Goal: Transaction & Acquisition: Purchase product/service

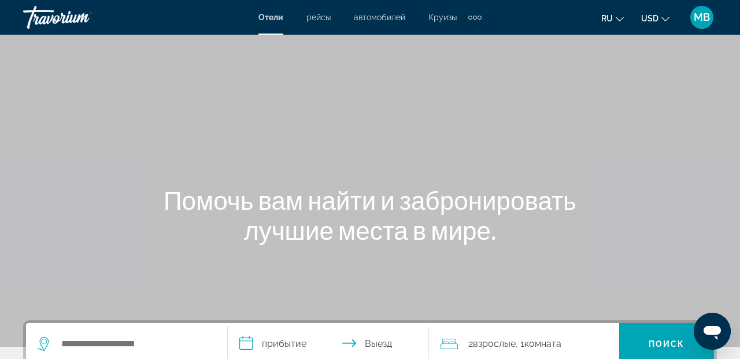
click at [272, 19] on span "Отели" at bounding box center [270, 17] width 25 height 9
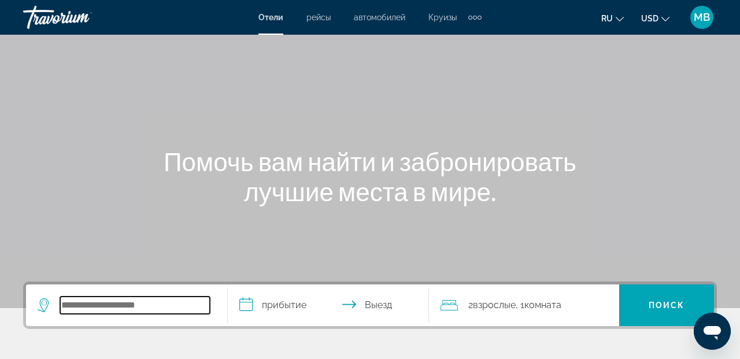
click at [101, 309] on input "Search widget" at bounding box center [135, 305] width 150 height 17
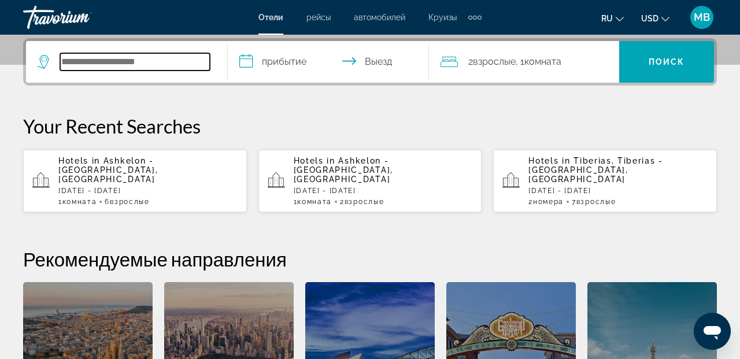
scroll to position [283, 0]
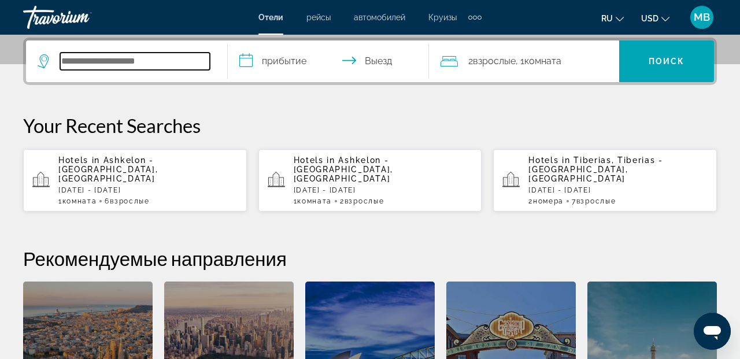
type input "*"
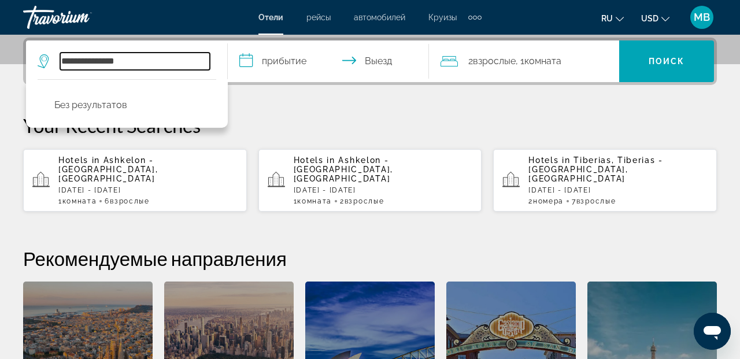
type input "**********"
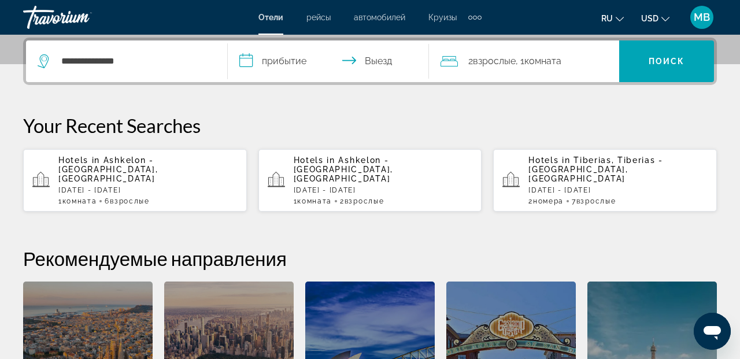
click at [278, 63] on input "**********" at bounding box center [331, 62] width 206 height 45
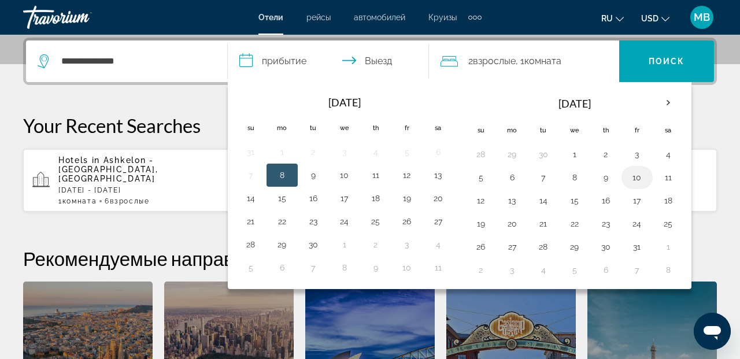
click at [638, 175] on button "10" at bounding box center [637, 177] width 19 height 16
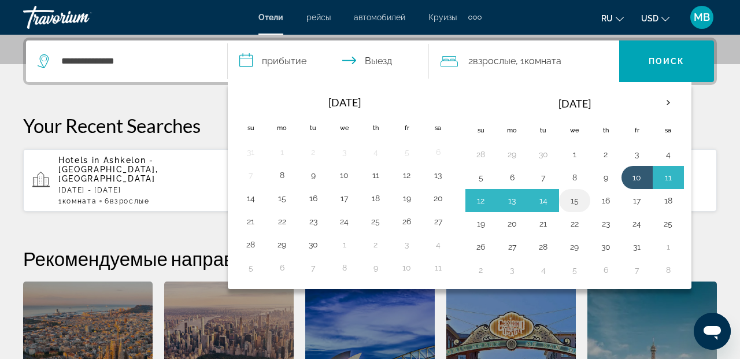
click at [575, 203] on button "15" at bounding box center [575, 201] width 19 height 16
type input "**********"
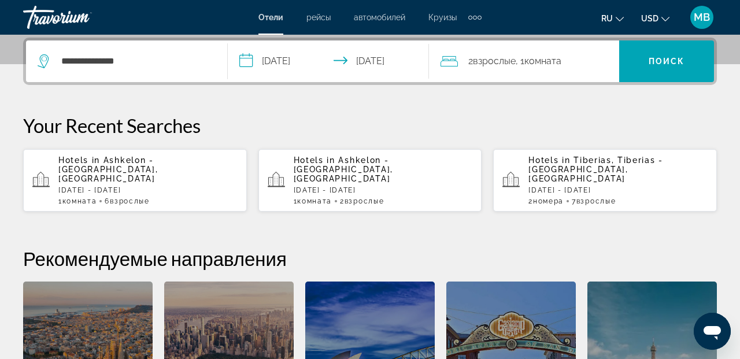
click at [531, 65] on span "Комната" at bounding box center [542, 61] width 37 height 11
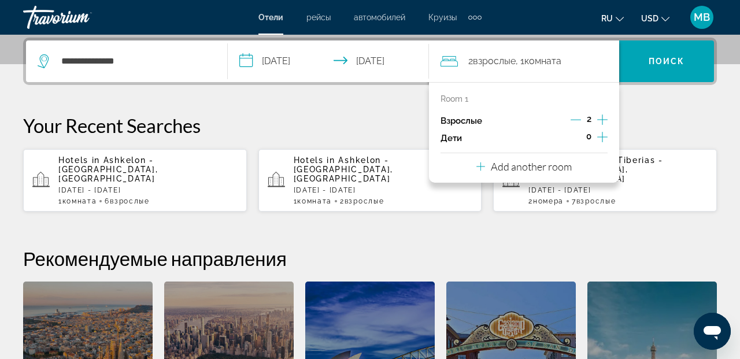
click at [600, 119] on icon "Increment adults" at bounding box center [602, 120] width 10 height 14
click at [666, 60] on span "Поиск" at bounding box center [667, 61] width 36 height 9
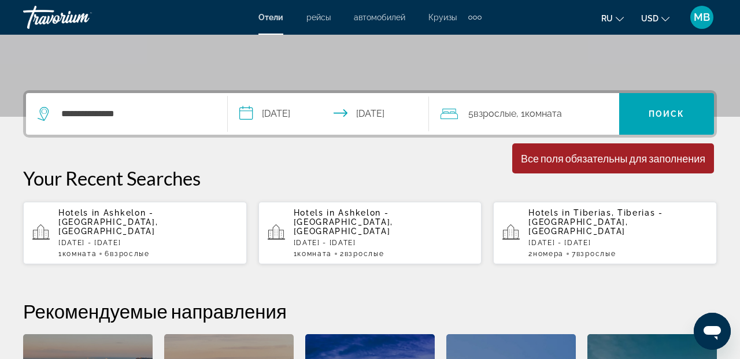
scroll to position [227, 0]
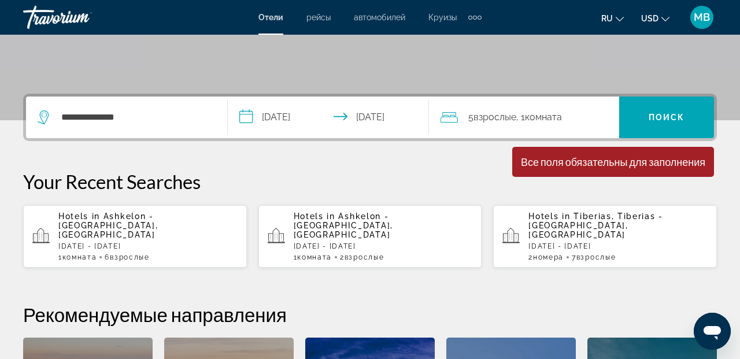
click at [554, 117] on span "Комната" at bounding box center [543, 117] width 37 height 11
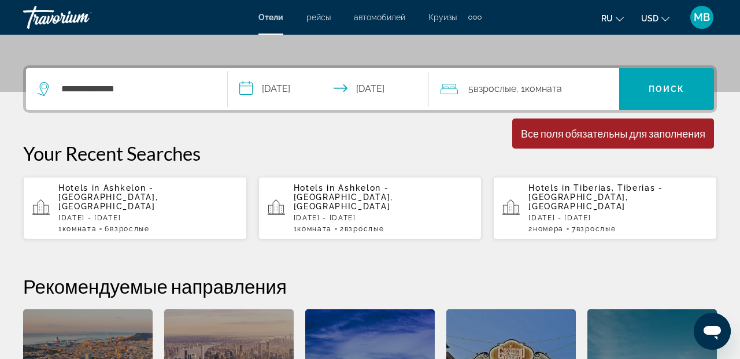
scroll to position [283, 0]
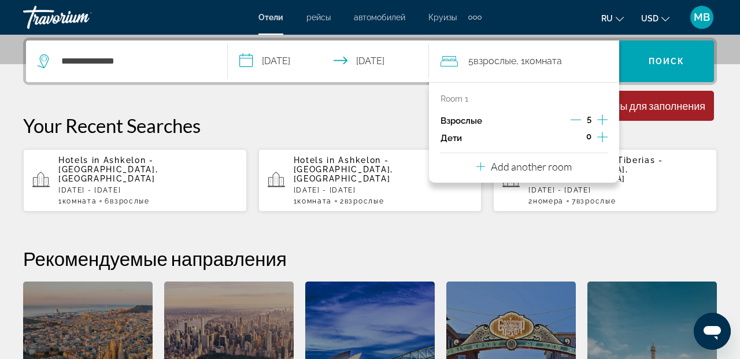
click at [533, 167] on p "Add another room" at bounding box center [531, 166] width 81 height 13
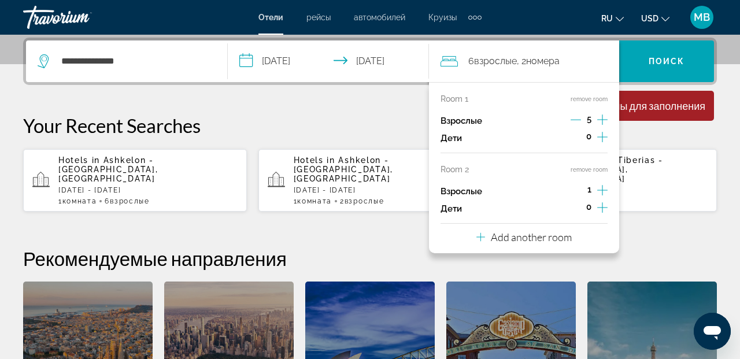
click at [602, 188] on icon "Increment adults" at bounding box center [602, 190] width 10 height 10
click at [602, 189] on icon "Increment adults" at bounding box center [602, 190] width 10 height 10
click at [689, 216] on div "**********" at bounding box center [370, 247] width 740 height 418
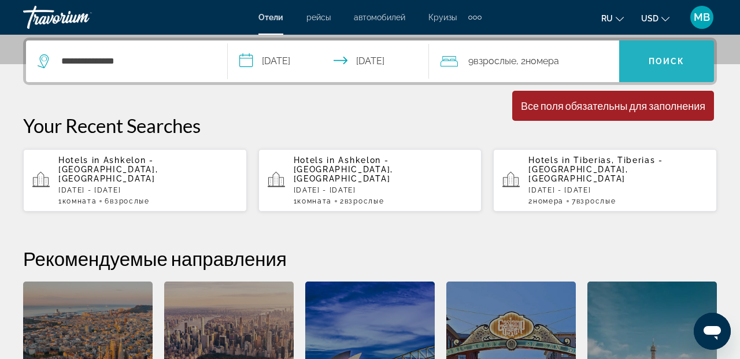
click at [675, 63] on span "Поиск" at bounding box center [667, 61] width 36 height 9
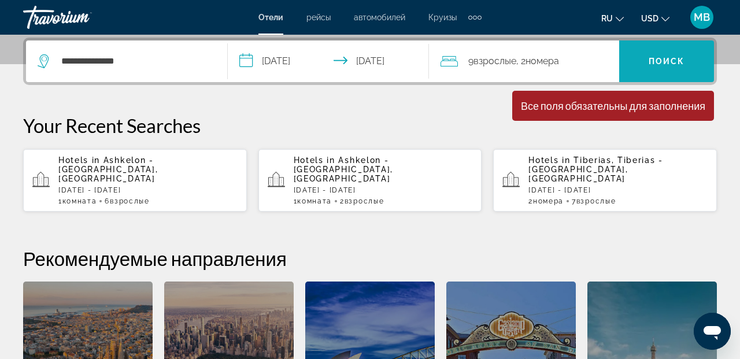
click at [675, 63] on span "Поиск" at bounding box center [667, 61] width 36 height 9
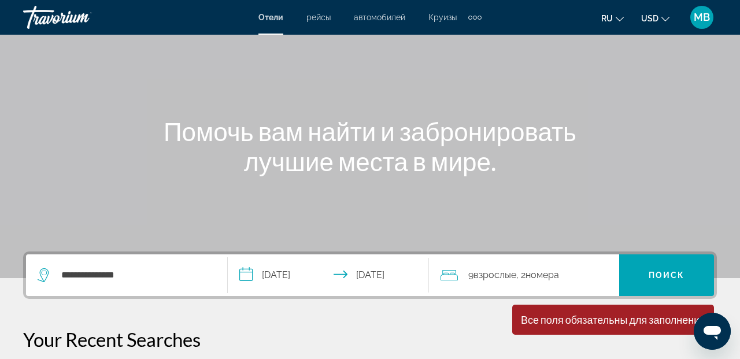
scroll to position [87, 0]
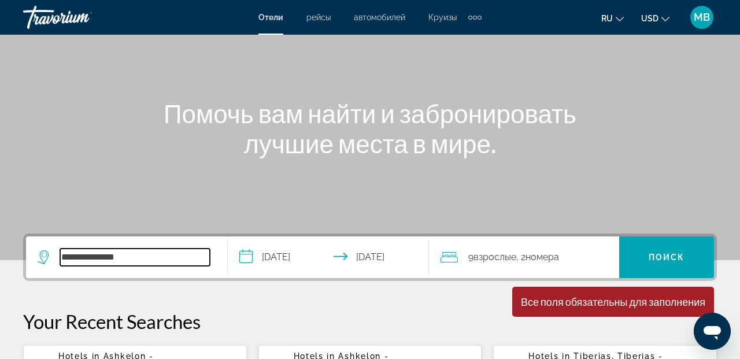
click at [159, 260] on input "**********" at bounding box center [135, 257] width 150 height 17
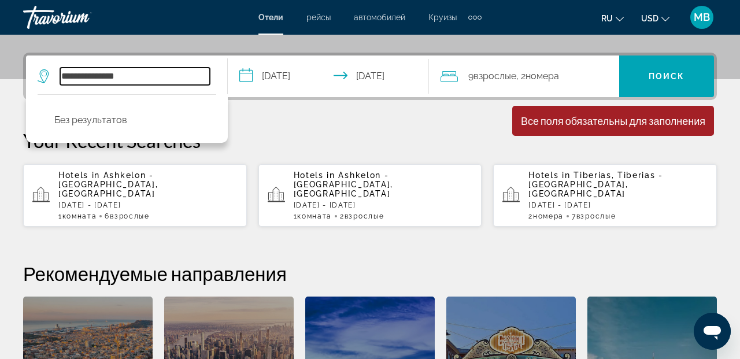
scroll to position [283, 0]
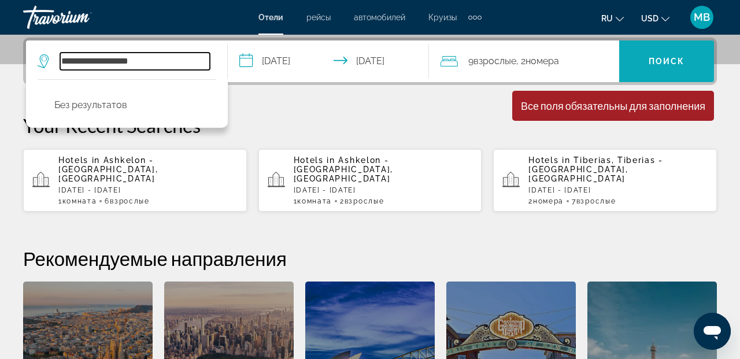
type input "**********"
click at [665, 59] on span "Поиск" at bounding box center [667, 61] width 36 height 9
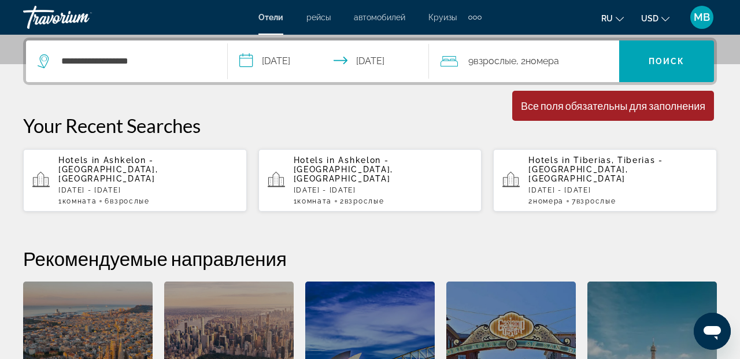
click at [330, 186] on p "[DATE] - [DATE]" at bounding box center [383, 190] width 179 height 8
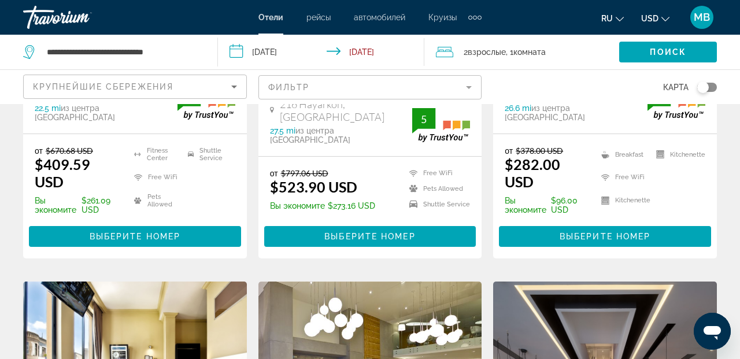
scroll to position [796, 0]
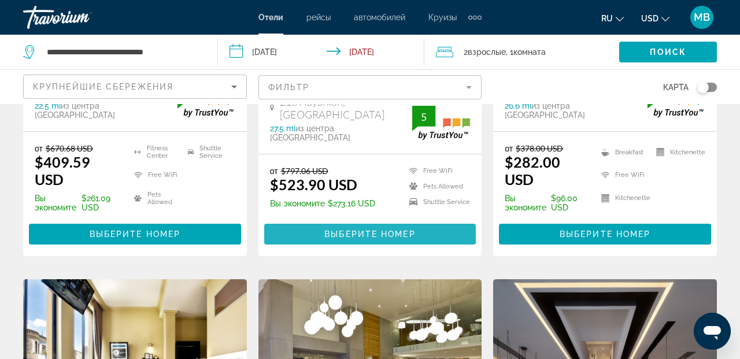
click at [346, 230] on span "Выберите номер" at bounding box center [369, 234] width 91 height 9
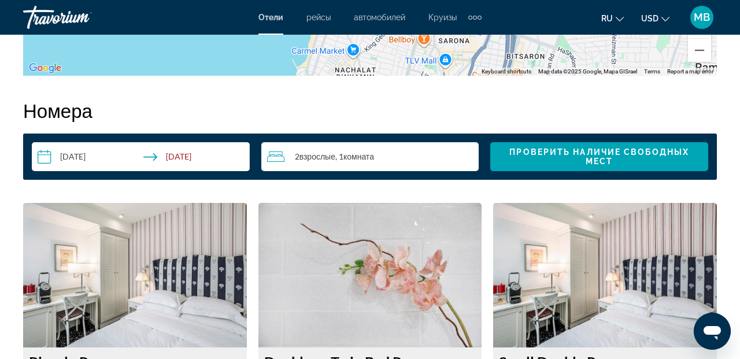
scroll to position [1640, 0]
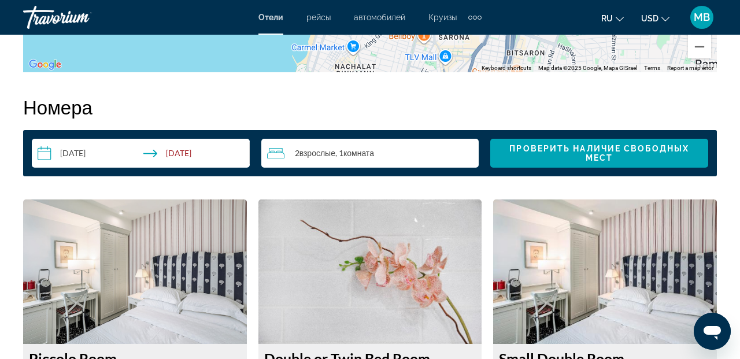
click at [43, 155] on input "**********" at bounding box center [143, 155] width 223 height 32
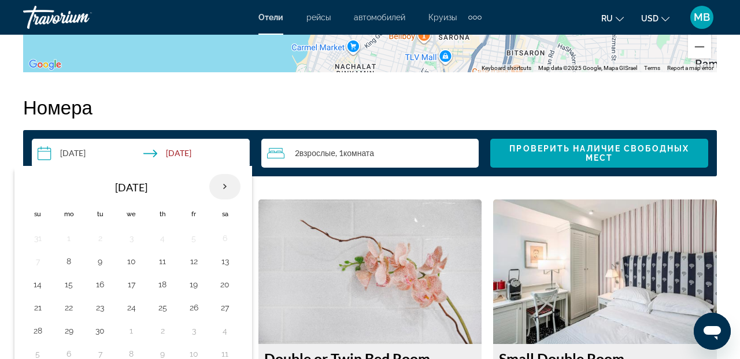
click at [219, 184] on th "Next month" at bounding box center [224, 186] width 31 height 25
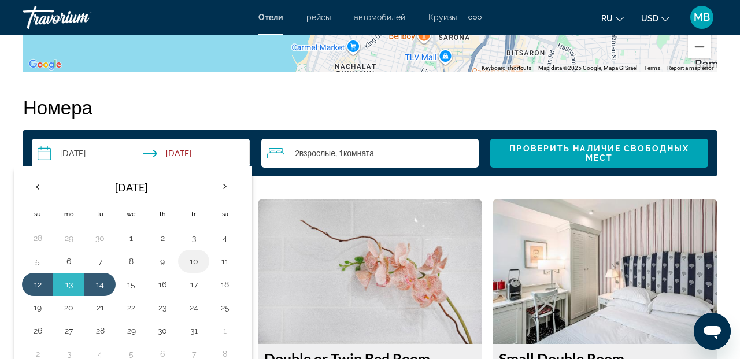
click at [195, 260] on button "10" at bounding box center [193, 261] width 19 height 16
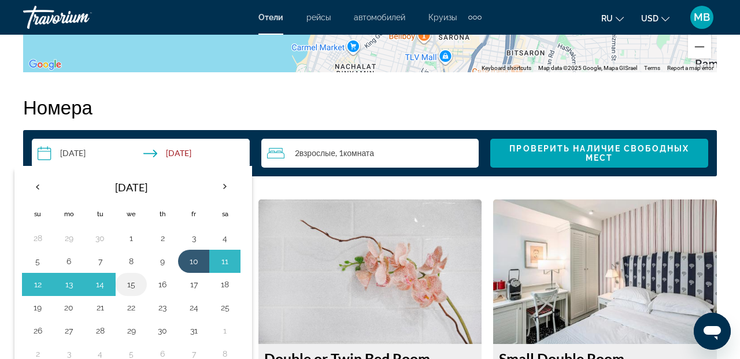
click at [131, 284] on button "15" at bounding box center [131, 284] width 19 height 16
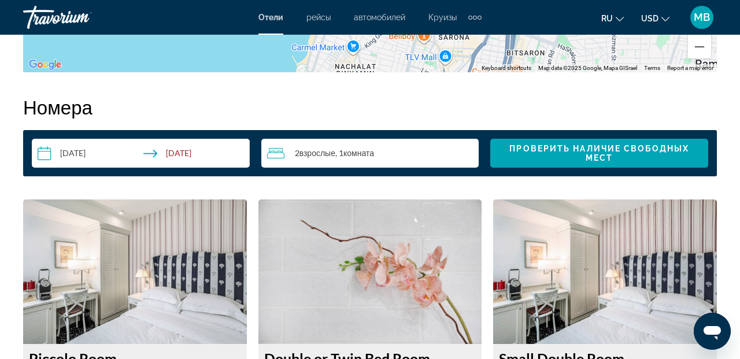
click at [333, 153] on span "Взрослые" at bounding box center [318, 153] width 36 height 10
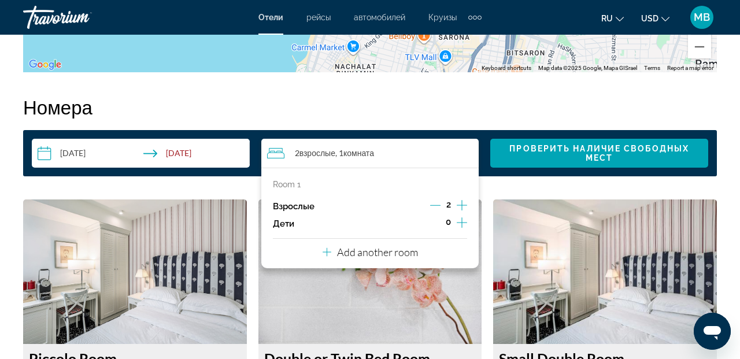
click at [462, 204] on icon "Increment adults" at bounding box center [462, 205] width 10 height 10
click at [461, 205] on icon "Increment adults" at bounding box center [462, 205] width 10 height 14
click at [405, 253] on p "Add another room" at bounding box center [377, 252] width 81 height 13
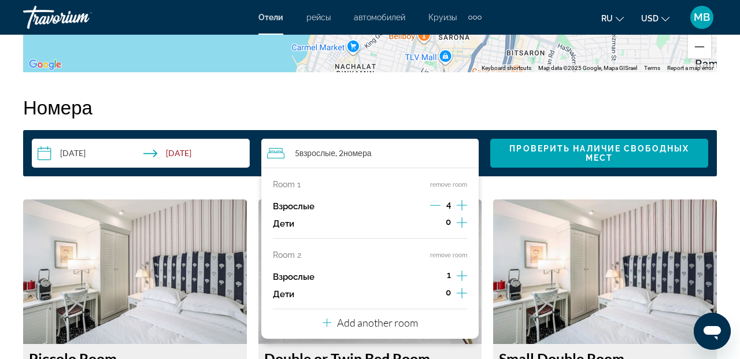
click at [461, 275] on icon "Increment adults" at bounding box center [462, 276] width 10 height 10
click at [617, 230] on img "Main content" at bounding box center [605, 271] width 224 height 145
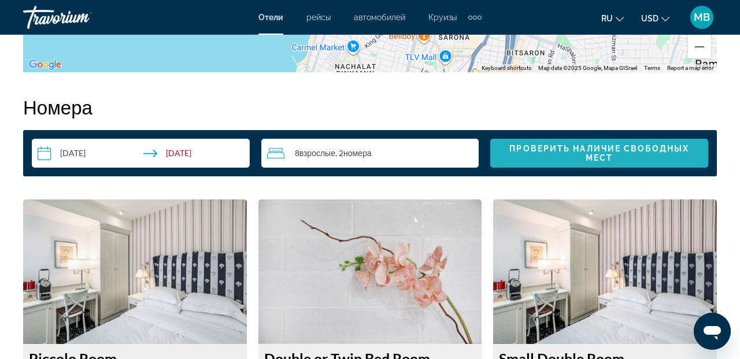
click at [541, 151] on span "Проверить наличие свободных мест" at bounding box center [599, 153] width 180 height 19
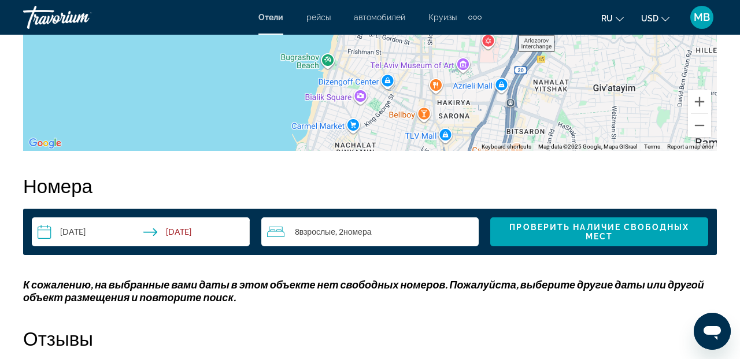
scroll to position [1562, 0]
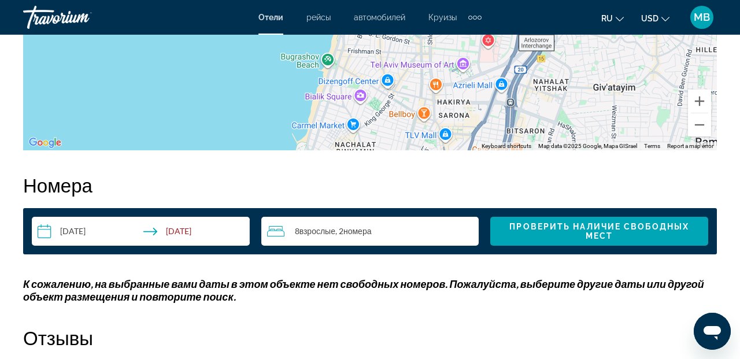
click at [321, 232] on span "Взрослые" at bounding box center [318, 231] width 36 height 10
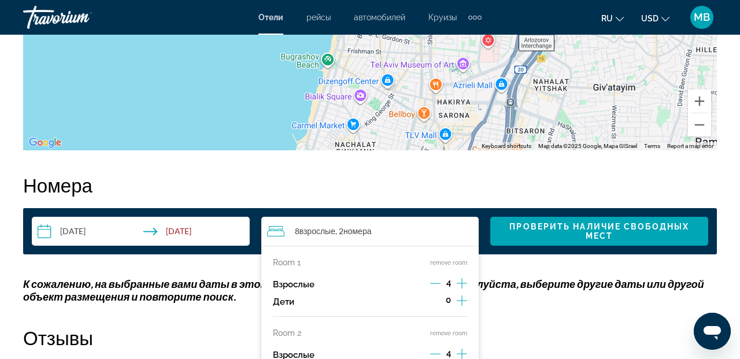
click at [460, 282] on icon "Increment adults" at bounding box center [462, 283] width 10 height 14
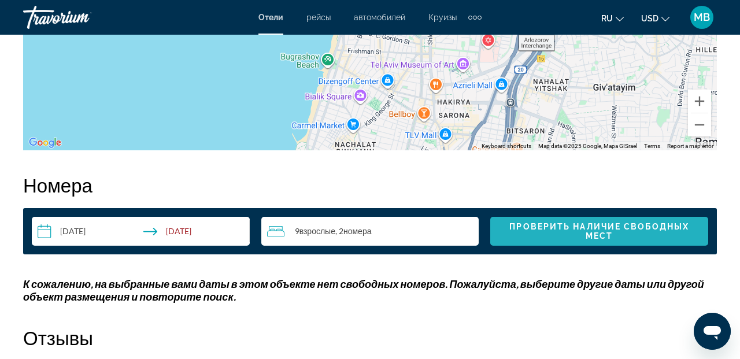
click at [582, 235] on span "Проверить наличие свободных мест" at bounding box center [599, 231] width 199 height 19
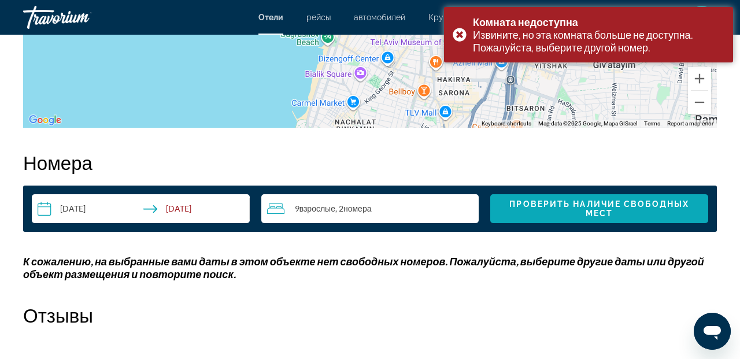
scroll to position [1586, 0]
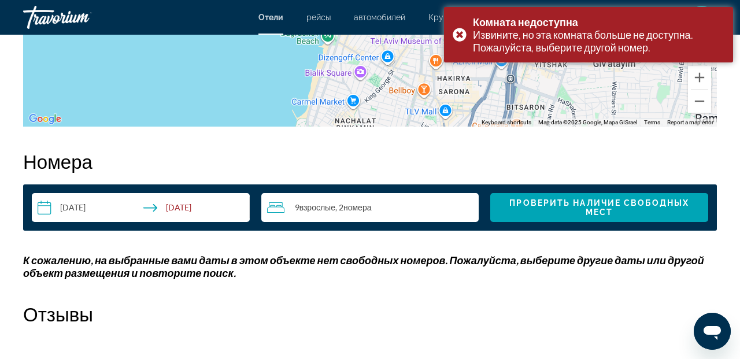
click at [190, 210] on input "**********" at bounding box center [143, 209] width 223 height 32
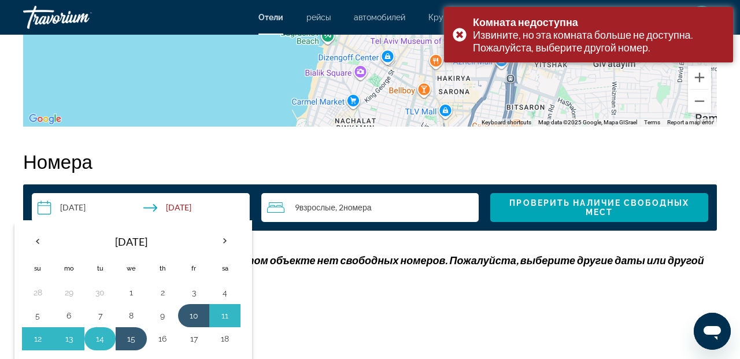
click at [103, 339] on button "14" at bounding box center [100, 339] width 19 height 16
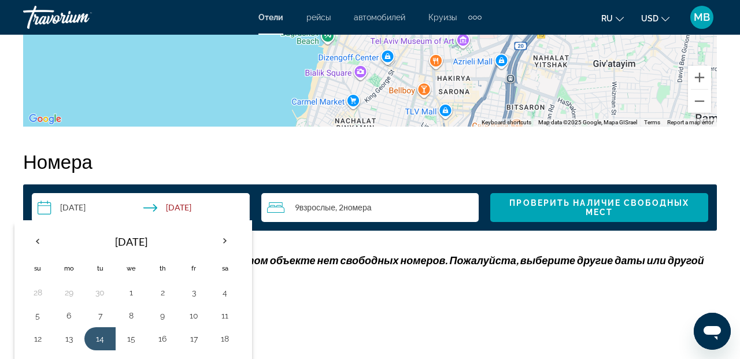
click at [81, 206] on input "**********" at bounding box center [143, 209] width 223 height 32
click at [43, 204] on input "**********" at bounding box center [143, 209] width 223 height 32
click at [194, 315] on button "10" at bounding box center [193, 316] width 19 height 16
type input "**********"
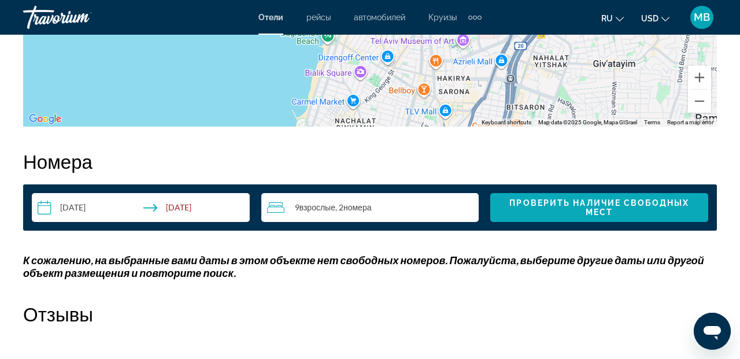
click at [598, 206] on span "Проверить наличие свободных мест" at bounding box center [599, 207] width 180 height 19
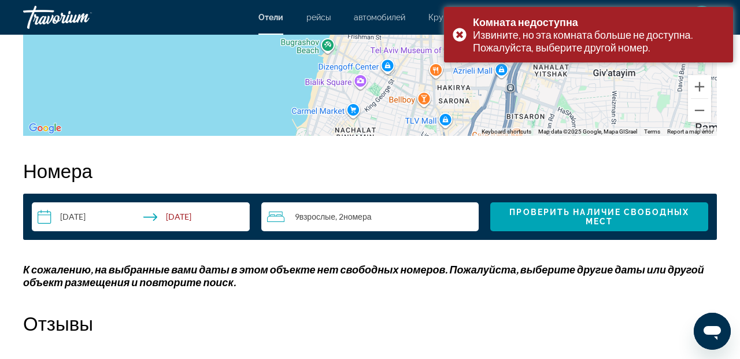
scroll to position [1577, 0]
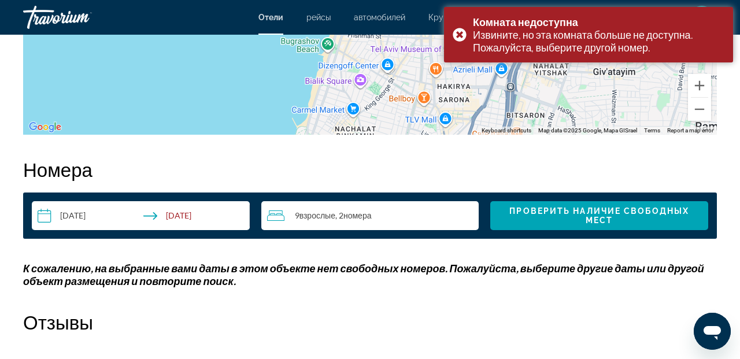
click at [338, 214] on span ", 2 Комната номера" at bounding box center [353, 215] width 36 height 9
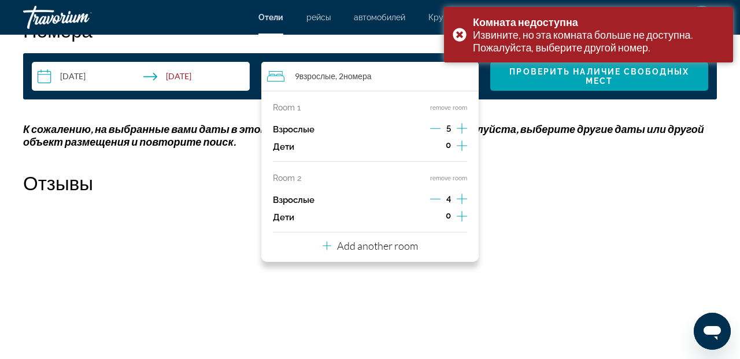
scroll to position [1718, 0]
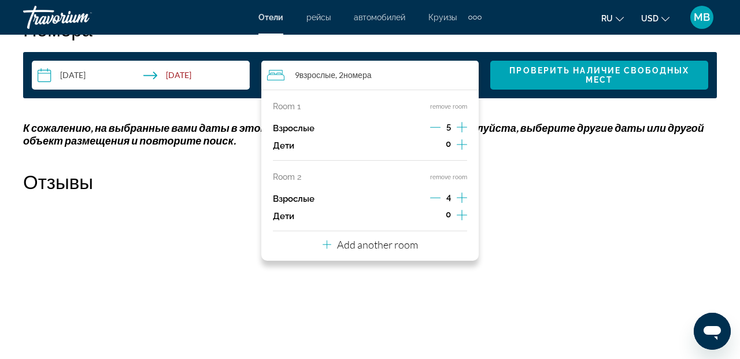
click at [435, 195] on icon "Decrement adults" at bounding box center [435, 198] width 10 height 10
click at [446, 197] on div "1" at bounding box center [449, 198] width 36 height 17
click at [433, 127] on icon "Decrement adults" at bounding box center [435, 127] width 10 height 1
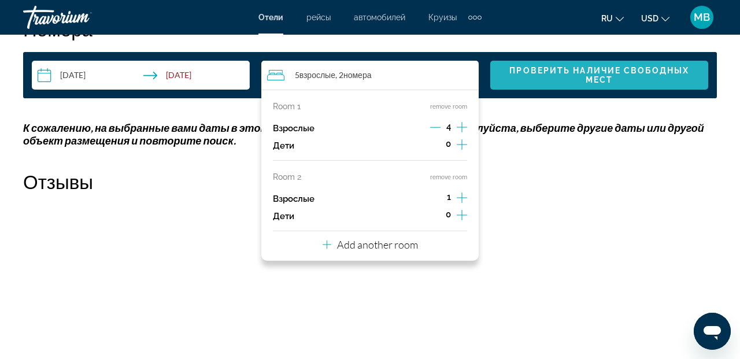
click at [568, 81] on span "Проверить наличие свободных мест" at bounding box center [599, 75] width 199 height 19
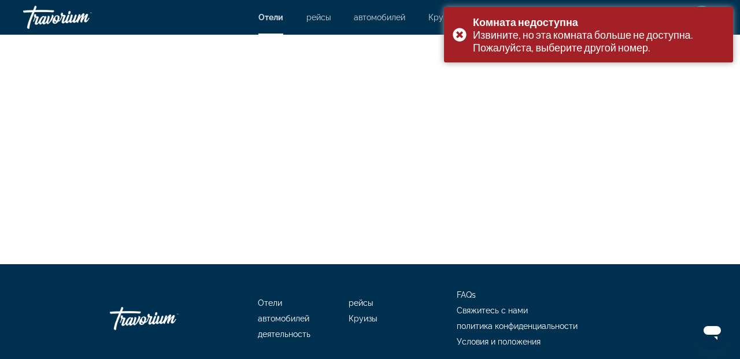
scroll to position [2215, 0]
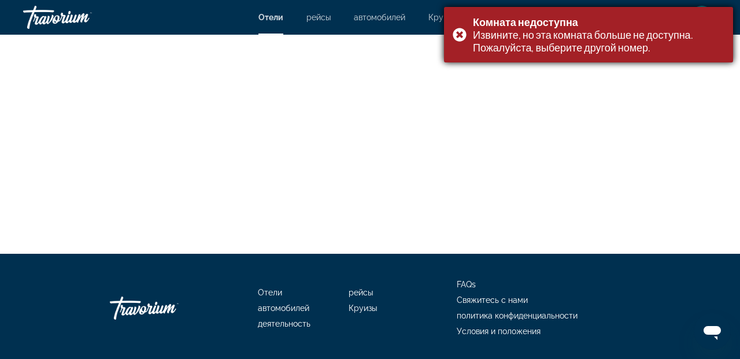
click at [460, 30] on div "Комната недоступна Извините, но эта комната больше не доступна. Пожалуйста, выб…" at bounding box center [588, 35] width 289 height 56
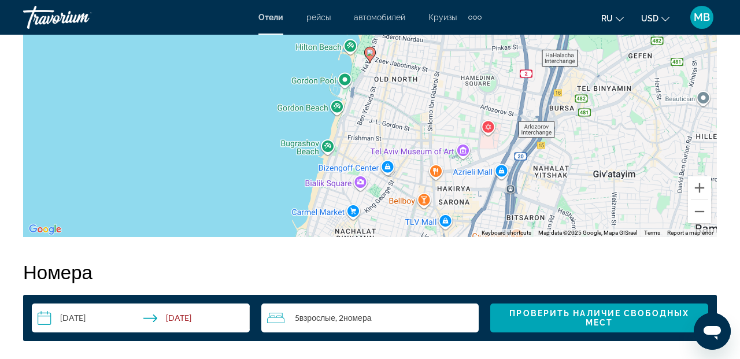
scroll to position [1464, 0]
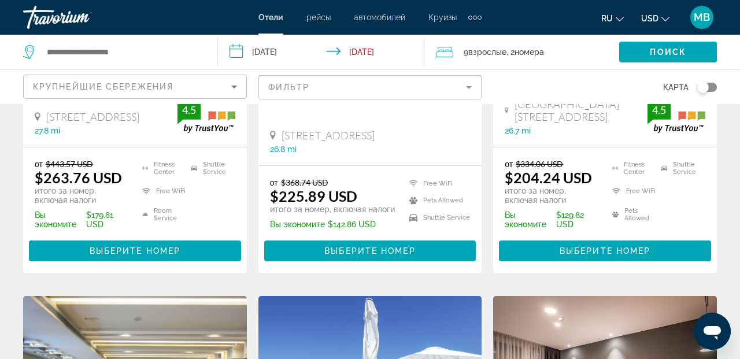
scroll to position [305, 0]
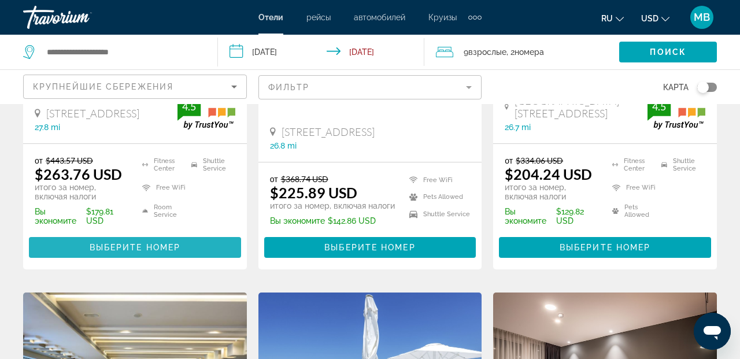
click at [140, 246] on span "Выберите номер" at bounding box center [135, 247] width 91 height 9
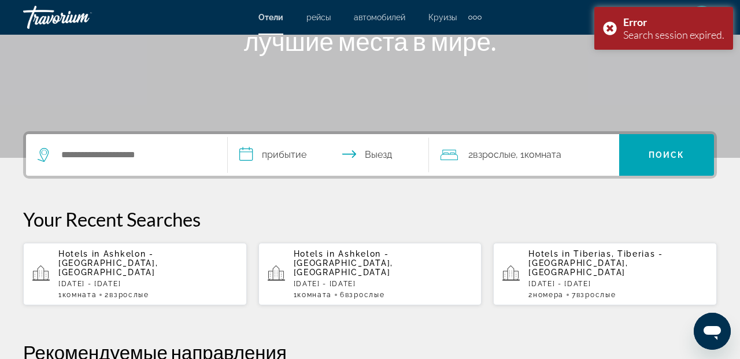
scroll to position [191, 0]
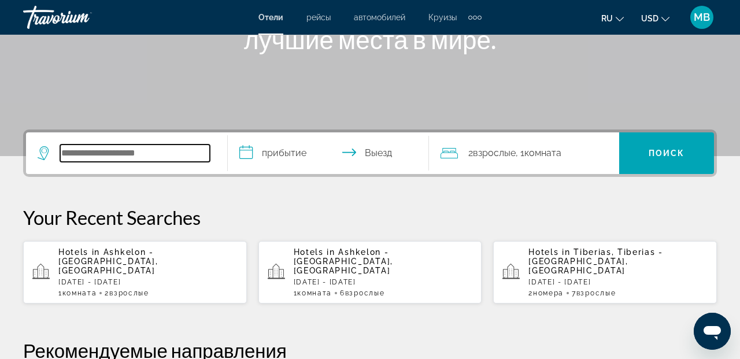
click at [109, 153] on input "Search widget" at bounding box center [135, 153] width 150 height 17
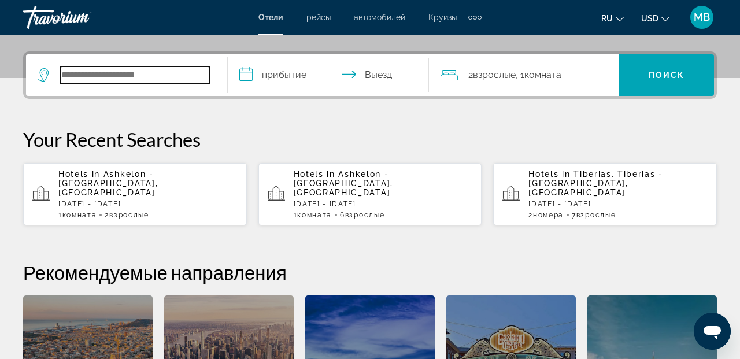
scroll to position [283, 0]
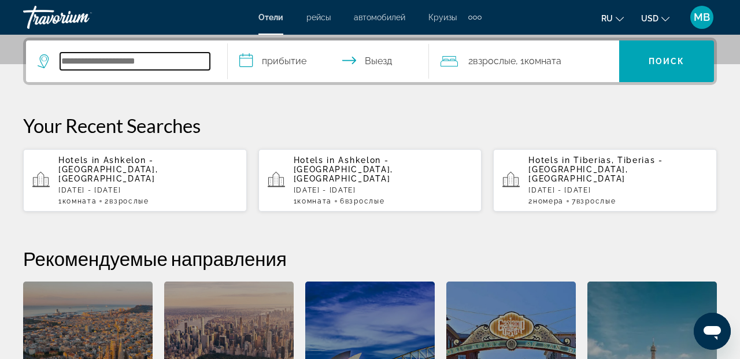
type input "*"
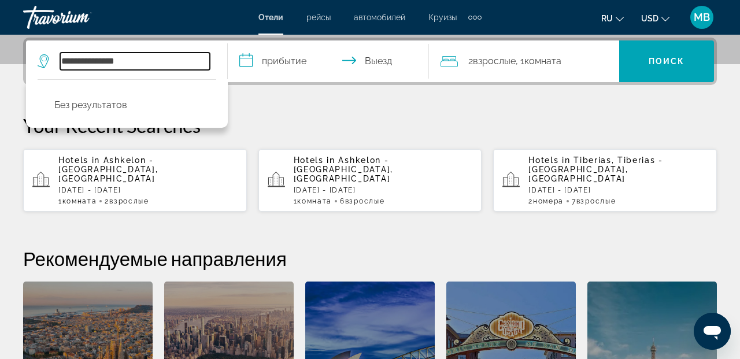
click at [69, 61] on input "**********" at bounding box center [135, 61] width 150 height 17
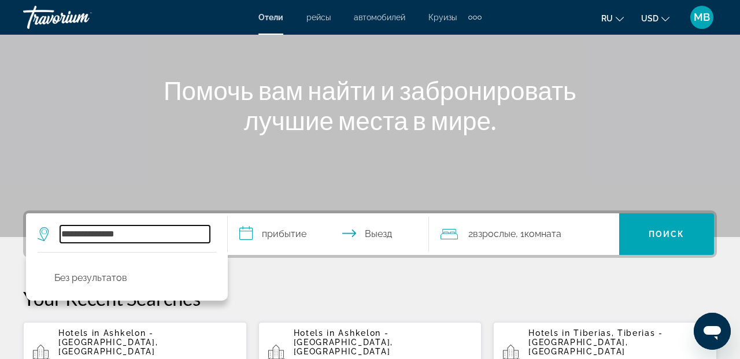
scroll to position [112, 0]
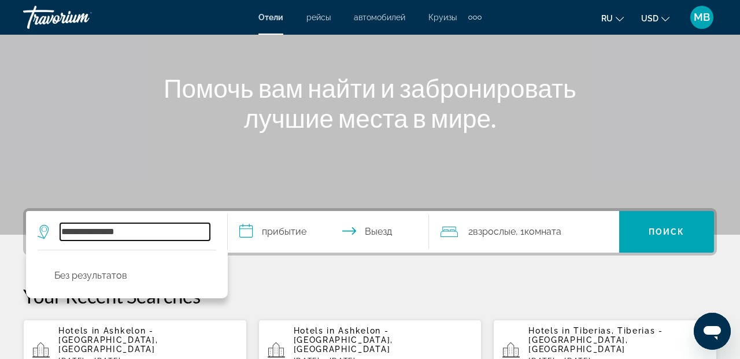
type input "**********"
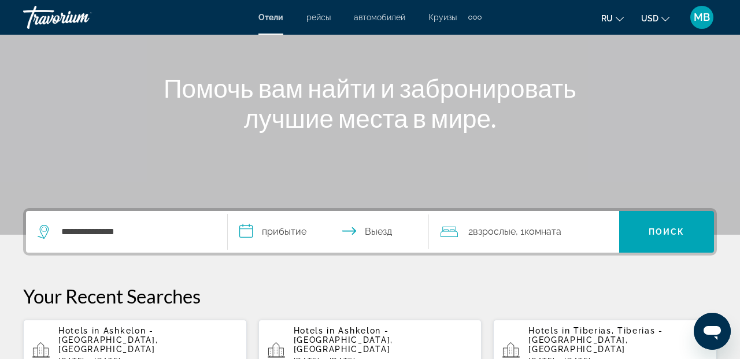
click at [283, 233] on input "**********" at bounding box center [331, 233] width 206 height 45
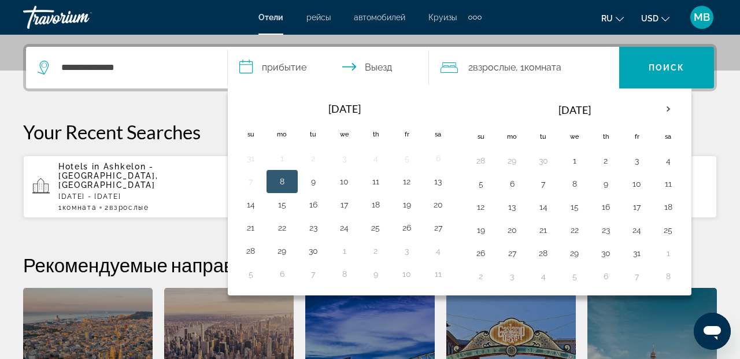
scroll to position [283, 0]
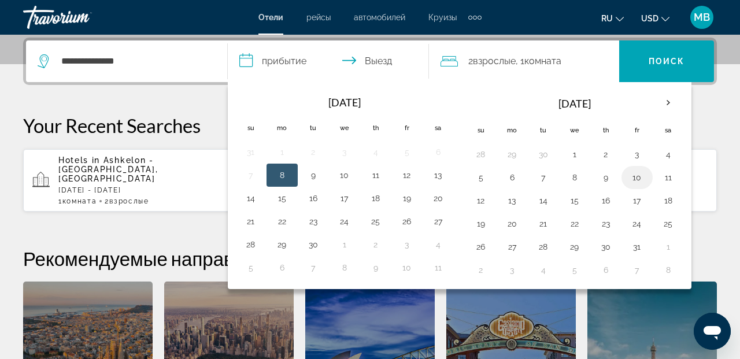
click at [634, 176] on button "10" at bounding box center [637, 177] width 19 height 16
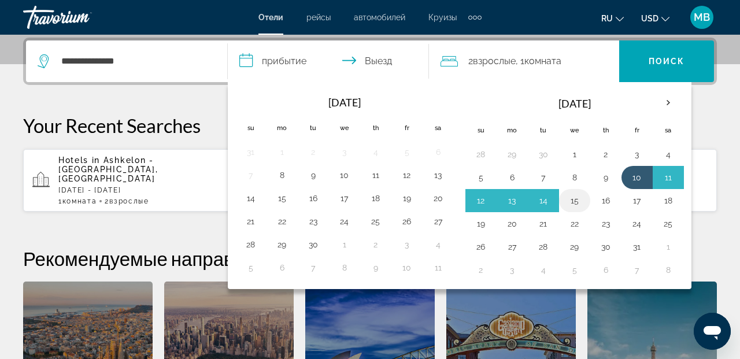
click at [573, 199] on button "15" at bounding box center [575, 201] width 19 height 16
type input "**********"
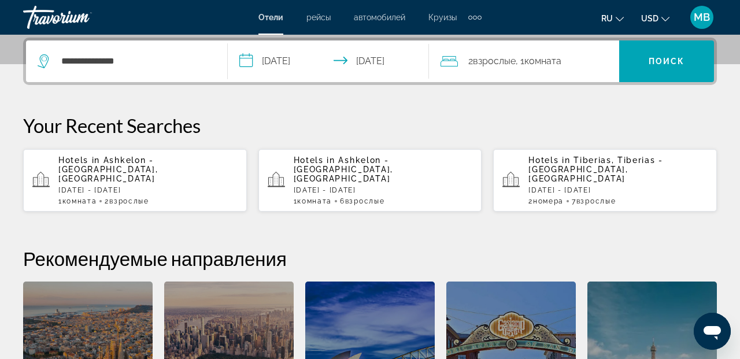
click at [549, 65] on span "Комната" at bounding box center [542, 61] width 37 height 11
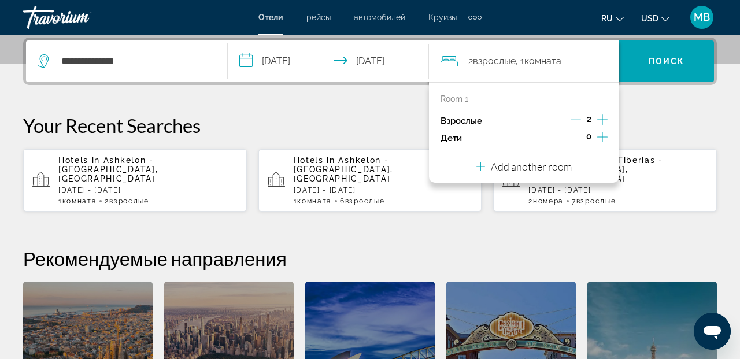
click at [600, 119] on icon "Increment adults" at bounding box center [602, 119] width 10 height 10
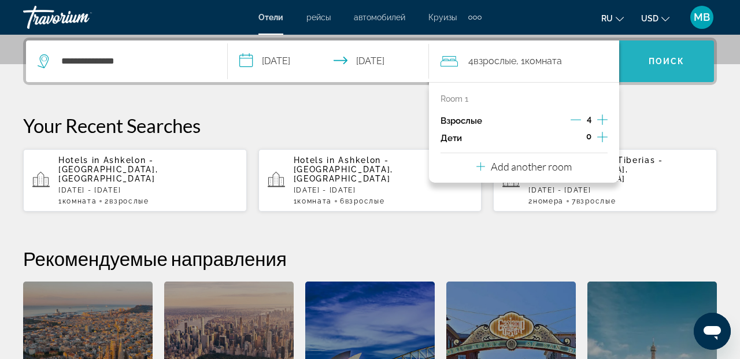
click at [671, 59] on span "Поиск" at bounding box center [667, 61] width 36 height 9
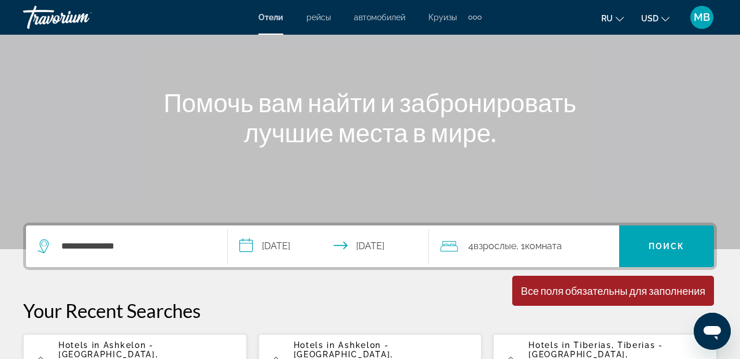
scroll to position [99, 0]
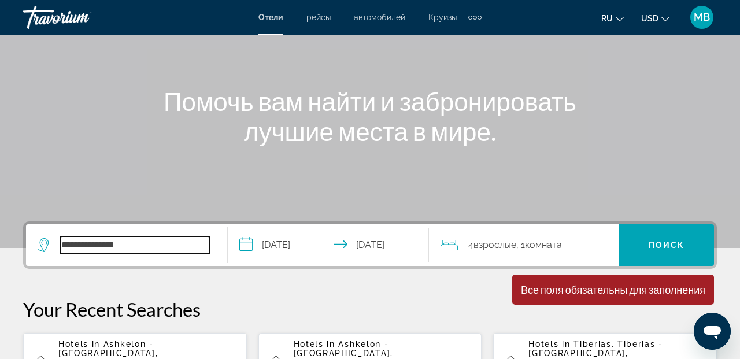
click at [162, 247] on input "**********" at bounding box center [135, 244] width 150 height 17
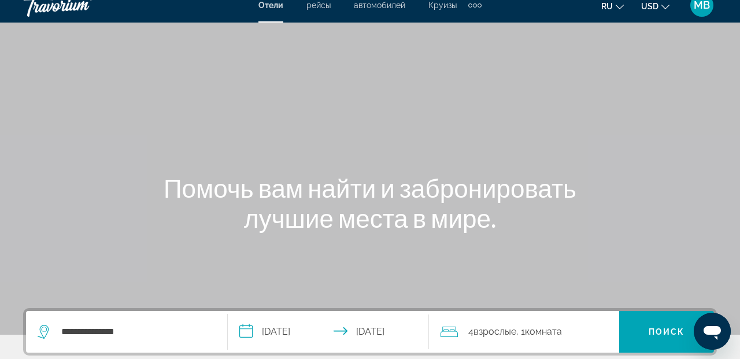
scroll to position [0, 0]
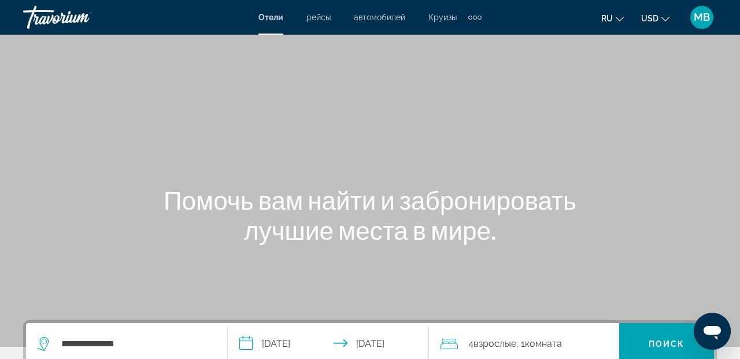
click at [270, 16] on span "Отели" at bounding box center [270, 17] width 25 height 9
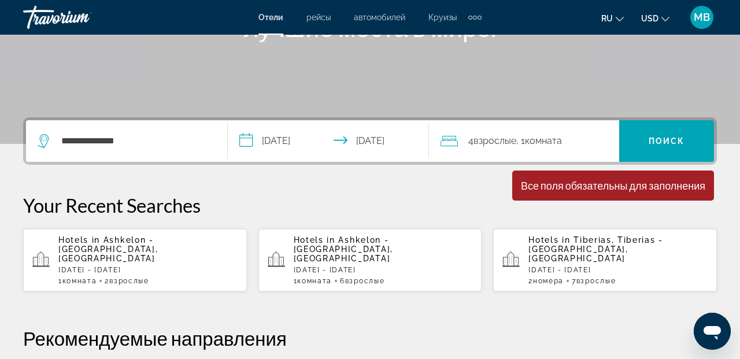
scroll to position [204, 0]
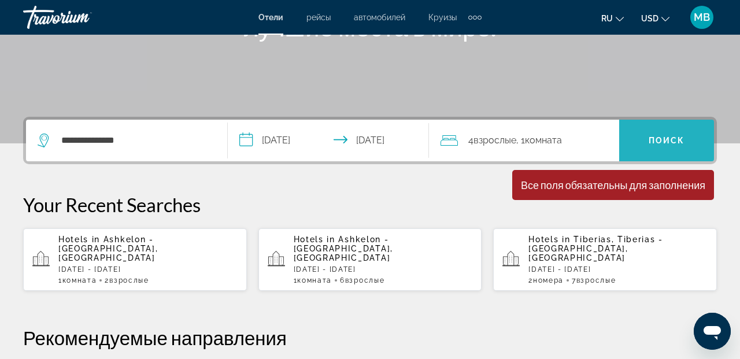
click at [657, 138] on span "Поиск" at bounding box center [667, 140] width 36 height 9
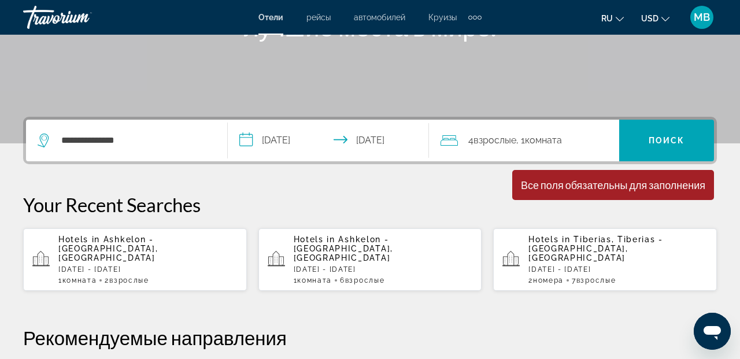
click at [526, 140] on span ", 1 Комната номера" at bounding box center [539, 140] width 46 height 16
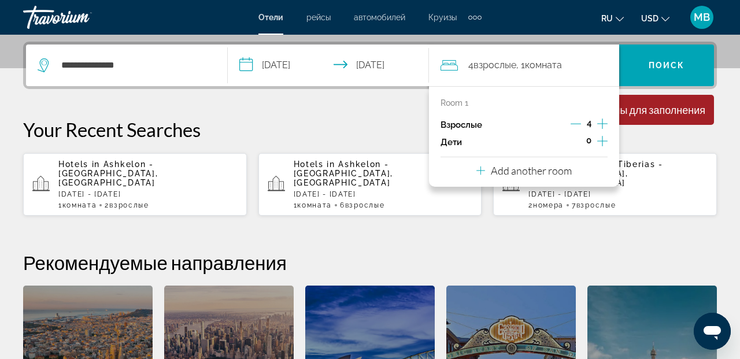
scroll to position [283, 0]
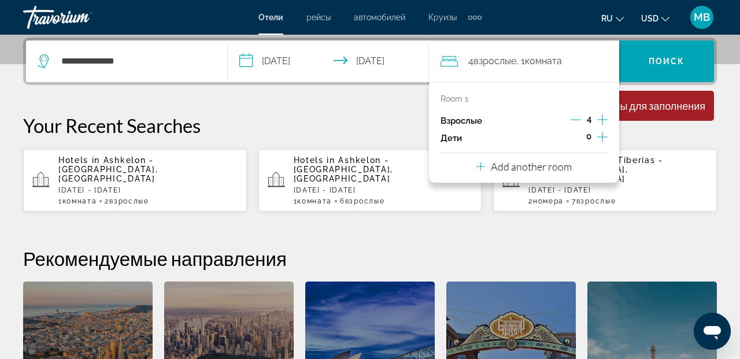
click at [535, 167] on p "Add another room" at bounding box center [531, 166] width 81 height 13
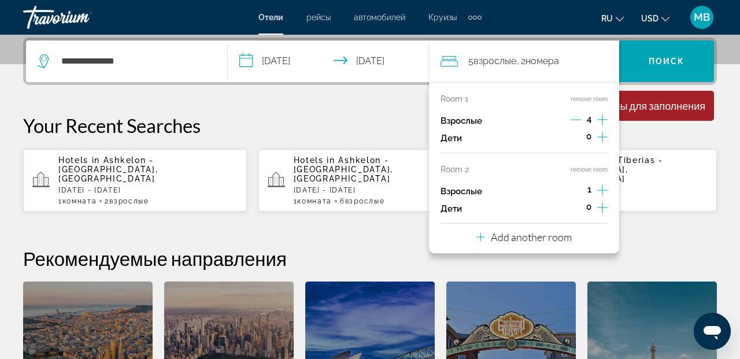
click at [601, 189] on icon "Increment adults" at bounding box center [602, 190] width 10 height 14
click at [532, 235] on p "Add another room" at bounding box center [531, 237] width 81 height 13
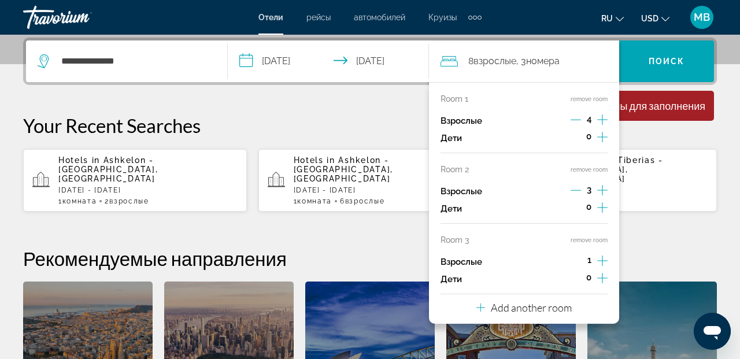
click at [706, 134] on p "Your Recent Searches" at bounding box center [370, 125] width 694 height 23
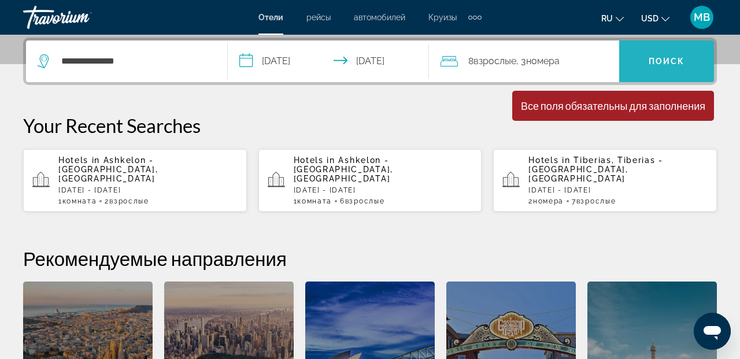
click at [688, 60] on span "Search widget" at bounding box center [666, 61] width 95 height 28
click at [653, 61] on span "Поиск" at bounding box center [667, 61] width 36 height 9
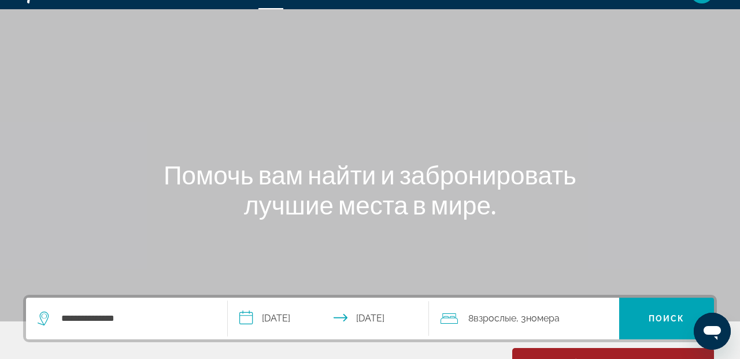
scroll to position [0, 0]
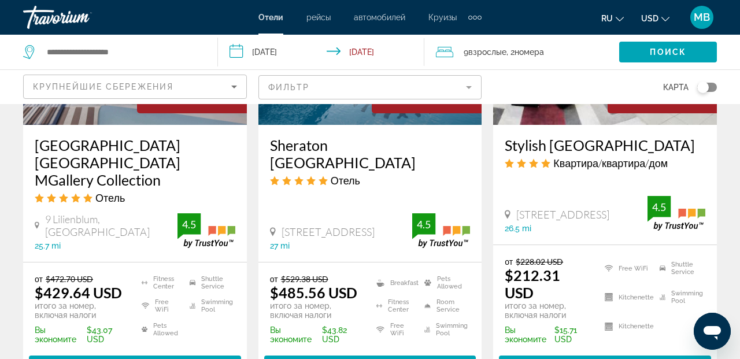
scroll to position [1585, 0]
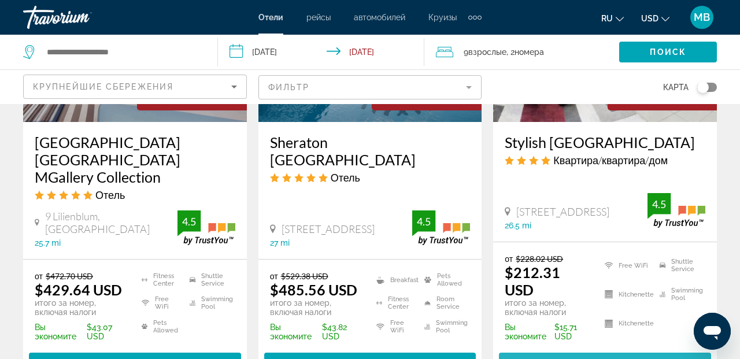
click at [589, 359] on span "Выберите номер" at bounding box center [605, 363] width 91 height 9
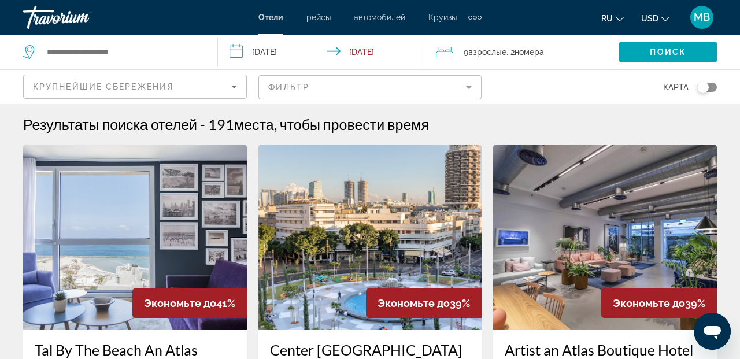
click at [168, 230] on img "Main content" at bounding box center [135, 237] width 224 height 185
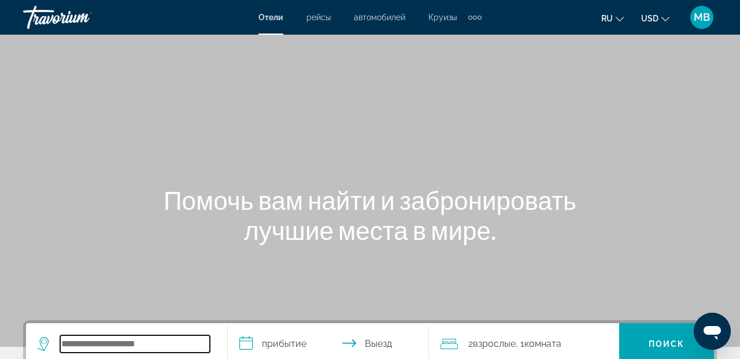
click at [151, 343] on input "Search widget" at bounding box center [135, 343] width 150 height 17
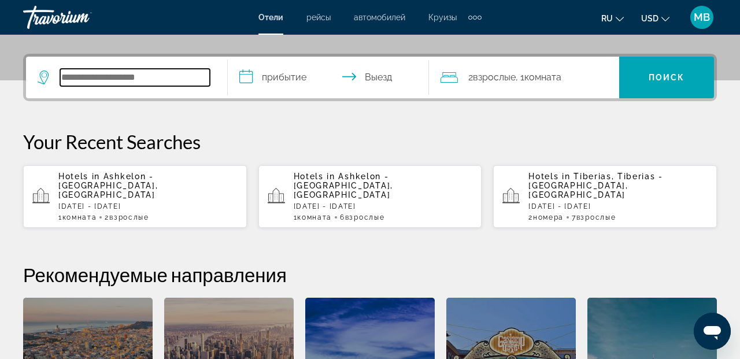
scroll to position [283, 0]
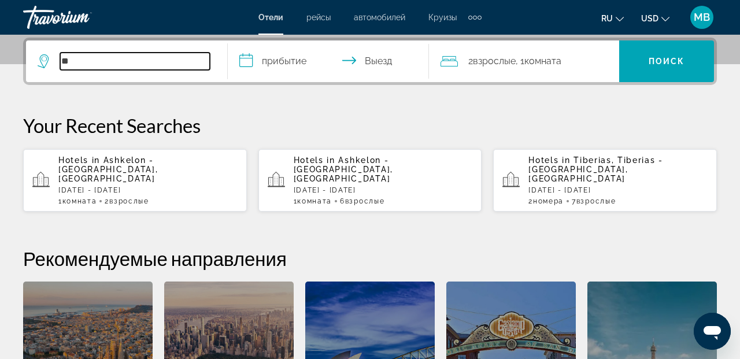
type input "*"
click at [65, 57] on input "*******" at bounding box center [135, 61] width 150 height 17
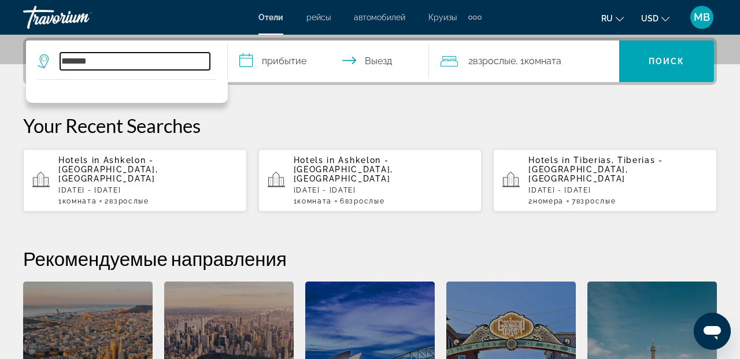
click at [114, 66] on input "*******" at bounding box center [135, 61] width 150 height 17
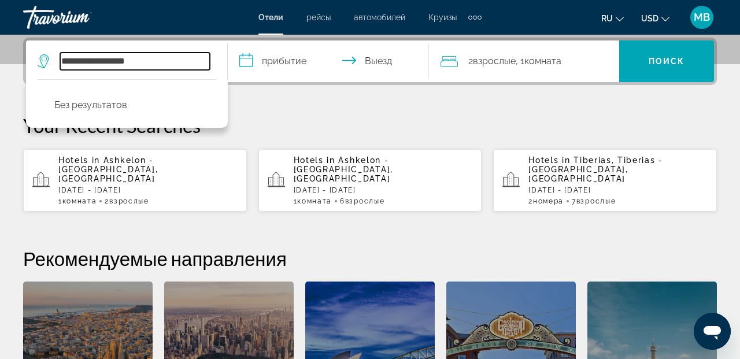
type input "**********"
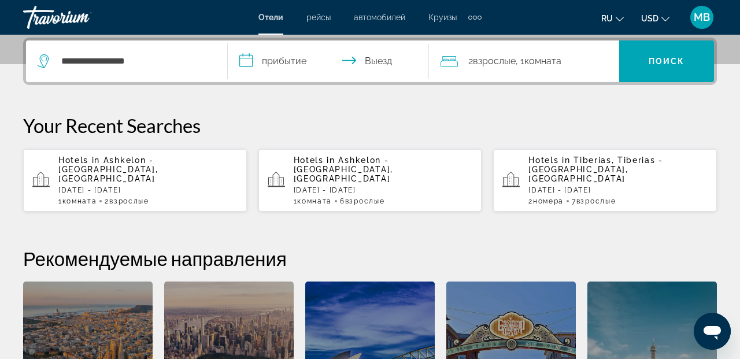
click at [283, 61] on input "**********" at bounding box center [331, 62] width 206 height 45
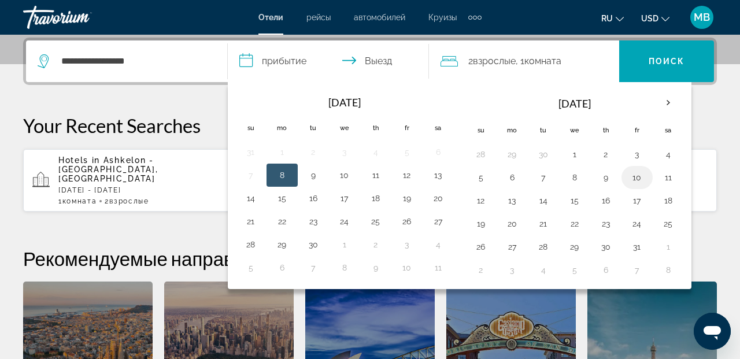
click at [639, 178] on button "10" at bounding box center [637, 177] width 19 height 16
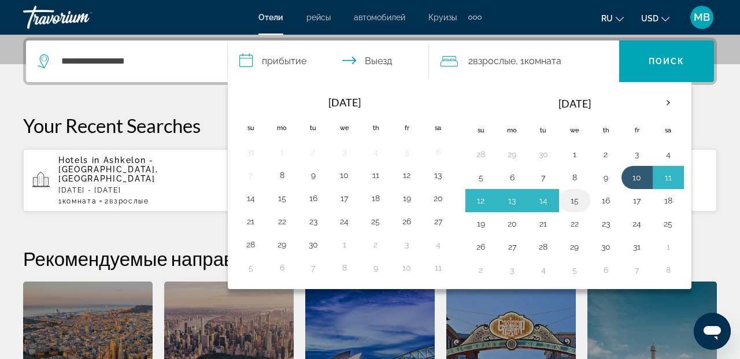
click at [580, 202] on button "15" at bounding box center [575, 201] width 19 height 16
type input "**********"
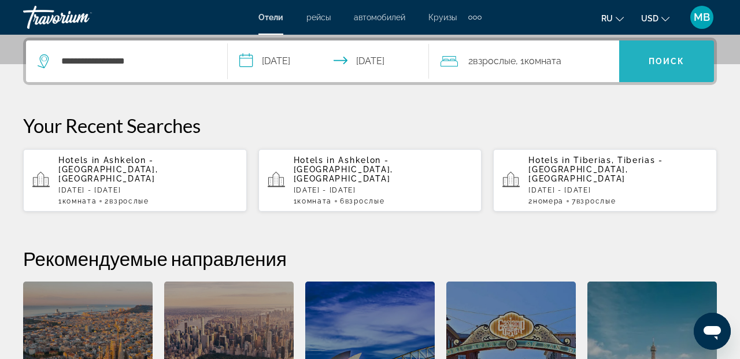
click at [670, 62] on span "Поиск" at bounding box center [667, 61] width 36 height 9
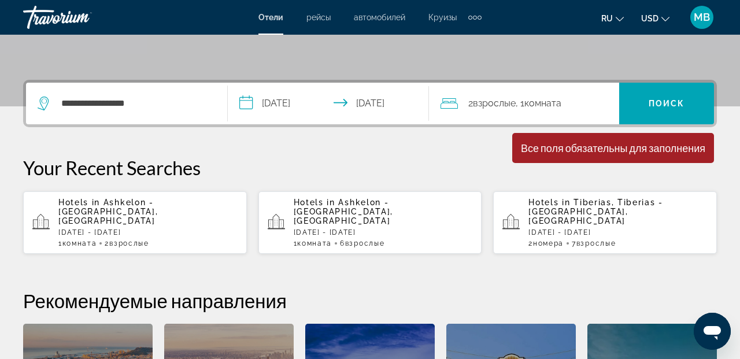
scroll to position [227, 0]
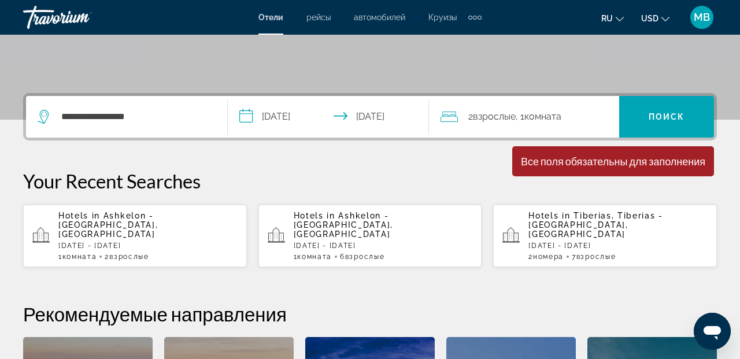
click at [272, 21] on span "Отели" at bounding box center [270, 17] width 25 height 9
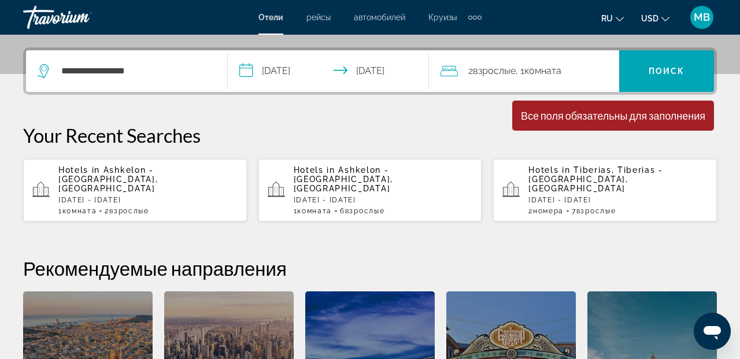
scroll to position [270, 0]
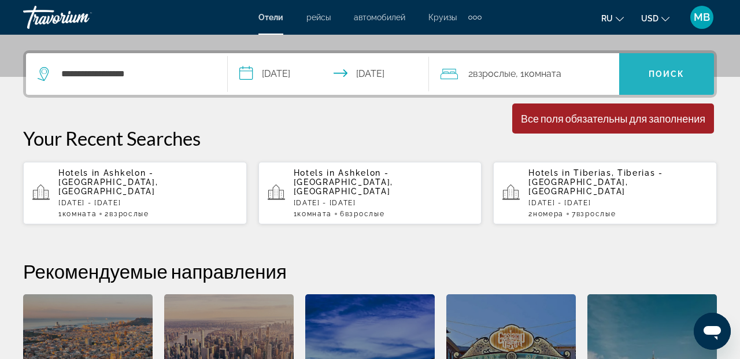
click at [683, 76] on span "Поиск" at bounding box center [667, 73] width 36 height 9
click at [652, 76] on span "Поиск" at bounding box center [667, 73] width 36 height 9
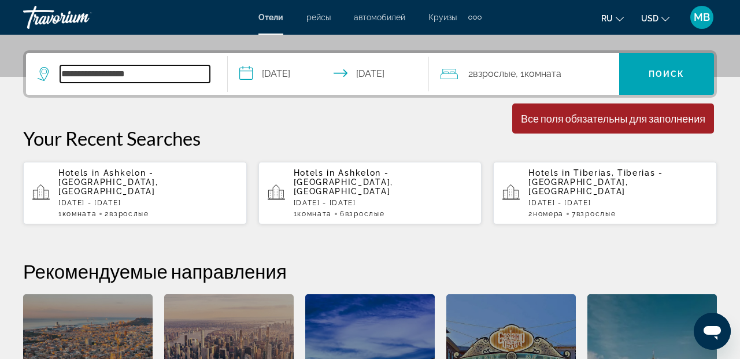
click at [69, 73] on input "**********" at bounding box center [135, 73] width 150 height 17
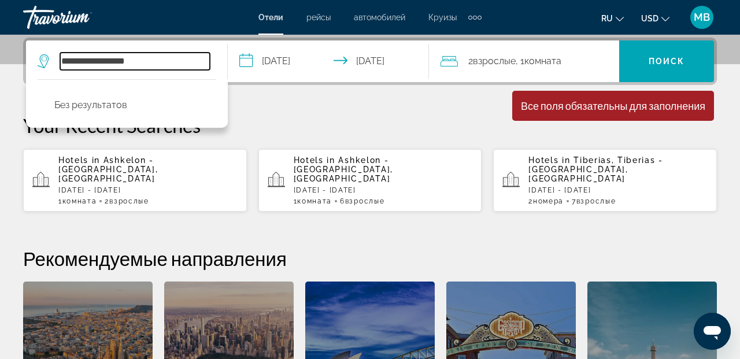
drag, startPoint x: 100, startPoint y: 62, endPoint x: 61, endPoint y: 60, distance: 38.8
click at [61, 60] on input "**********" at bounding box center [135, 61] width 150 height 17
click at [64, 59] on input "**********" at bounding box center [135, 61] width 150 height 17
click at [120, 64] on input "**********" at bounding box center [135, 61] width 150 height 17
click at [82, 64] on input "**********" at bounding box center [135, 61] width 150 height 17
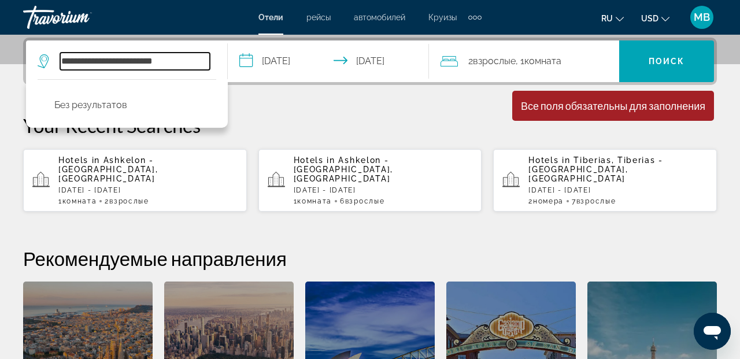
click at [113, 62] on input "**********" at bounding box center [135, 61] width 150 height 17
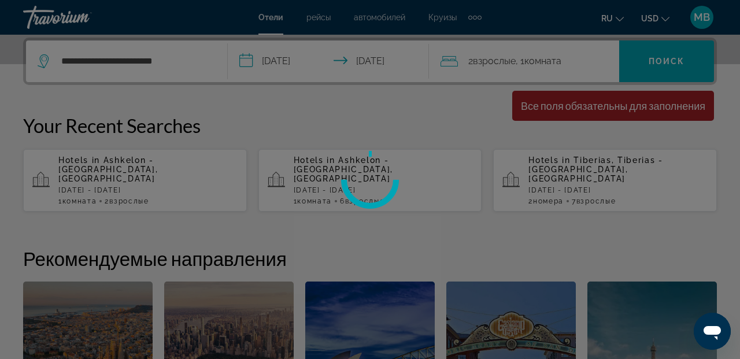
click at [83, 60] on div at bounding box center [370, 179] width 740 height 359
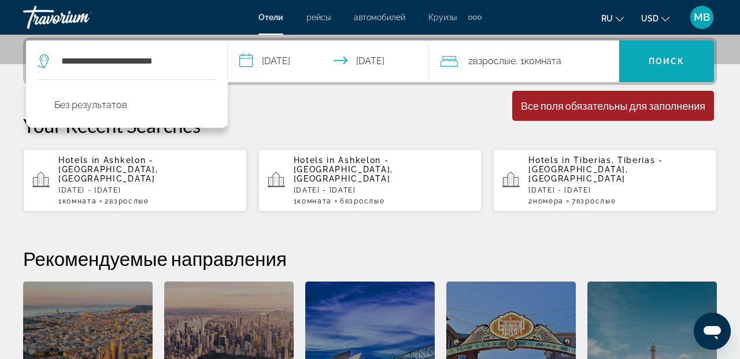
click at [670, 60] on span "Поиск" at bounding box center [667, 61] width 36 height 9
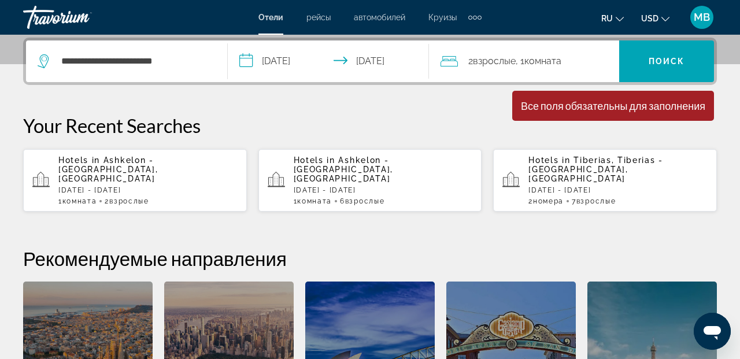
click at [273, 18] on span "Отели" at bounding box center [270, 17] width 25 height 9
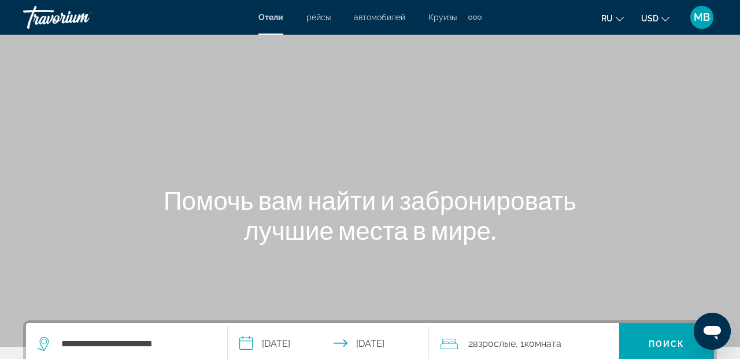
click at [273, 17] on span "Отели" at bounding box center [270, 17] width 25 height 9
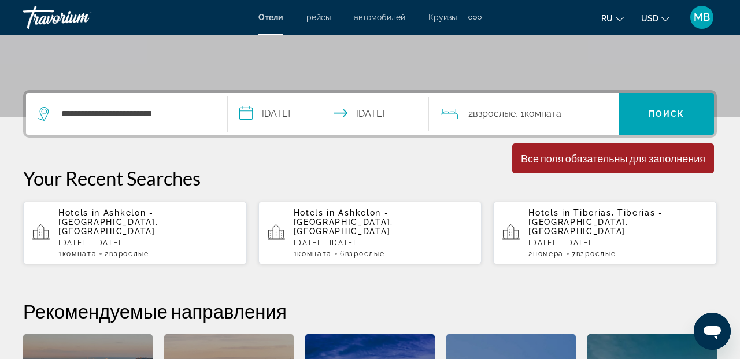
scroll to position [233, 0]
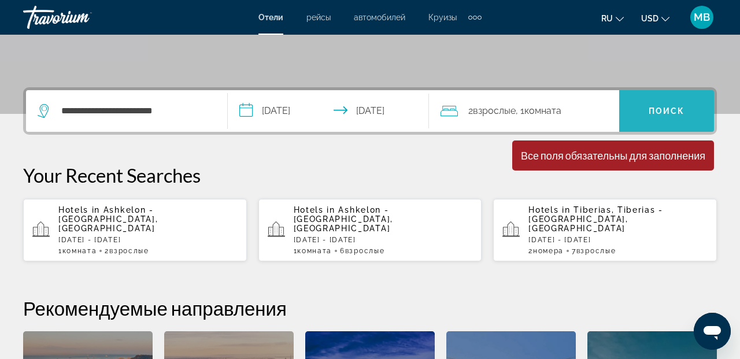
click at [654, 112] on span "Поиск" at bounding box center [667, 110] width 36 height 9
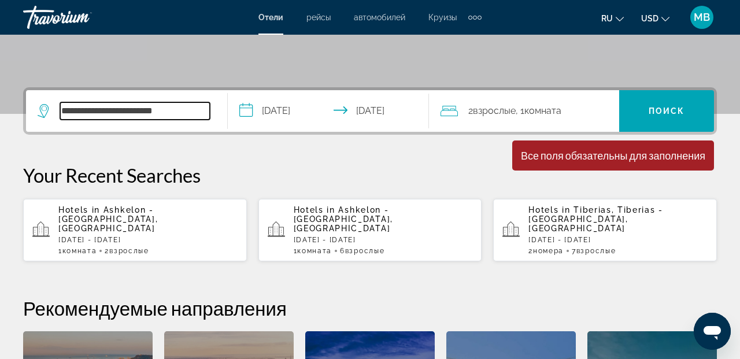
drag, startPoint x: 98, startPoint y: 110, endPoint x: 62, endPoint y: 110, distance: 35.3
click at [62, 110] on input "**********" at bounding box center [135, 110] width 150 height 17
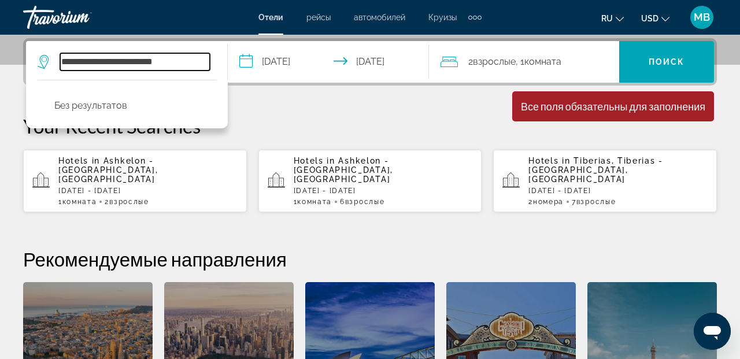
scroll to position [283, 0]
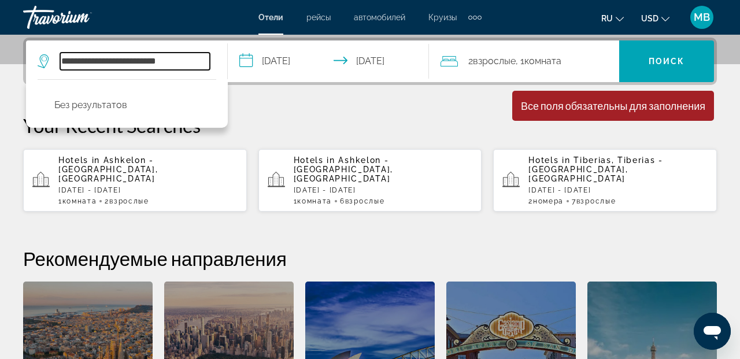
type input "**********"
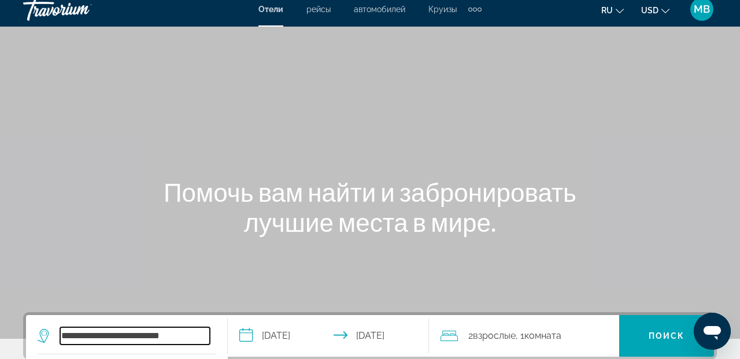
scroll to position [0, 0]
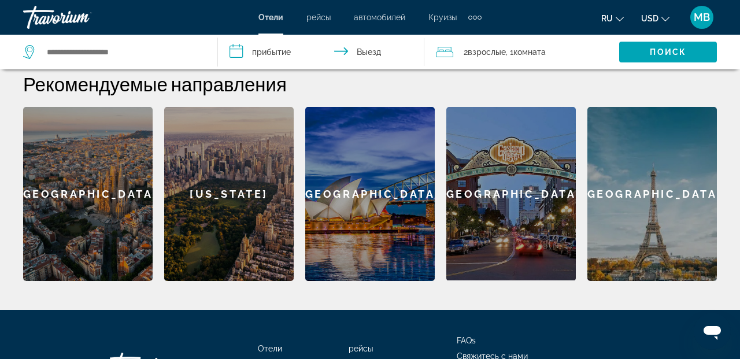
scroll to position [227, 0]
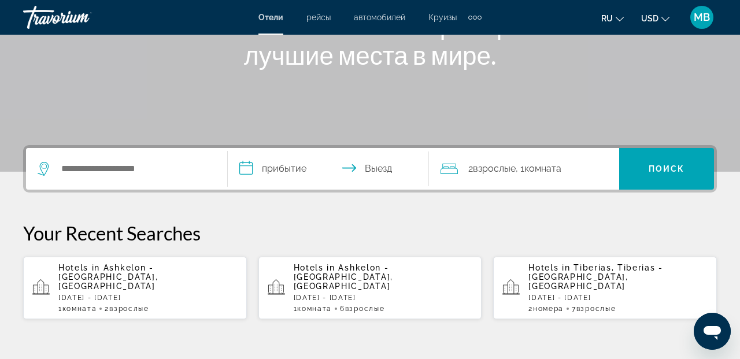
scroll to position [160, 0]
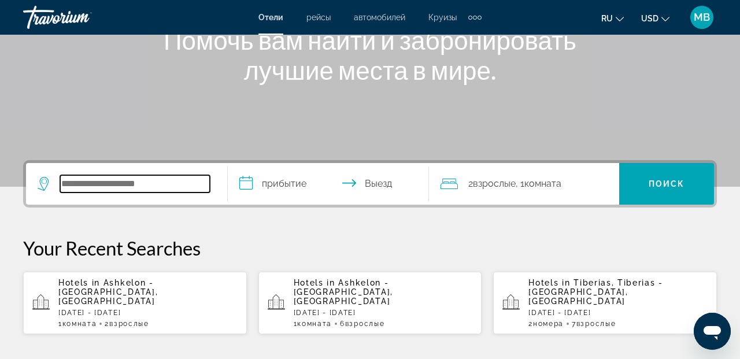
click at [90, 184] on input "Search widget" at bounding box center [135, 183] width 150 height 17
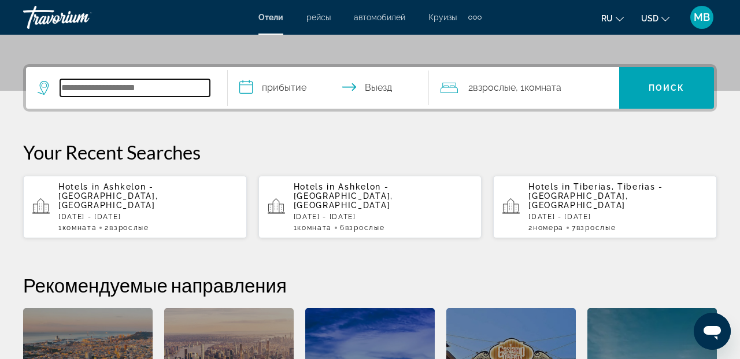
scroll to position [283, 0]
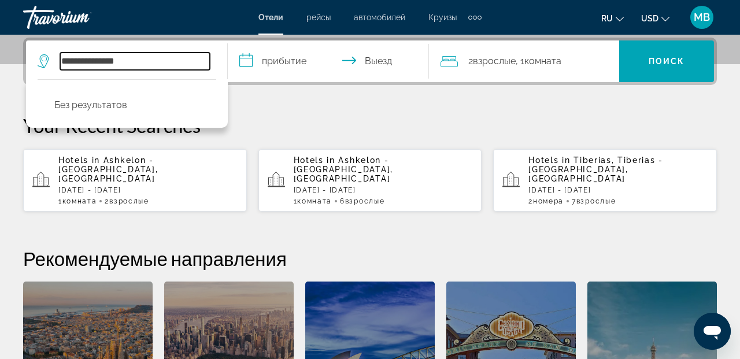
type input "**********"
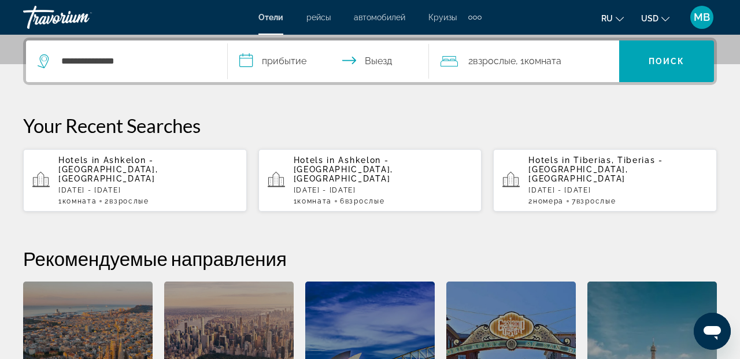
click at [261, 62] on input "**********" at bounding box center [331, 62] width 206 height 45
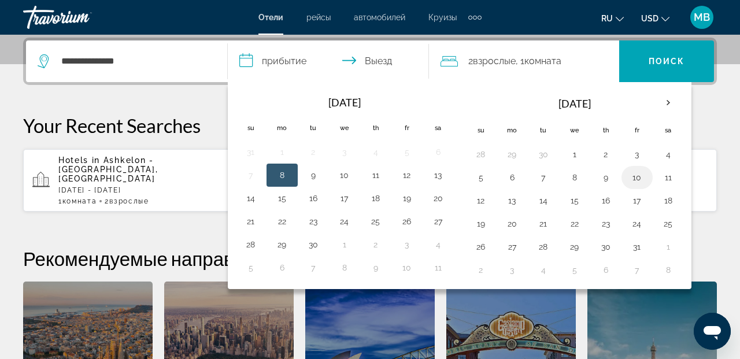
click at [638, 178] on button "10" at bounding box center [637, 177] width 19 height 16
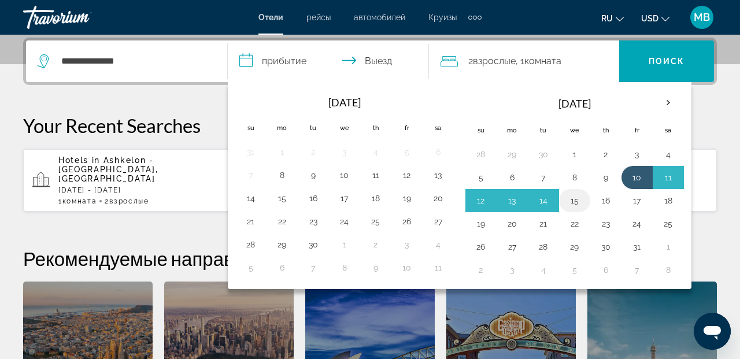
click at [575, 202] on button "15" at bounding box center [575, 201] width 19 height 16
type input "**********"
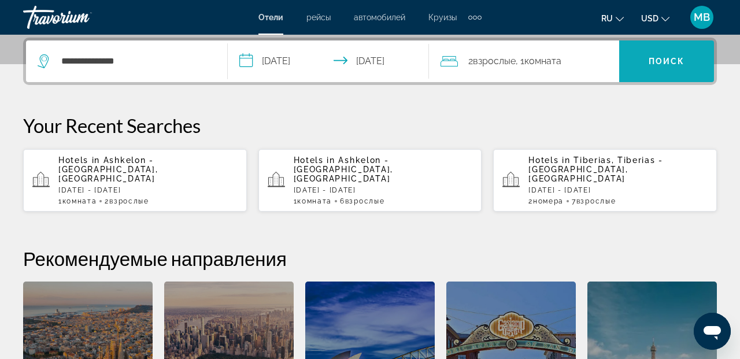
click at [664, 66] on span "Search widget" at bounding box center [666, 61] width 95 height 28
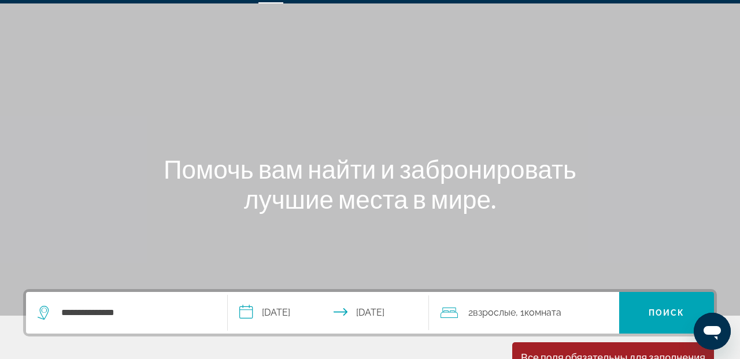
scroll to position [13, 0]
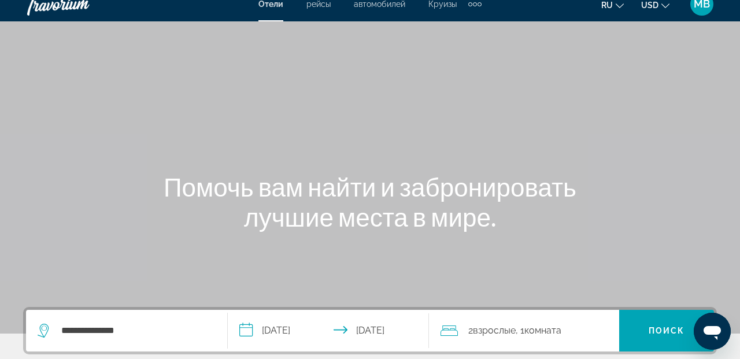
click at [268, 4] on span "Отели" at bounding box center [270, 3] width 25 height 9
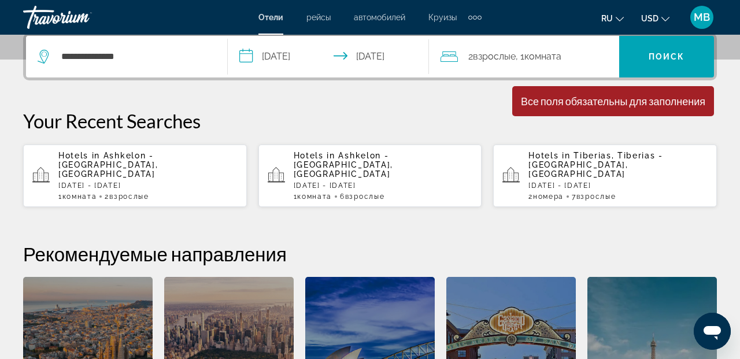
scroll to position [294, 0]
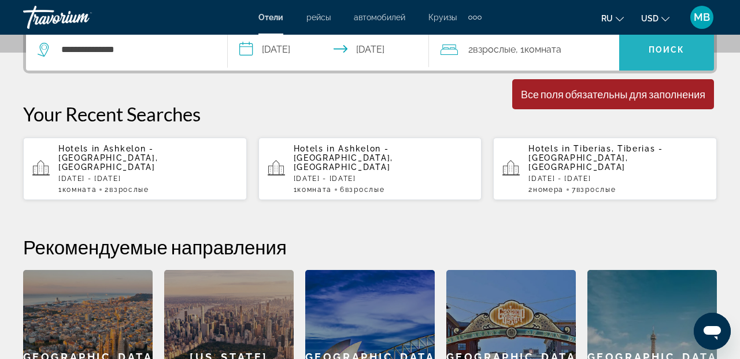
click at [646, 49] on span "Search widget" at bounding box center [666, 50] width 95 height 28
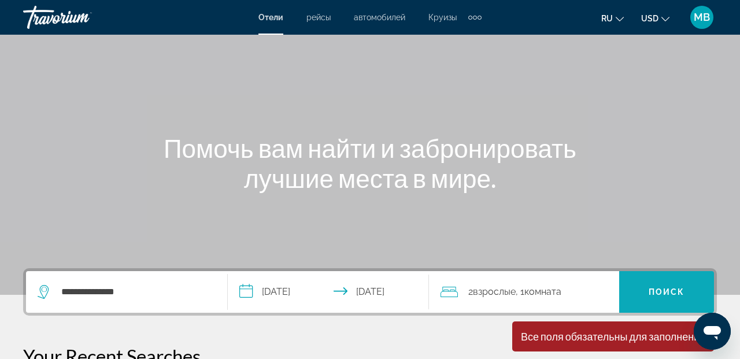
scroll to position [50, 0]
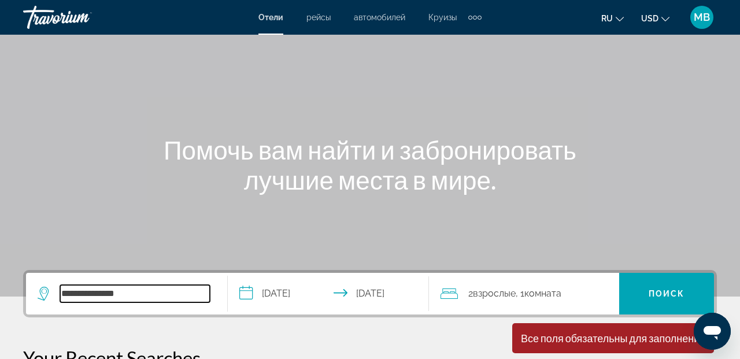
drag, startPoint x: 98, startPoint y: 295, endPoint x: 60, endPoint y: 291, distance: 38.9
click at [60, 291] on div "**********" at bounding box center [124, 293] width 172 height 17
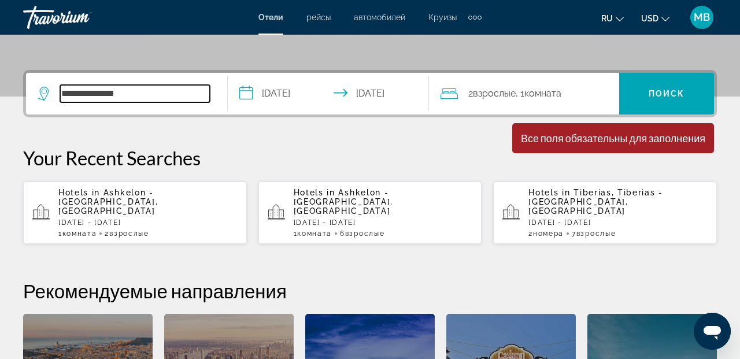
scroll to position [283, 0]
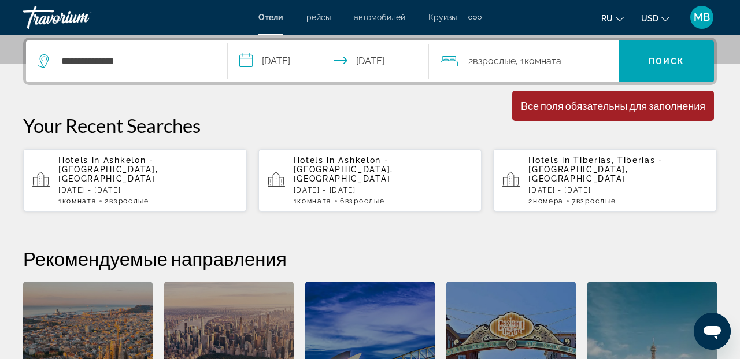
click at [158, 161] on span "Ashkelon - [GEOGRAPHIC_DATA], [GEOGRAPHIC_DATA]" at bounding box center [107, 170] width 99 height 28
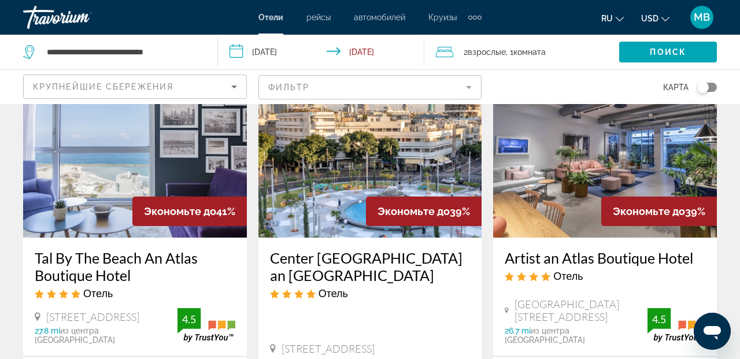
scroll to position [91, 0]
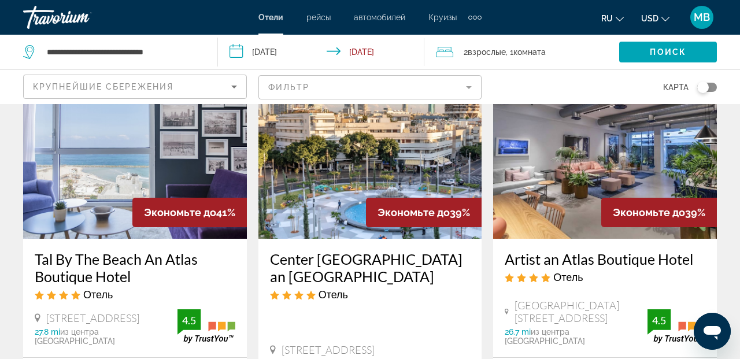
click at [193, 161] on img "Main content" at bounding box center [135, 146] width 224 height 185
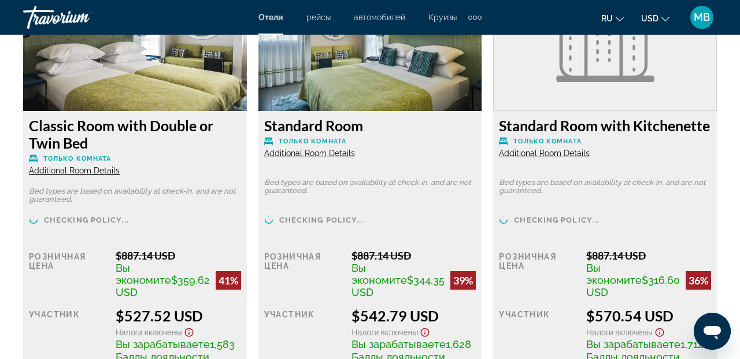
scroll to position [1872, 0]
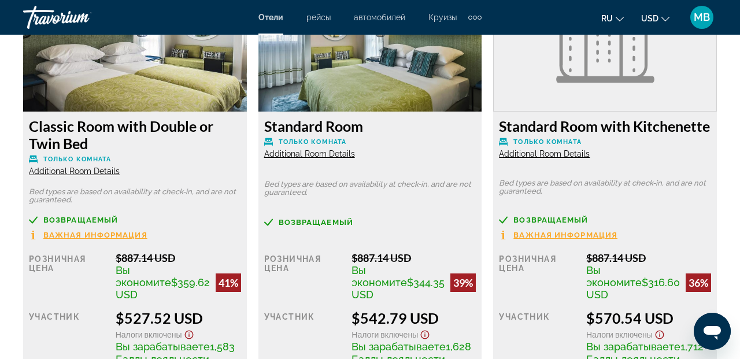
click at [540, 153] on span "Additional Room Details" at bounding box center [544, 153] width 91 height 9
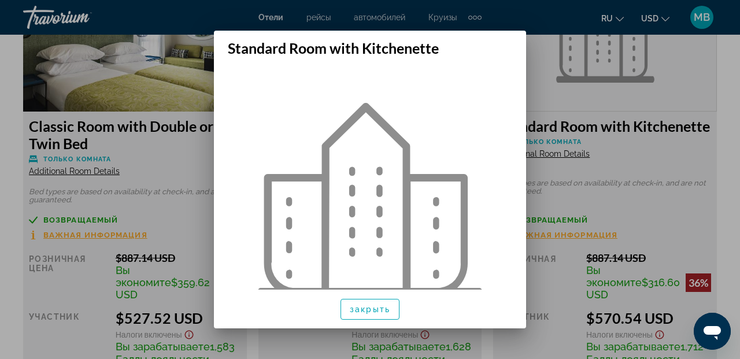
scroll to position [0, 0]
click at [381, 308] on span "закрыть" at bounding box center [370, 309] width 40 height 9
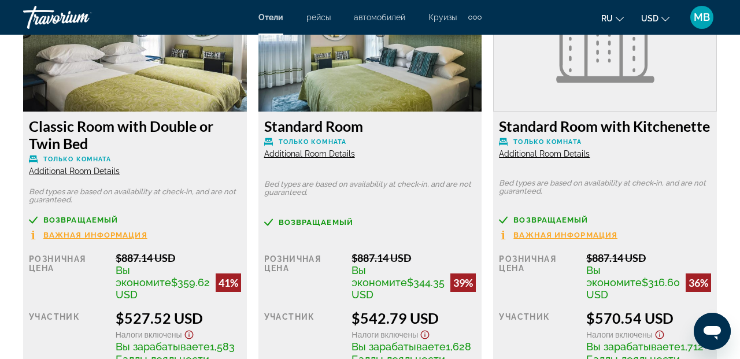
scroll to position [1872, 0]
click at [557, 235] on span "Важная информация" at bounding box center [565, 235] width 104 height 8
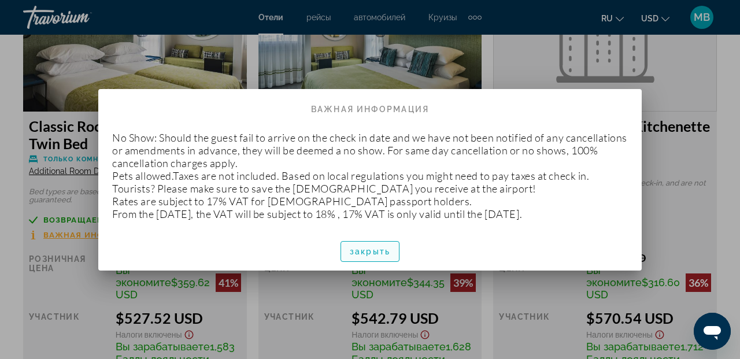
click at [385, 256] on span "закрыть" at bounding box center [370, 251] width 40 height 9
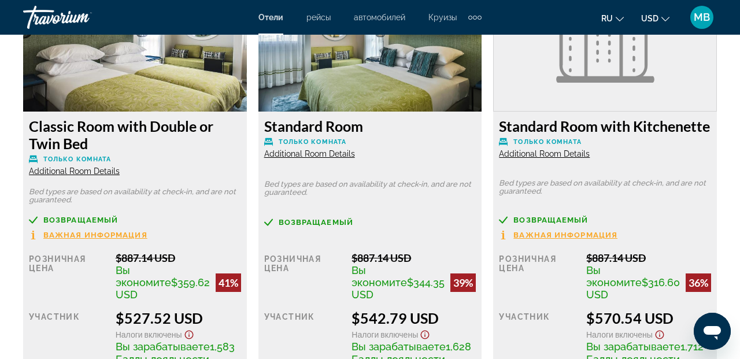
scroll to position [1872, 0]
click at [559, 153] on span "Additional Room Details" at bounding box center [544, 153] width 91 height 9
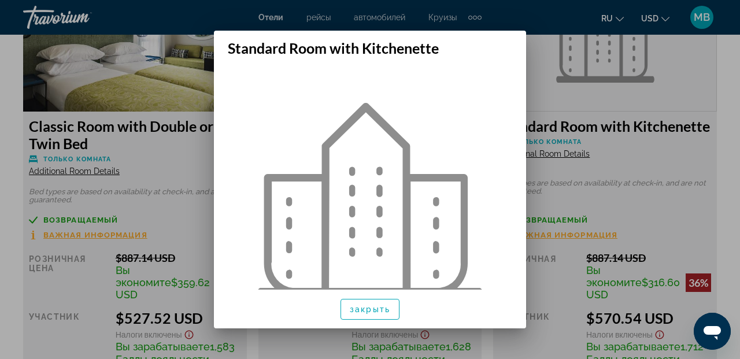
scroll to position [0, 0]
click at [371, 311] on span "закрыть" at bounding box center [370, 309] width 40 height 9
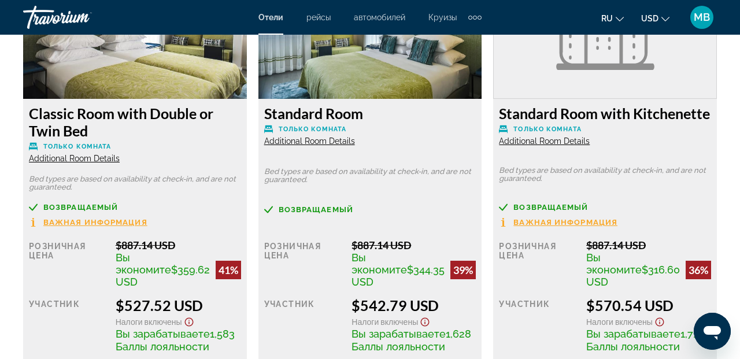
scroll to position [1883, 0]
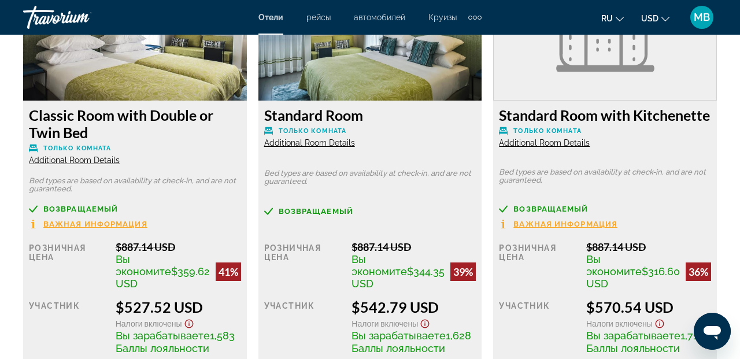
click at [312, 143] on span "Additional Room Details" at bounding box center [309, 142] width 91 height 9
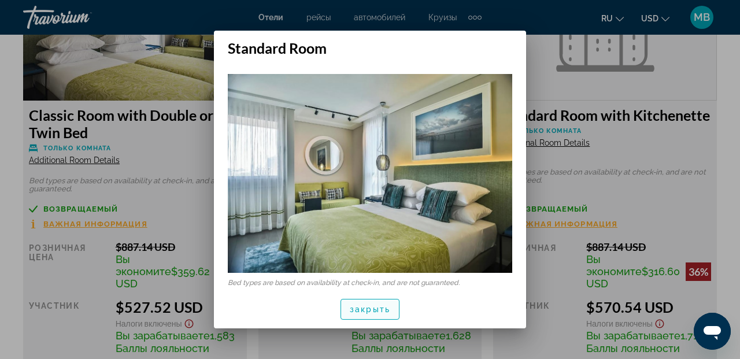
click at [362, 315] on span "button" at bounding box center [370, 309] width 58 height 28
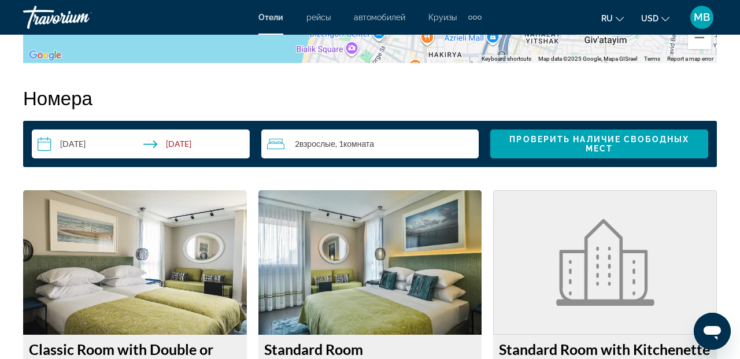
scroll to position [1647, 0]
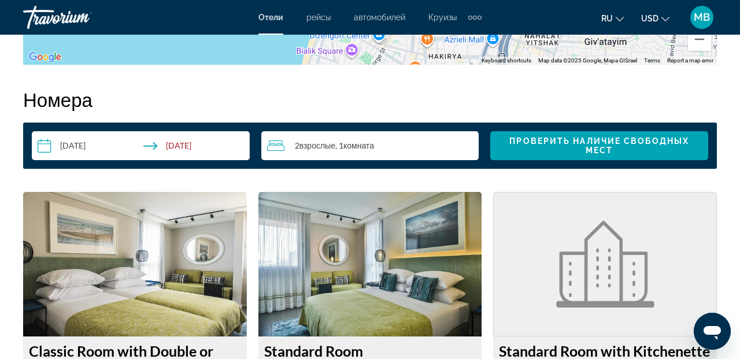
click at [305, 148] on span "Взрослые" at bounding box center [318, 146] width 36 height 10
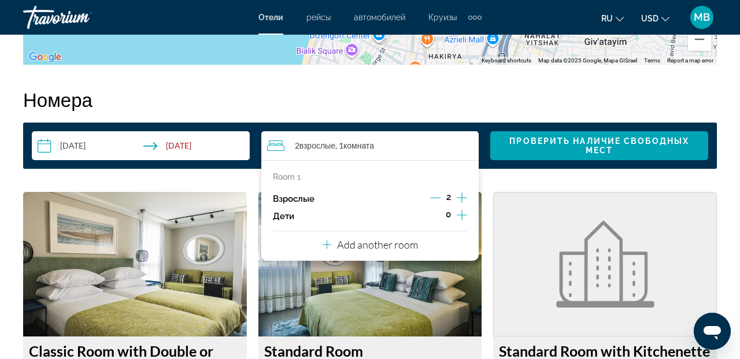
click at [463, 197] on icon "Increment adults" at bounding box center [462, 198] width 10 height 14
click at [464, 198] on icon "Increment adults" at bounding box center [462, 198] width 10 height 10
click at [394, 244] on p "Add another room" at bounding box center [377, 244] width 81 height 13
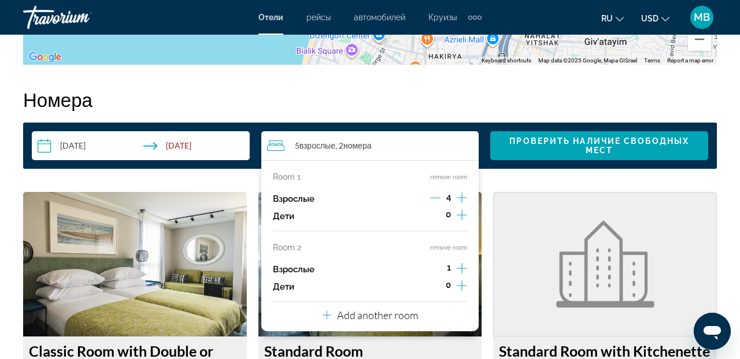
click at [460, 268] on icon "Increment adults" at bounding box center [462, 268] width 10 height 10
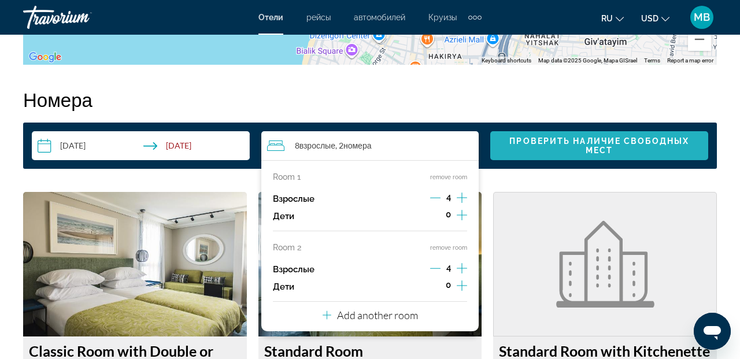
click at [610, 147] on span "Проверить наличие свободных мест" at bounding box center [599, 145] width 180 height 19
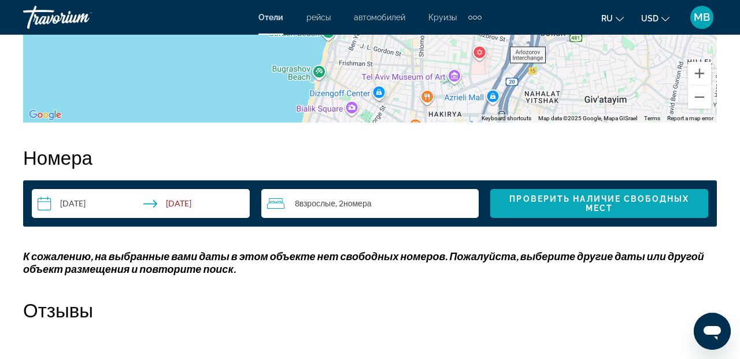
scroll to position [1581, 0]
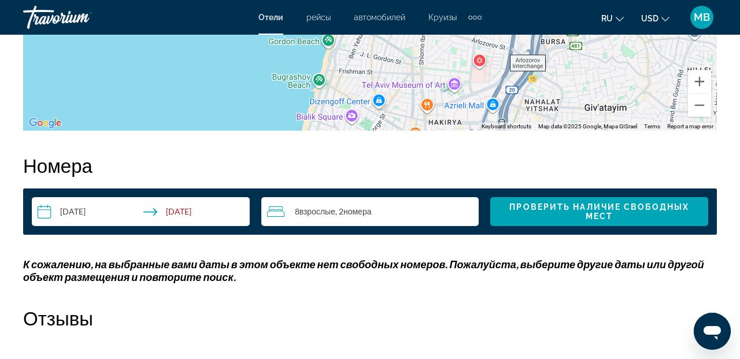
click at [43, 209] on input "**********" at bounding box center [143, 213] width 223 height 32
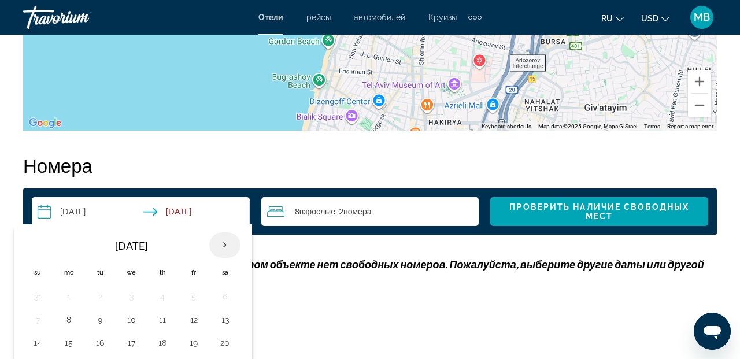
click at [226, 246] on th "Next month" at bounding box center [224, 244] width 31 height 25
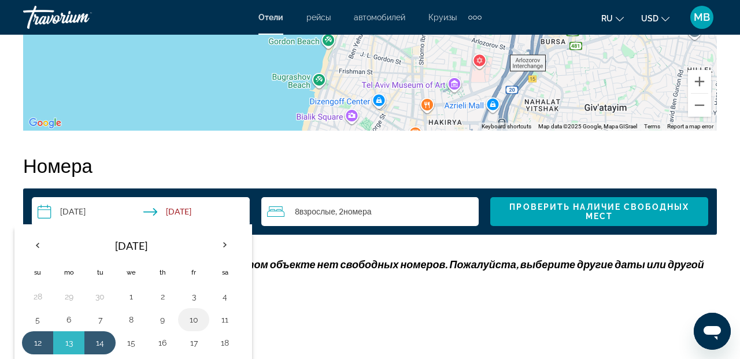
click at [194, 315] on button "10" at bounding box center [193, 320] width 19 height 16
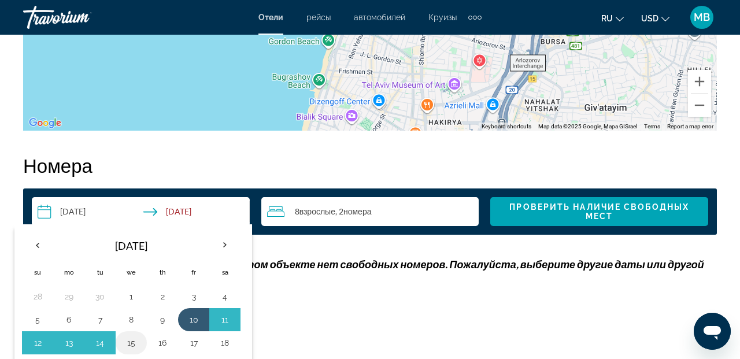
click at [139, 339] on button "15" at bounding box center [131, 343] width 19 height 16
type input "**********"
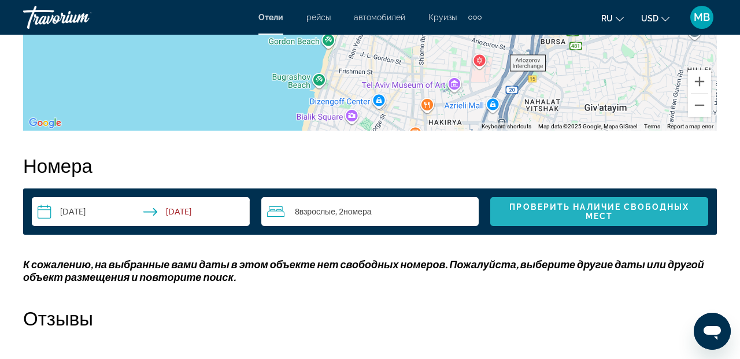
click at [590, 207] on span "Проверить наличие свободных мест" at bounding box center [599, 211] width 180 height 19
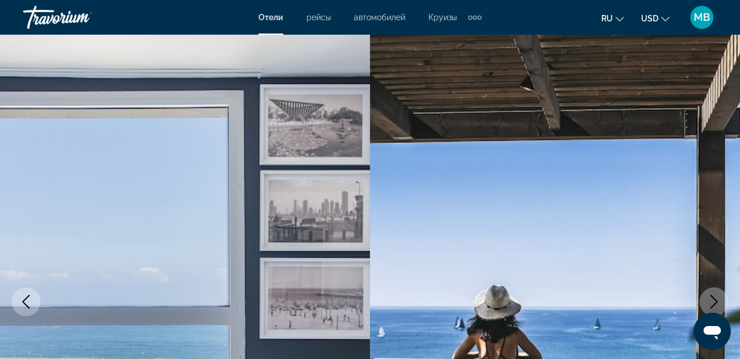
scroll to position [0, 0]
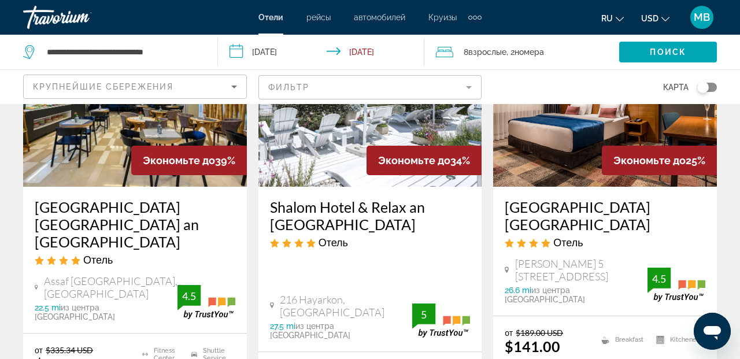
scroll to position [593, 0]
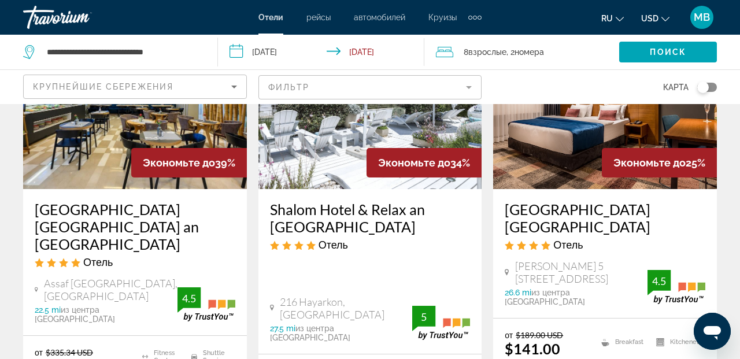
click at [133, 216] on h3 "Sadot Hotel Ben Gurion Airport an Atlas Boutique Hotel" at bounding box center [135, 227] width 201 height 52
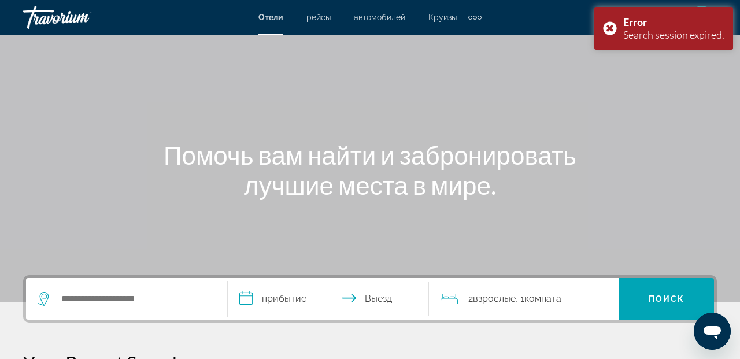
scroll to position [43, 0]
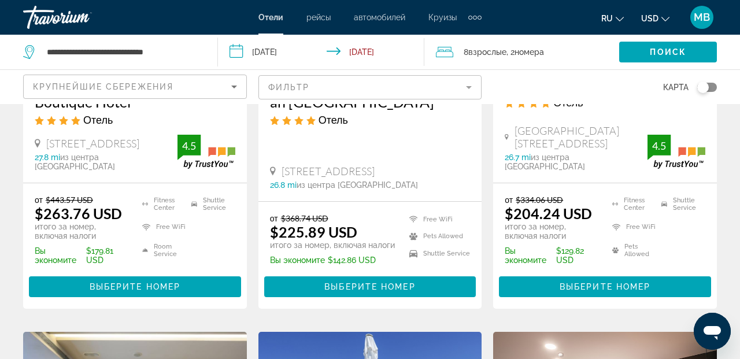
scroll to position [268, 0]
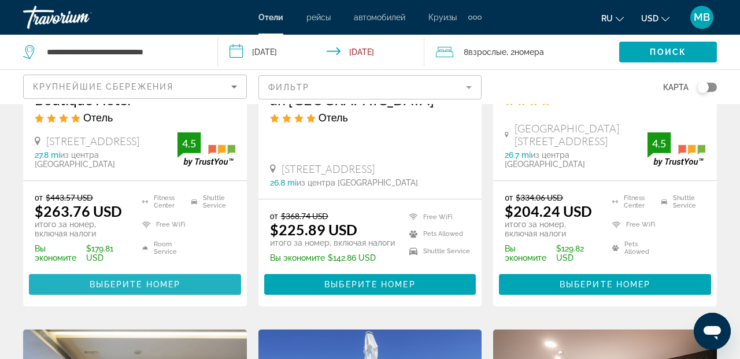
click at [123, 285] on span "Выберите номер" at bounding box center [135, 284] width 91 height 9
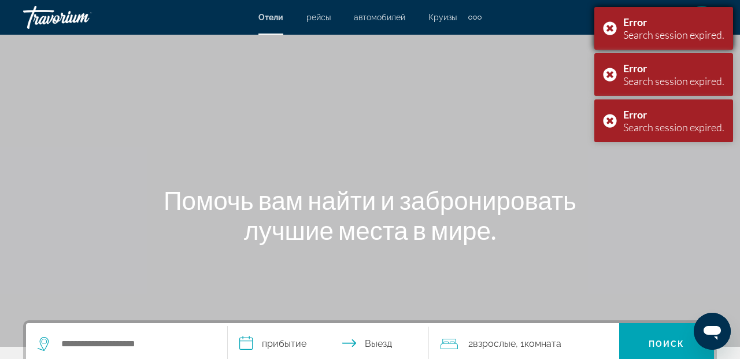
click at [609, 27] on div "Error Search session expired." at bounding box center [663, 28] width 139 height 43
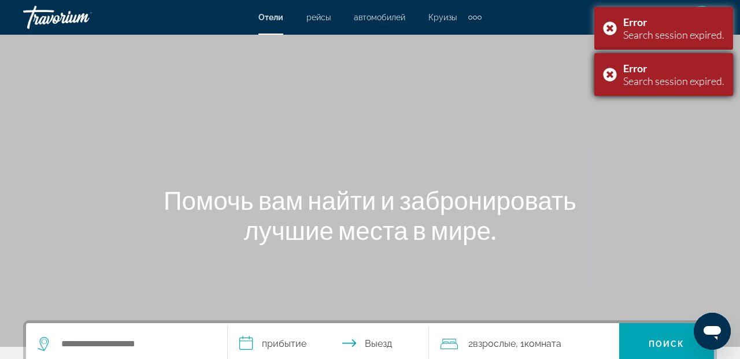
click at [610, 75] on div "Error Search session expired." at bounding box center [663, 74] width 139 height 43
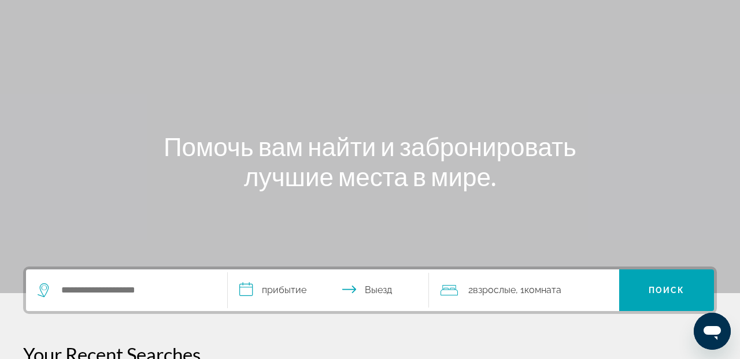
scroll to position [59, 0]
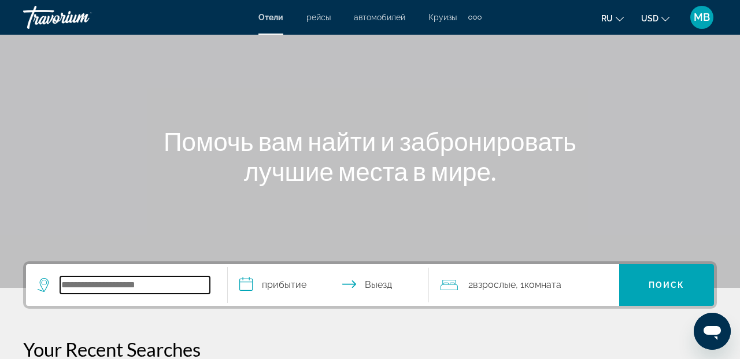
click at [127, 289] on input "Search widget" at bounding box center [135, 284] width 150 height 17
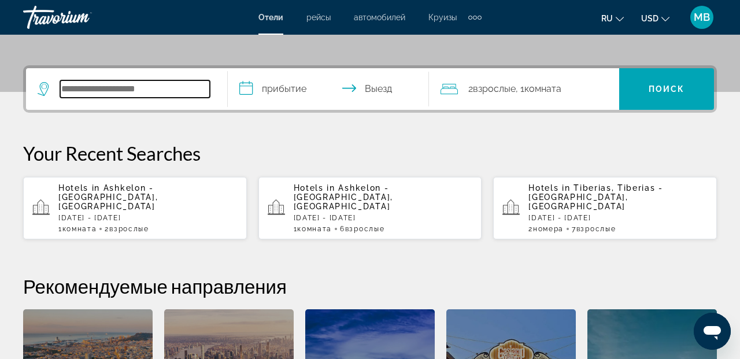
scroll to position [283, 0]
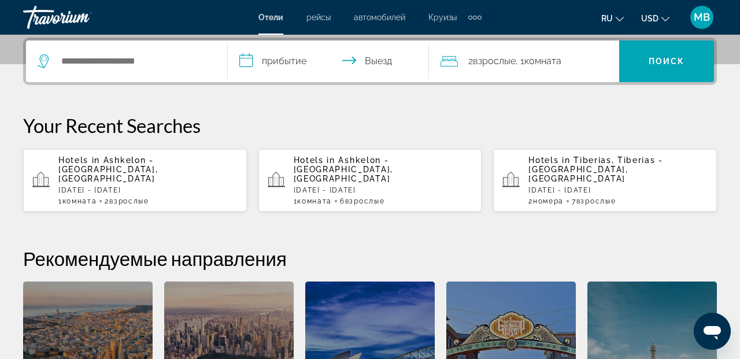
click at [187, 168] on p "Hotels in Ashkelon - Southern Coast, Israel" at bounding box center [147, 170] width 179 height 28
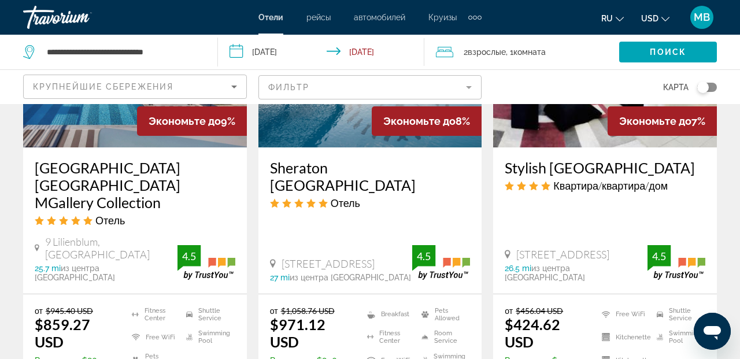
scroll to position [1563, 0]
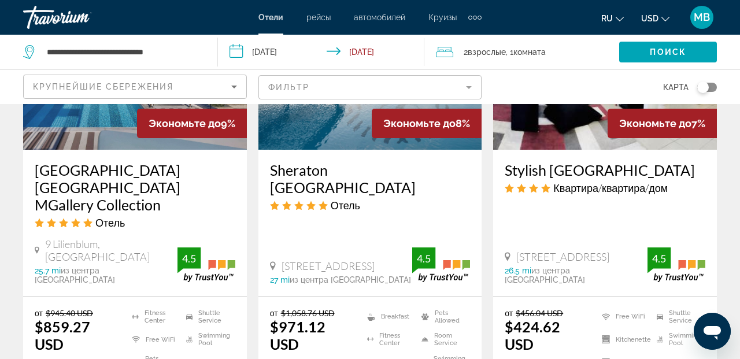
click at [264, 51] on input "**********" at bounding box center [323, 54] width 211 height 38
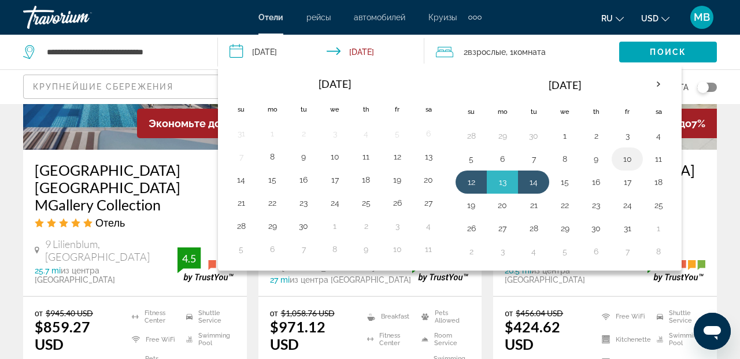
click at [627, 158] on button "10" at bounding box center [627, 159] width 19 height 16
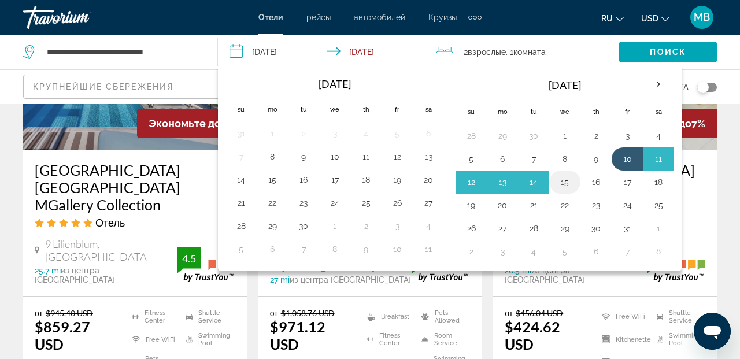
click at [565, 184] on button "15" at bounding box center [565, 182] width 19 height 16
type input "**********"
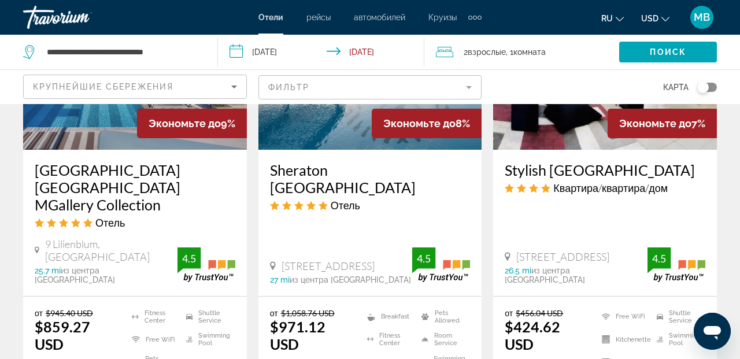
click at [505, 51] on span "Взрослые" at bounding box center [487, 51] width 38 height 9
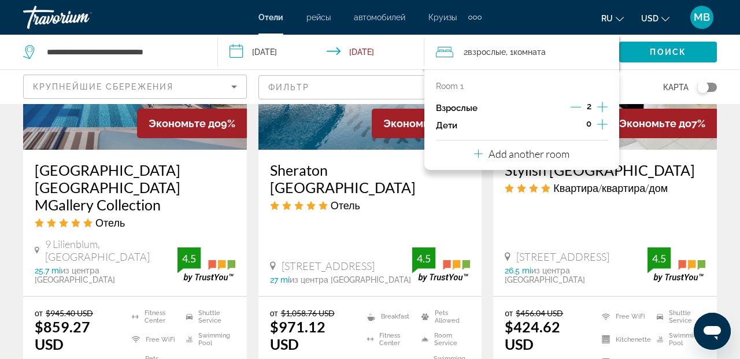
click at [603, 106] on icon "Increment adults" at bounding box center [602, 107] width 10 height 14
click at [555, 150] on p "Add another room" at bounding box center [529, 153] width 81 height 13
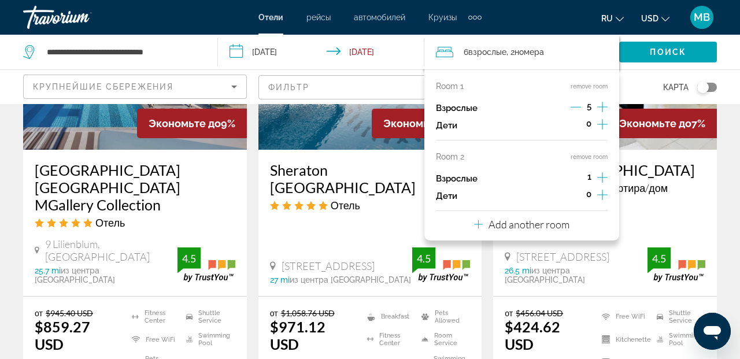
click at [601, 178] on icon "Increment adults" at bounding box center [602, 178] width 10 height 14
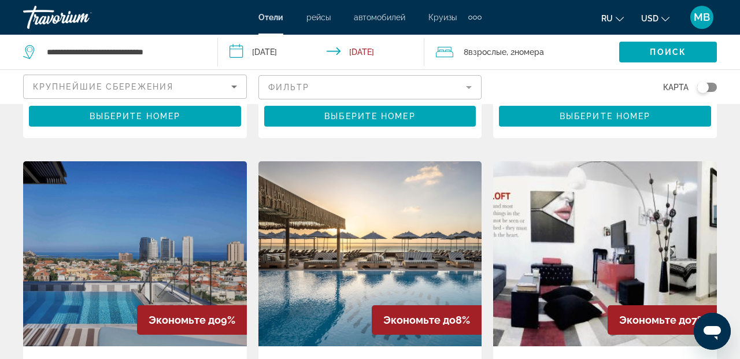
scroll to position [1365, 0]
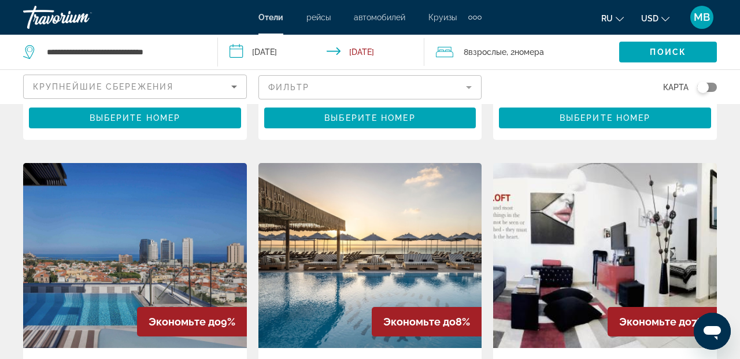
click at [619, 264] on img "Main content" at bounding box center [605, 255] width 224 height 185
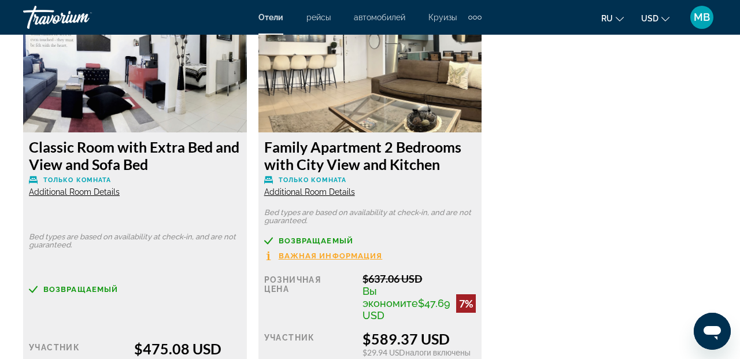
scroll to position [2334, 0]
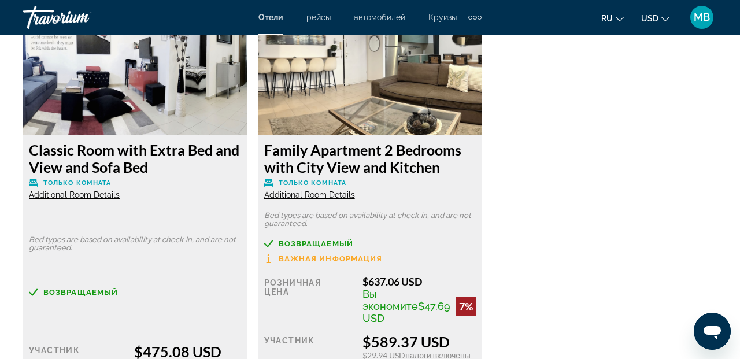
click at [331, 190] on span "Additional Room Details" at bounding box center [309, 194] width 91 height 9
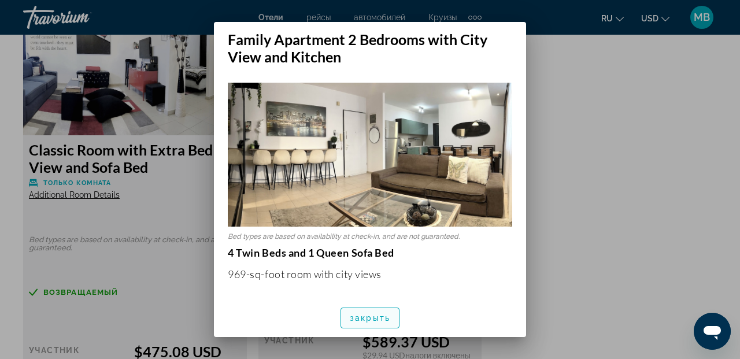
click at [370, 321] on span "закрыть" at bounding box center [370, 317] width 40 height 9
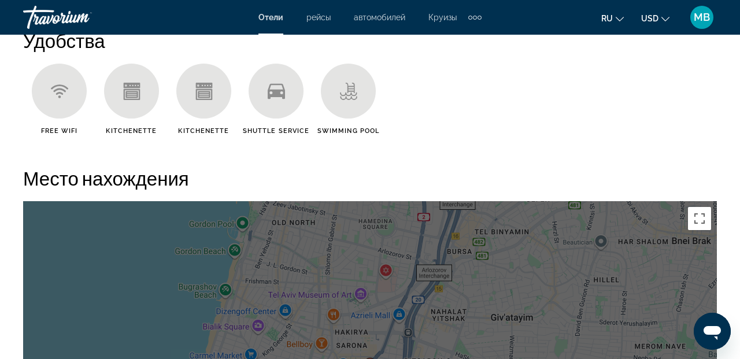
scroll to position [1162, 0]
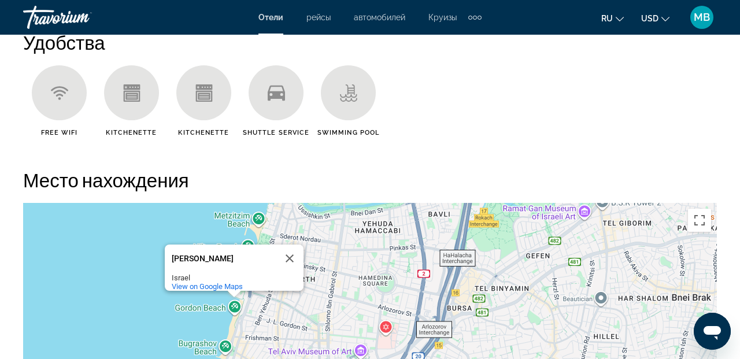
click at [212, 254] on div "Gordon Beach" at bounding box center [224, 258] width 104 height 9
click at [291, 251] on button "Close" at bounding box center [290, 259] width 28 height 28
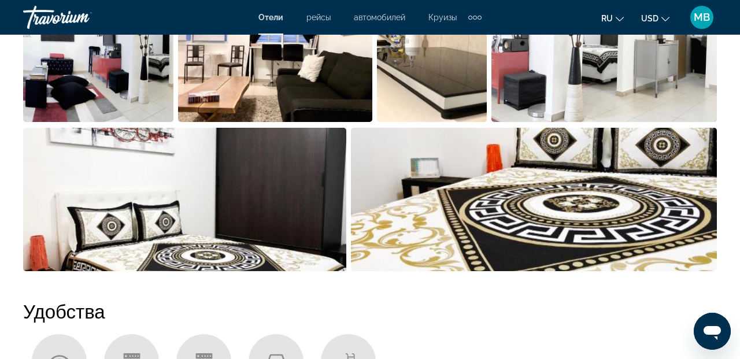
scroll to position [732, 0]
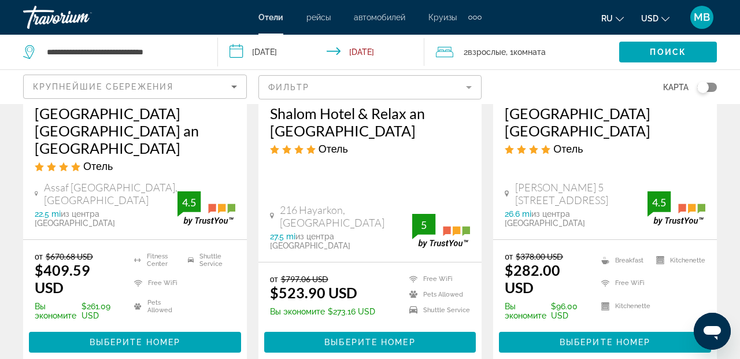
scroll to position [688, 0]
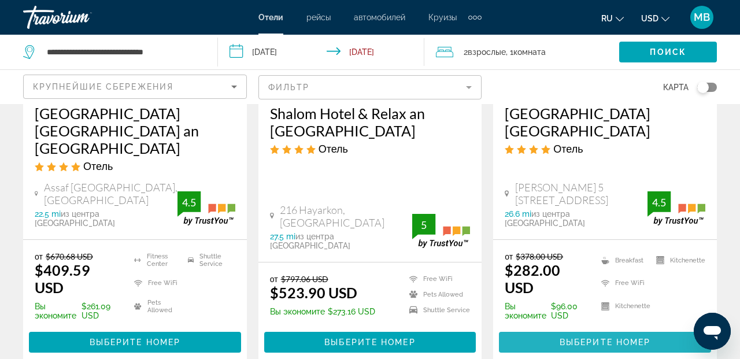
click at [596, 338] on span "Выберите номер" at bounding box center [605, 342] width 91 height 9
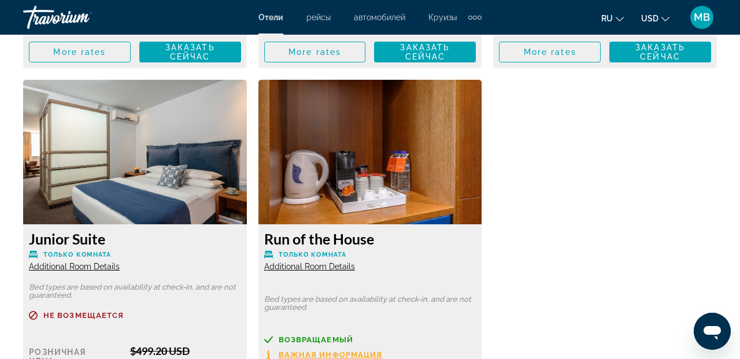
scroll to position [2652, 0]
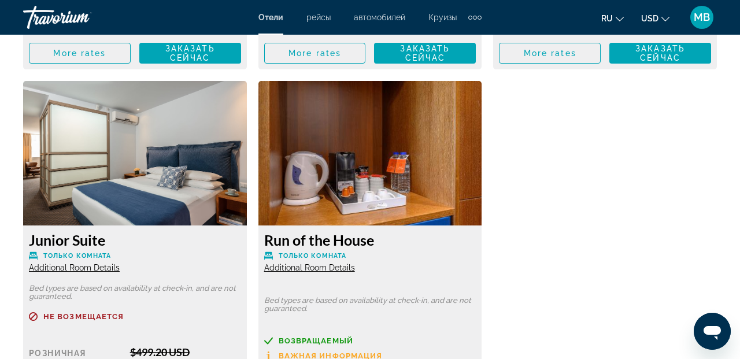
click at [313, 263] on span "Additional Room Details" at bounding box center [309, 267] width 91 height 9
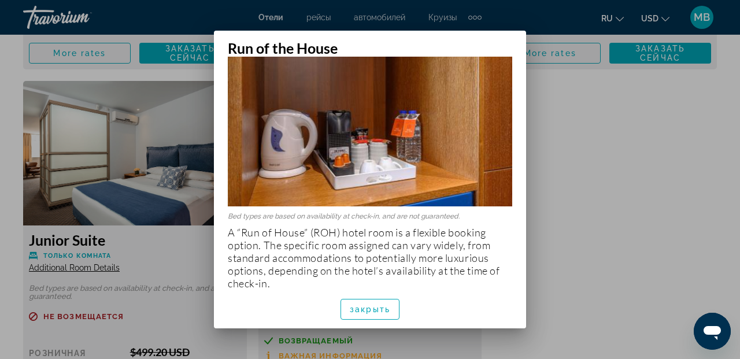
scroll to position [68, 0]
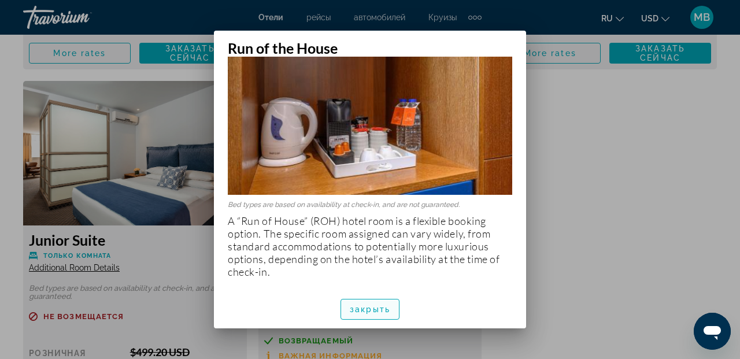
click at [376, 311] on span "закрыть" at bounding box center [370, 309] width 40 height 9
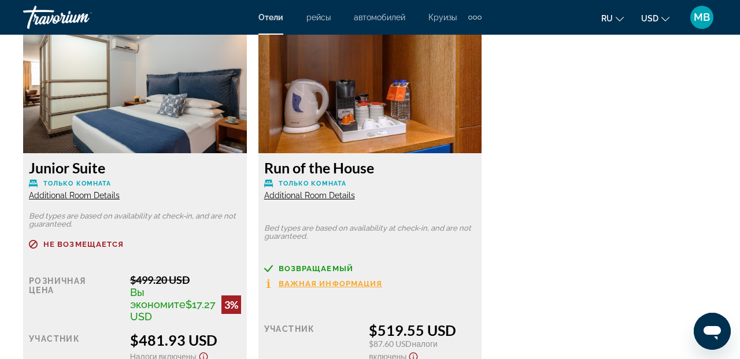
scroll to position [2712, 0]
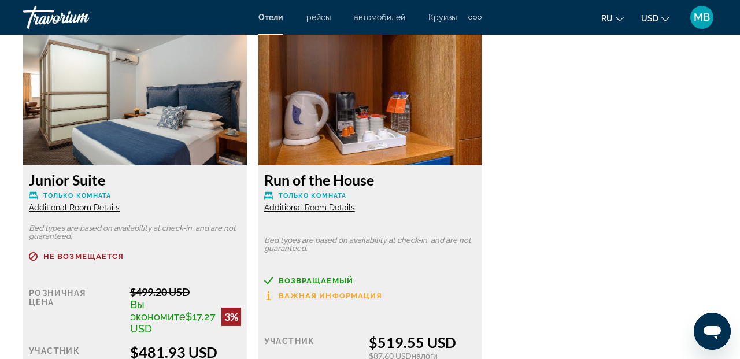
click at [385, 102] on img "Main content" at bounding box center [370, 93] width 224 height 145
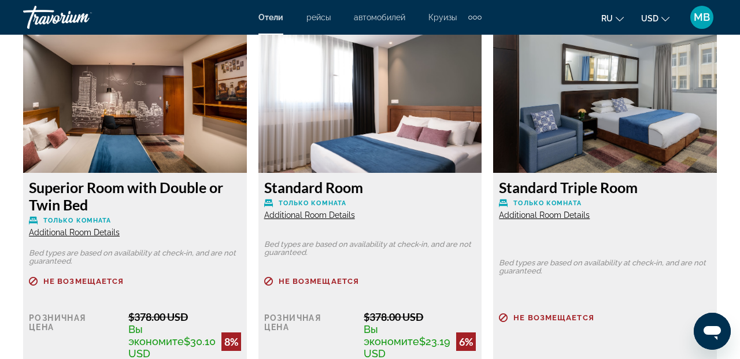
scroll to position [2250, 0]
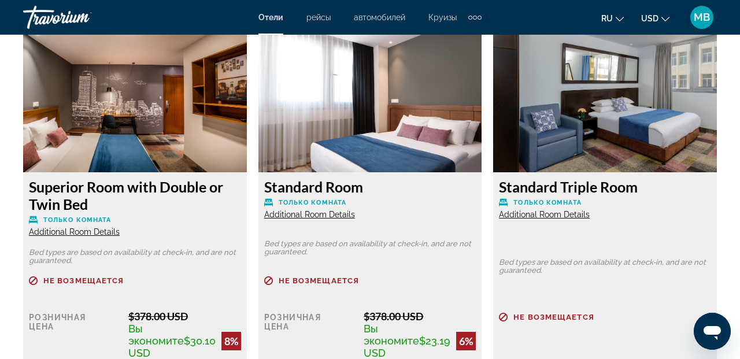
click at [607, 95] on img "Main content" at bounding box center [605, 100] width 224 height 145
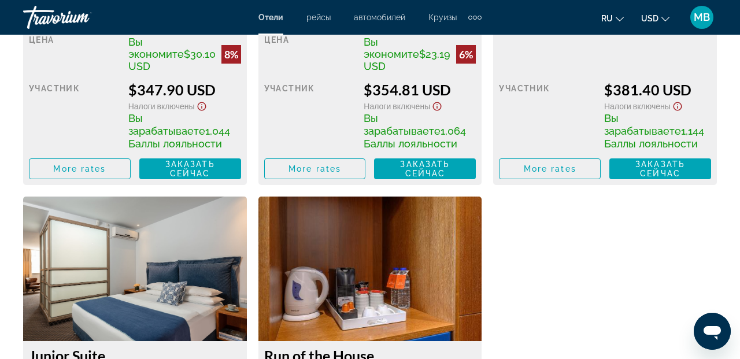
scroll to position [2542, 0]
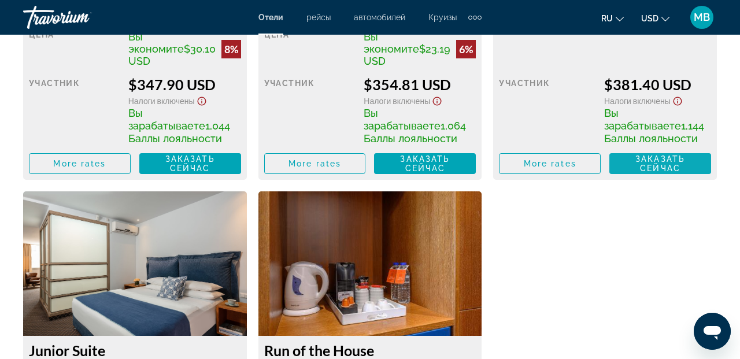
click at [664, 154] on span "Заказать сейчас" at bounding box center [660, 163] width 50 height 19
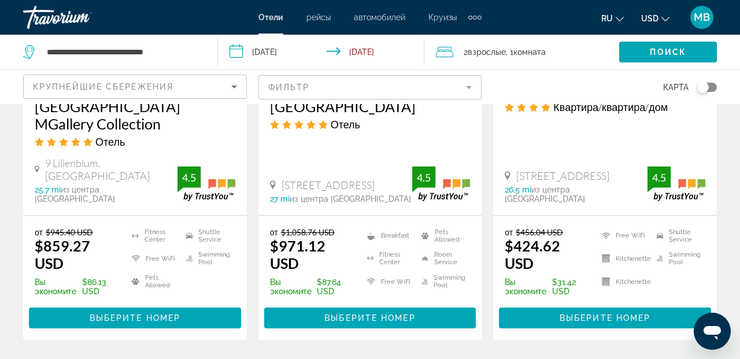
scroll to position [1645, 0]
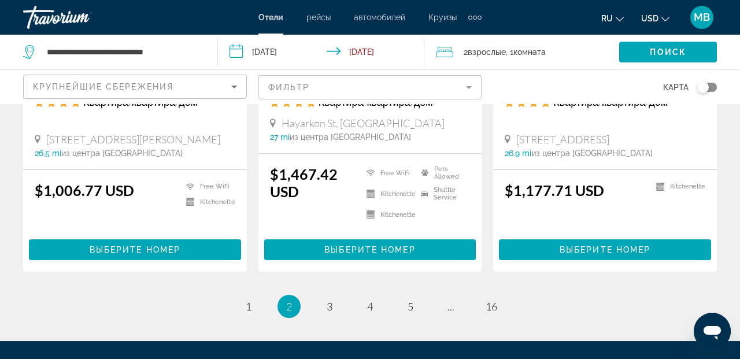
scroll to position [1676, 0]
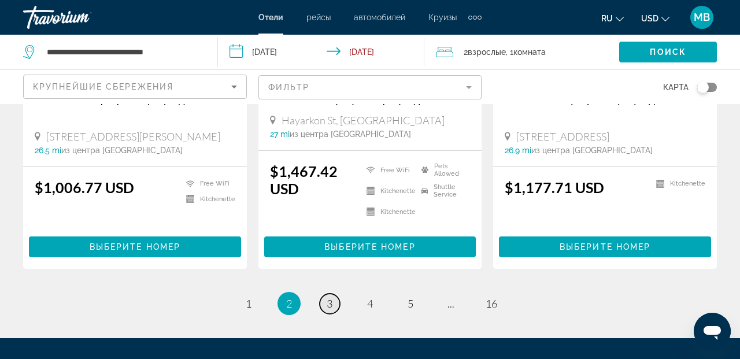
click at [330, 297] on span "3" at bounding box center [330, 303] width 6 height 13
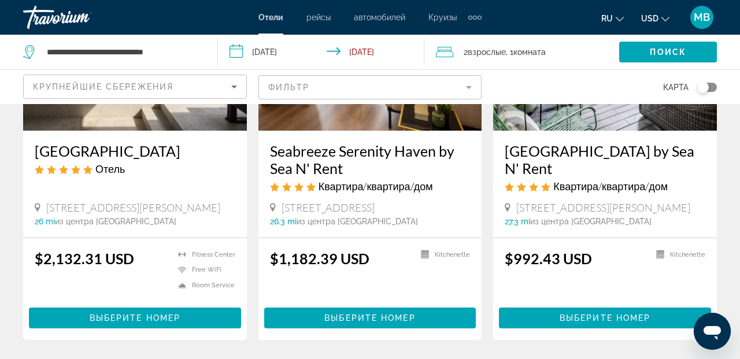
scroll to position [202, 0]
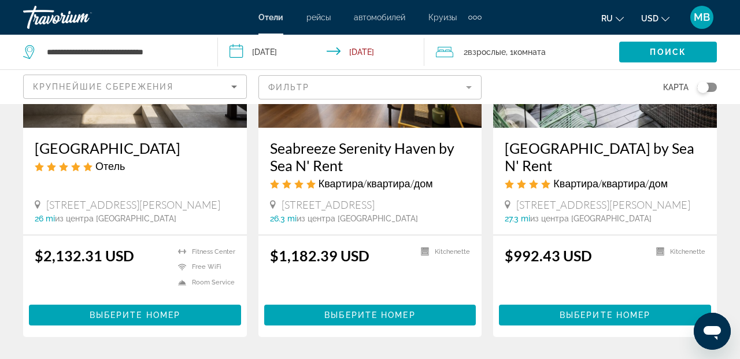
click at [596, 160] on h3 "Tel Aviv Paradise Haven by Sea N' Rent" at bounding box center [605, 156] width 201 height 35
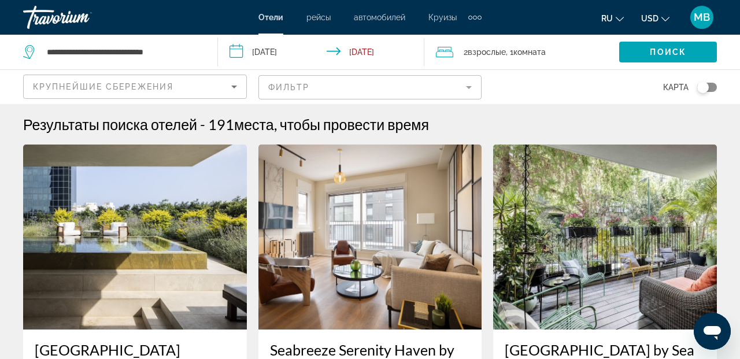
click at [285, 50] on input "**********" at bounding box center [323, 54] width 211 height 38
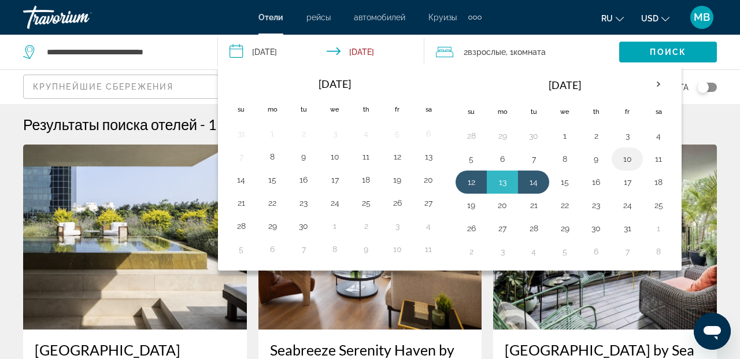
click at [630, 158] on button "10" at bounding box center [627, 159] width 19 height 16
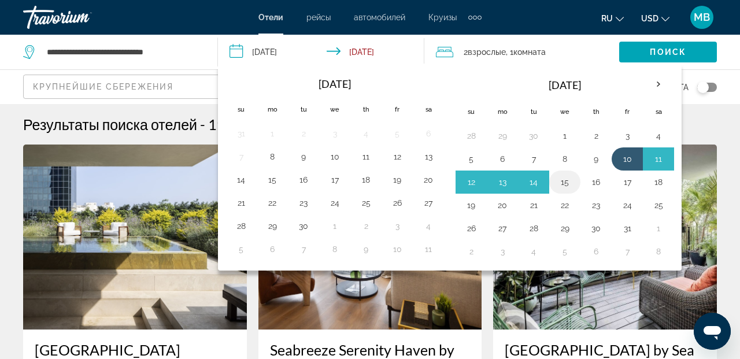
click at [566, 183] on button "15" at bounding box center [565, 182] width 19 height 16
type input "**********"
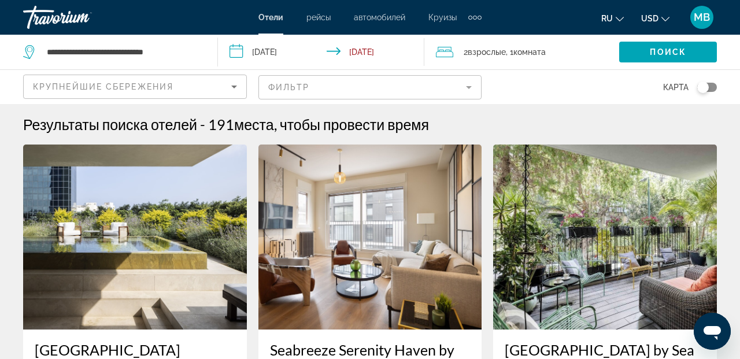
click at [510, 52] on span ", 1 Комната номера" at bounding box center [526, 52] width 40 height 16
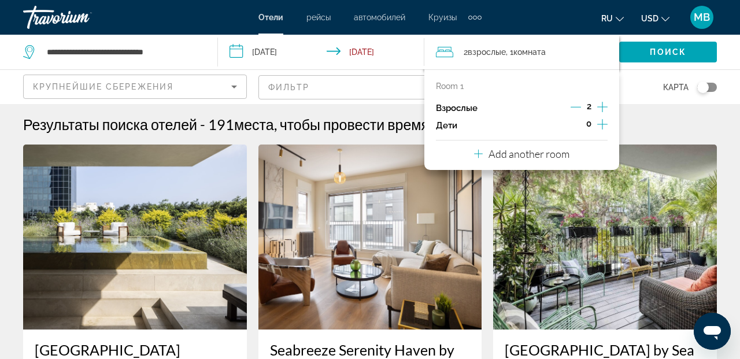
click at [604, 105] on icon "Increment adults" at bounding box center [602, 107] width 10 height 14
click at [548, 158] on p "Add another room" at bounding box center [529, 153] width 81 height 13
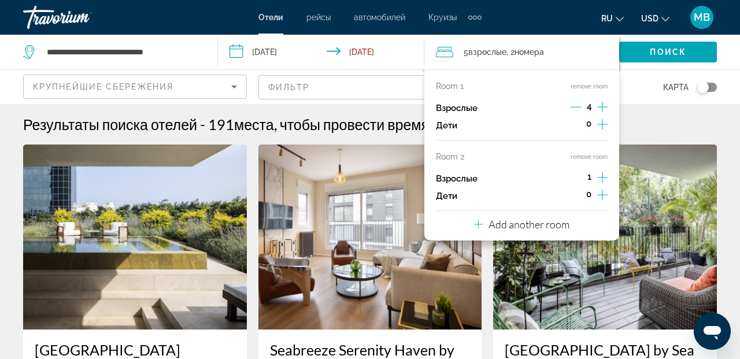
click at [601, 176] on icon "Increment adults" at bounding box center [602, 178] width 10 height 14
click at [601, 177] on icon "Increment adults" at bounding box center [602, 178] width 10 height 14
click at [678, 123] on div "Результаты поиска отелей - 191 места, чтобы провести время" at bounding box center [370, 124] width 694 height 17
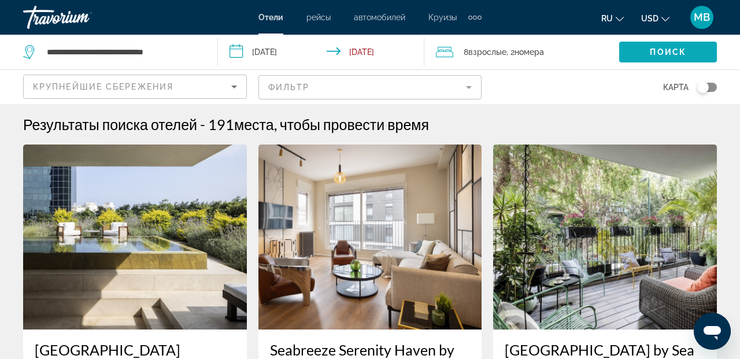
click at [659, 51] on span "Поиск" at bounding box center [668, 51] width 36 height 9
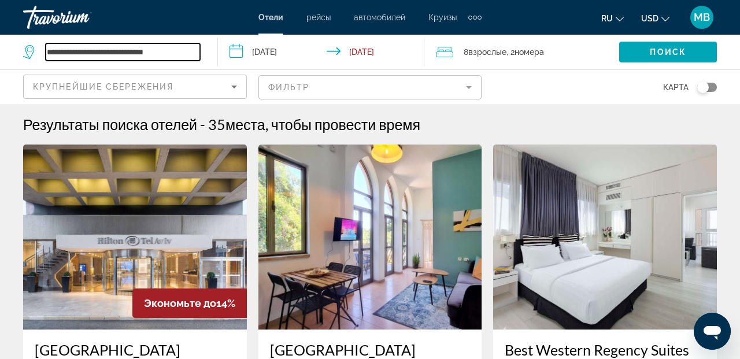
drag, startPoint x: 81, startPoint y: 53, endPoint x: 49, endPoint y: 50, distance: 32.5
click at [49, 50] on input "**********" at bounding box center [123, 51] width 154 height 17
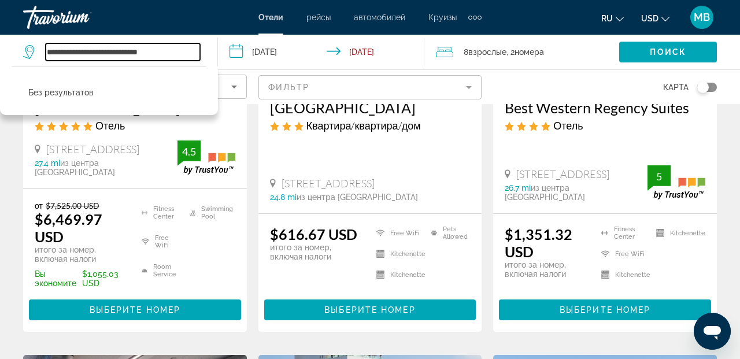
scroll to position [243, 0]
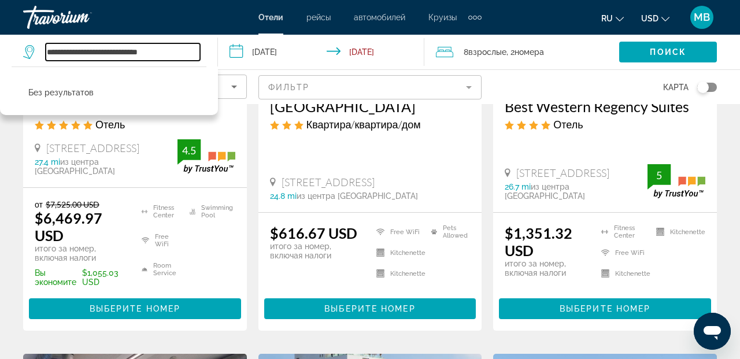
type input "**********"
click at [357, 89] on mat-form-field "Фильтр" at bounding box center [370, 87] width 224 height 24
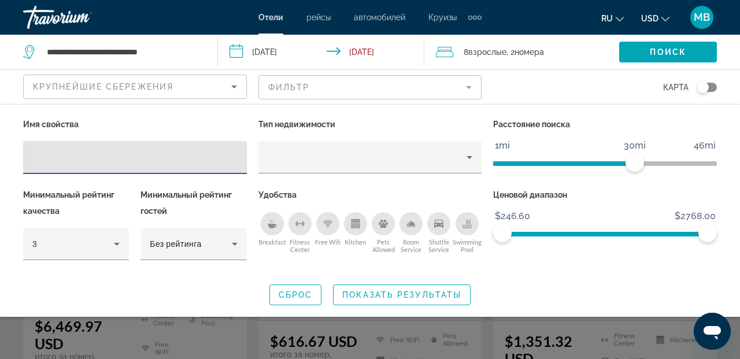
scroll to position [0, 0]
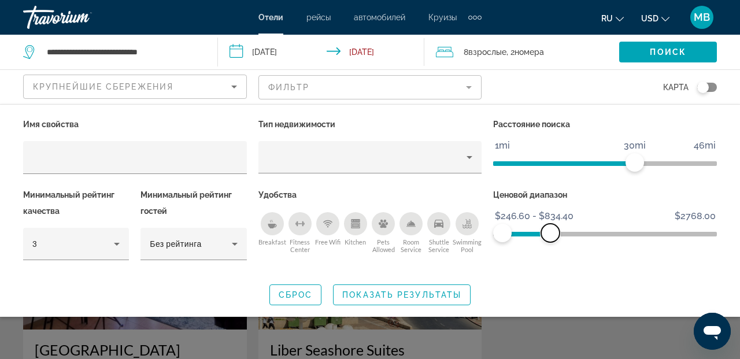
drag, startPoint x: 520, startPoint y: 231, endPoint x: 550, endPoint y: 234, distance: 30.2
click at [550, 234] on span "ngx-slider-max" at bounding box center [550, 233] width 19 height 19
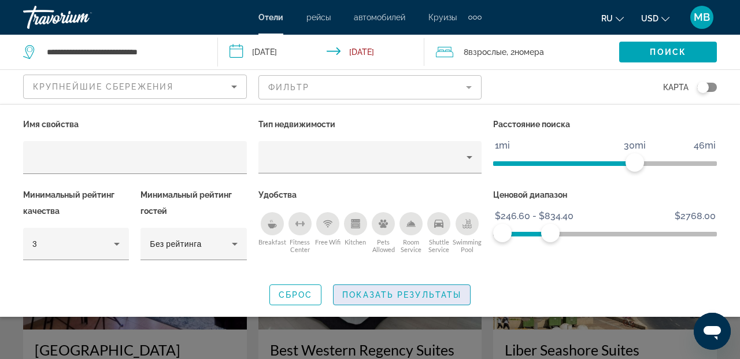
click at [423, 292] on span "Показать результаты" at bounding box center [401, 294] width 119 height 9
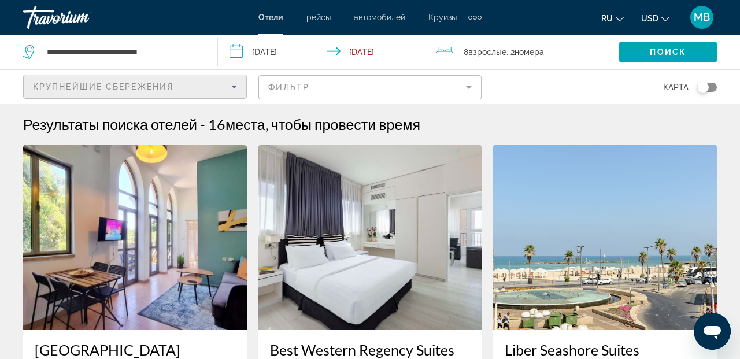
click at [236, 87] on icon "Sort by" at bounding box center [234, 87] width 14 height 14
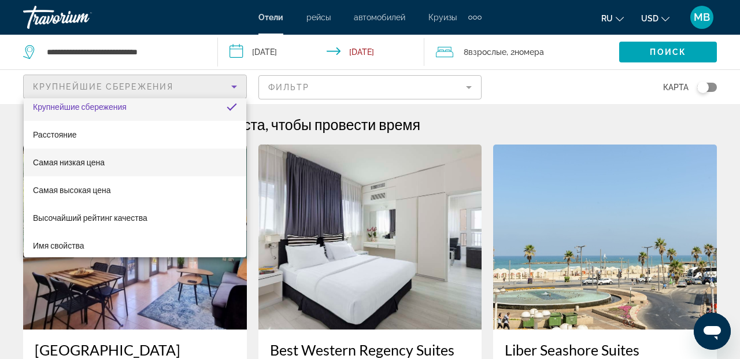
scroll to position [8, 0]
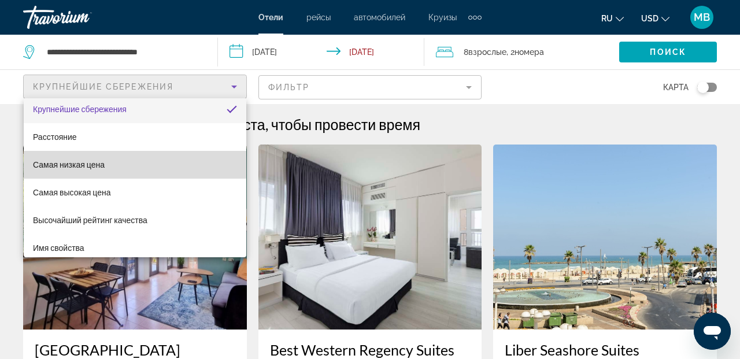
click at [132, 161] on mat-option "Самая низкая цена" at bounding box center [135, 165] width 223 height 28
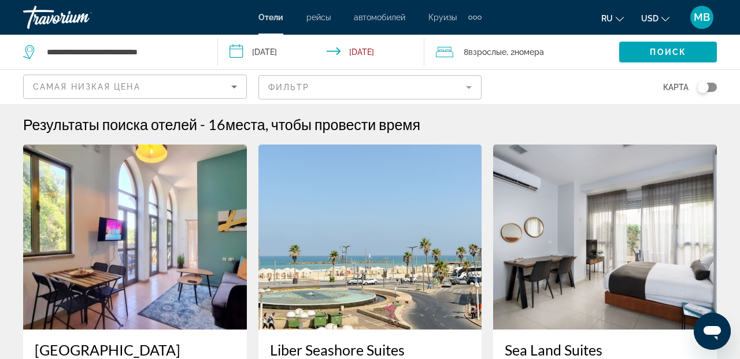
click at [467, 87] on mat-form-field "Фильтр" at bounding box center [370, 87] width 224 height 24
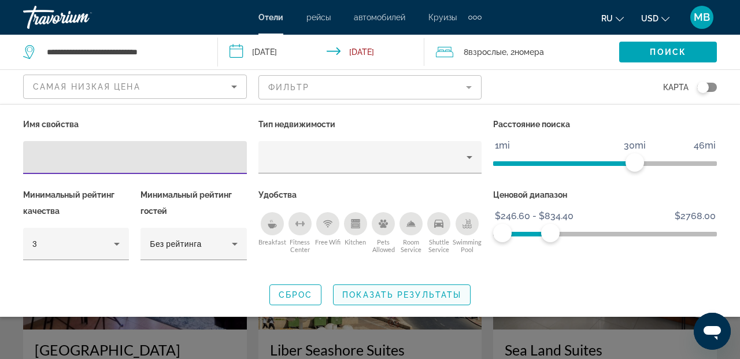
click at [425, 295] on span "Показать результаты" at bounding box center [401, 294] width 119 height 9
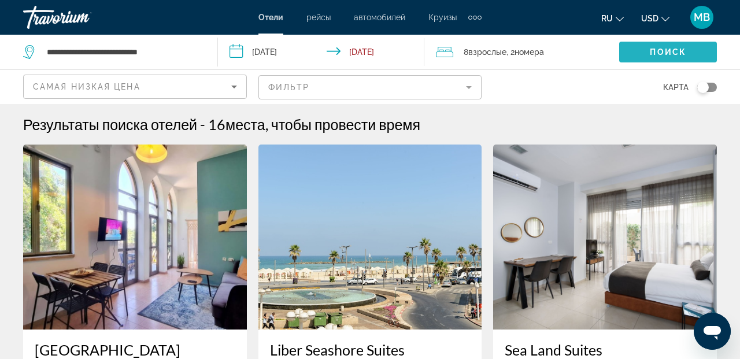
click at [654, 53] on span "Поиск" at bounding box center [668, 51] width 36 height 9
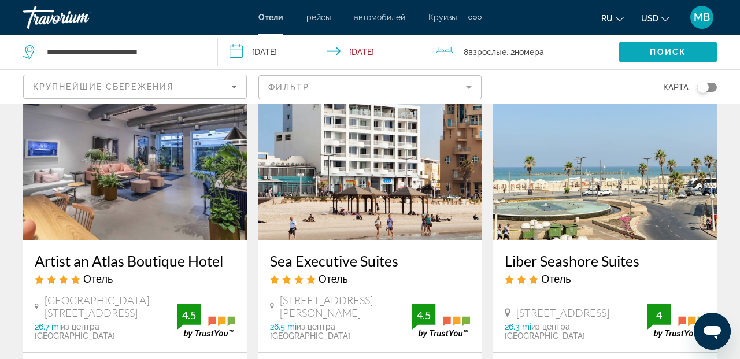
scroll to position [535, 0]
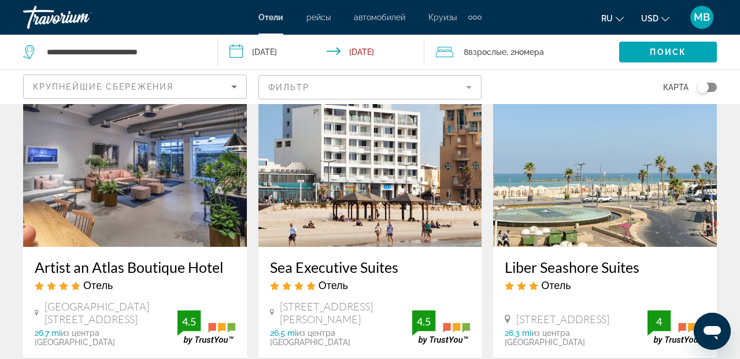
click at [621, 210] on img "Main content" at bounding box center [605, 154] width 224 height 185
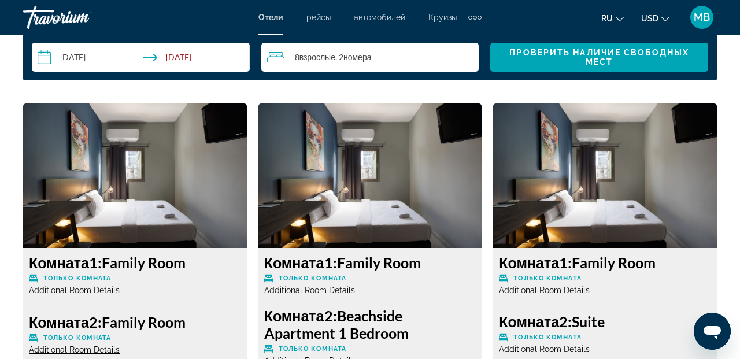
scroll to position [1734, 0]
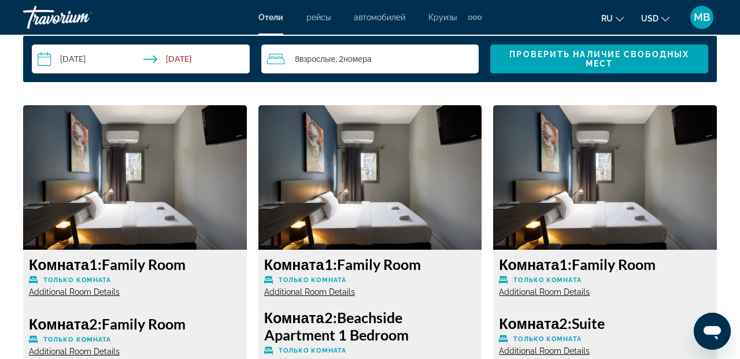
click at [629, 196] on img "Main content" at bounding box center [605, 177] width 224 height 145
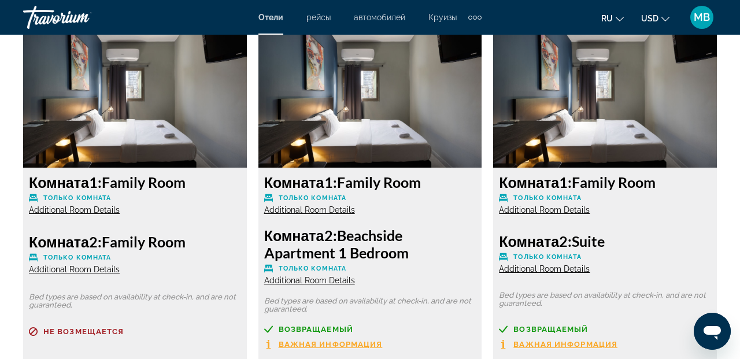
scroll to position [1820, 0]
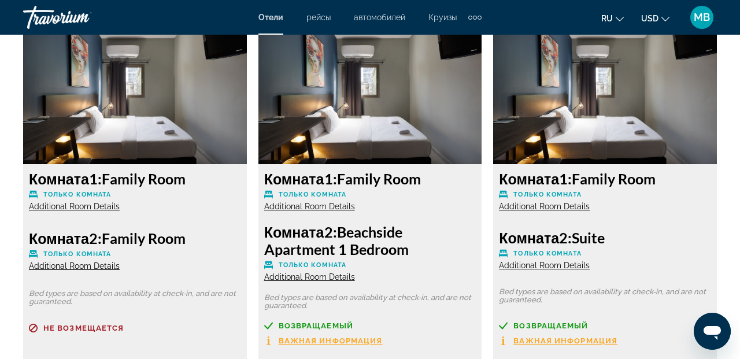
click at [544, 265] on span "Additional Room Details" at bounding box center [544, 265] width 91 height 9
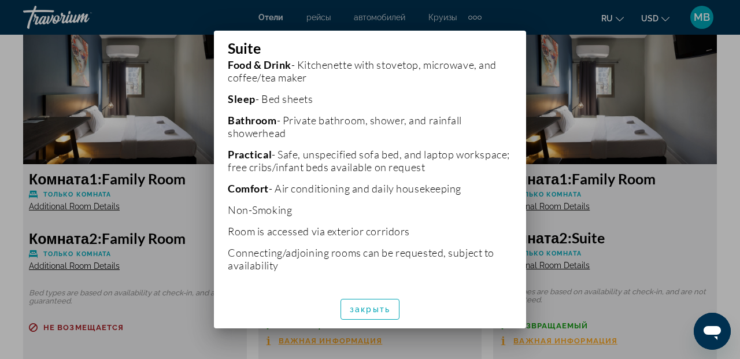
scroll to position [367, 0]
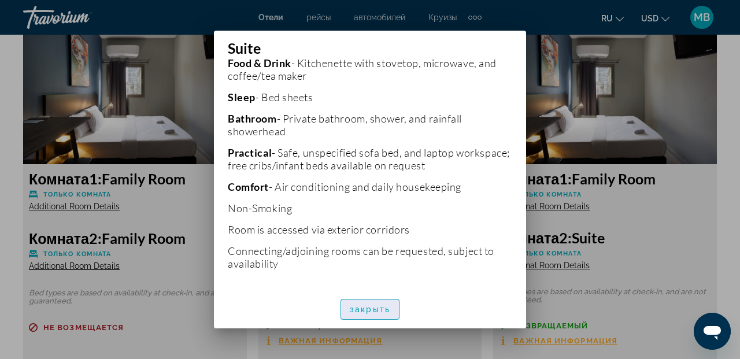
click at [379, 309] on span "закрыть" at bounding box center [370, 309] width 40 height 9
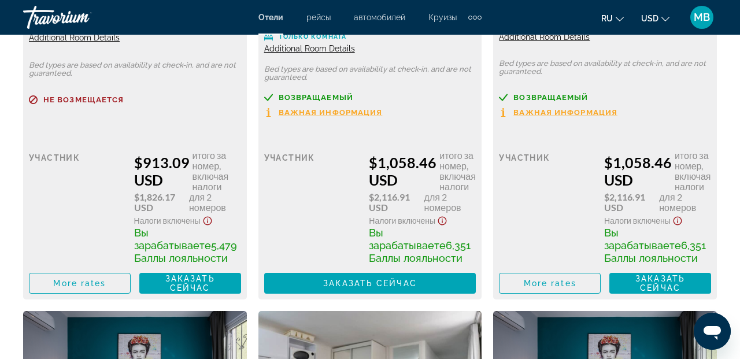
scroll to position [2050, 0]
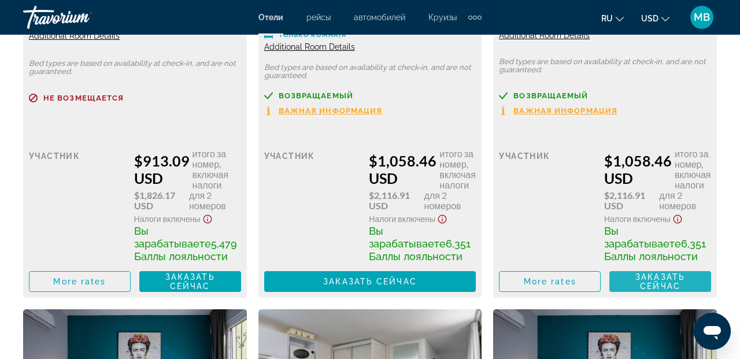
click at [641, 288] on span "Заказать сейчас" at bounding box center [660, 281] width 50 height 19
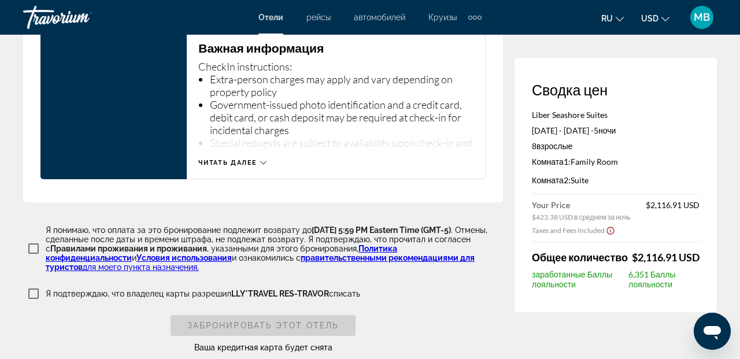
scroll to position [1717, 0]
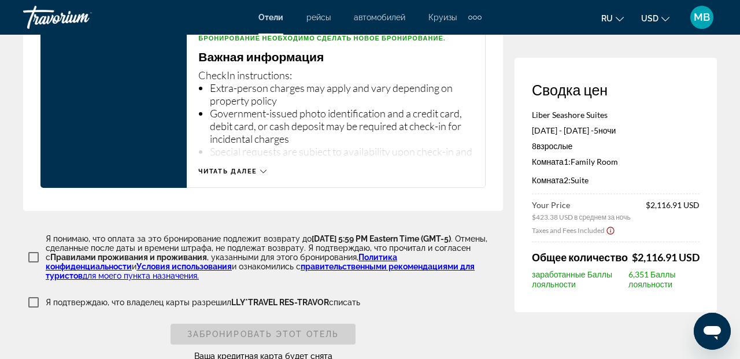
click at [236, 175] on span "Читать далее" at bounding box center [227, 172] width 59 height 8
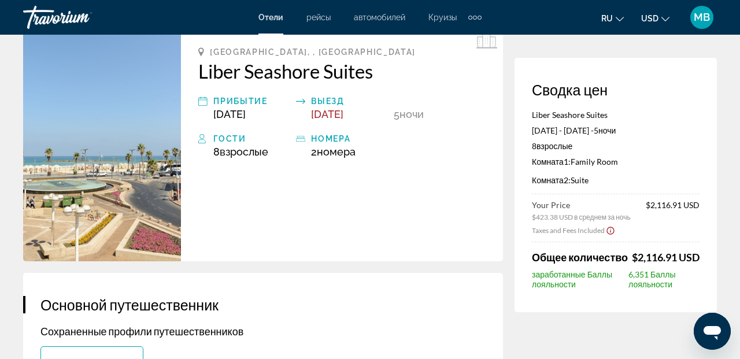
scroll to position [0, 0]
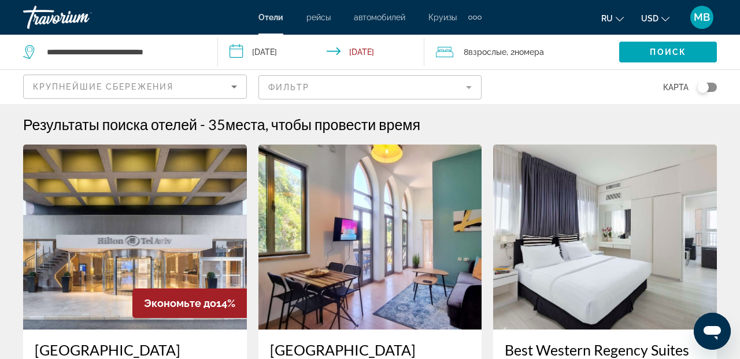
click at [468, 87] on mat-form-field "Фильтр" at bounding box center [370, 87] width 224 height 24
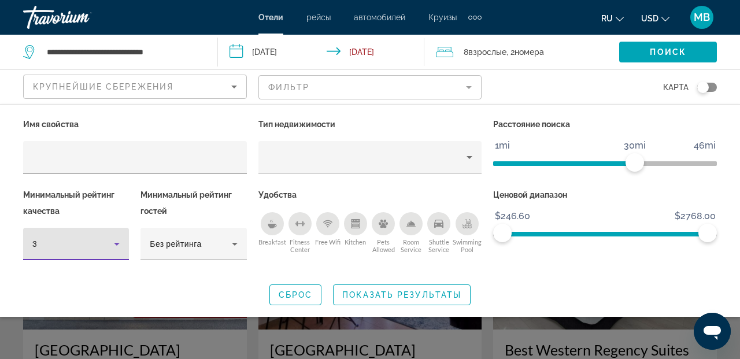
click at [119, 244] on icon "Hotel Filters" at bounding box center [117, 244] width 14 height 14
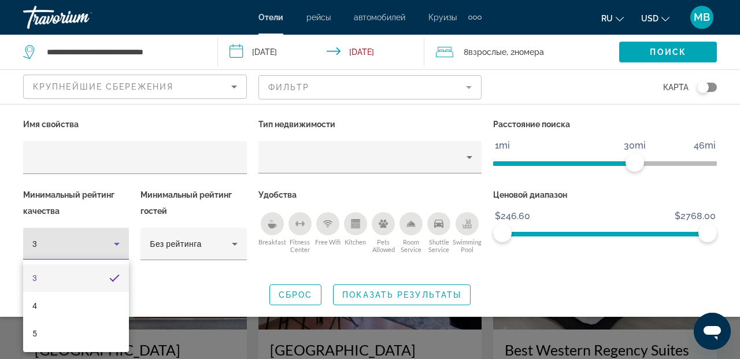
click at [231, 241] on div at bounding box center [370, 179] width 740 height 359
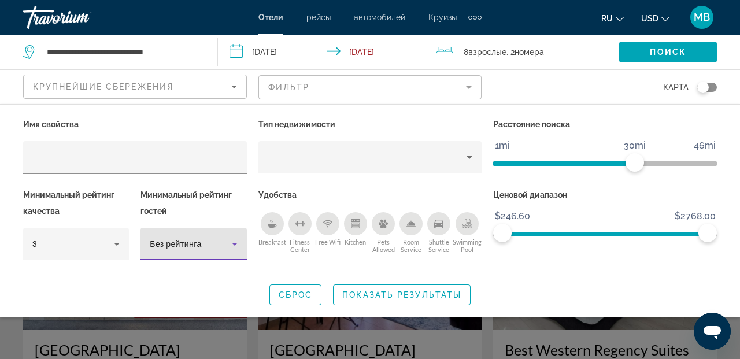
click at [234, 243] on icon "Hotel Filters" at bounding box center [235, 244] width 6 height 3
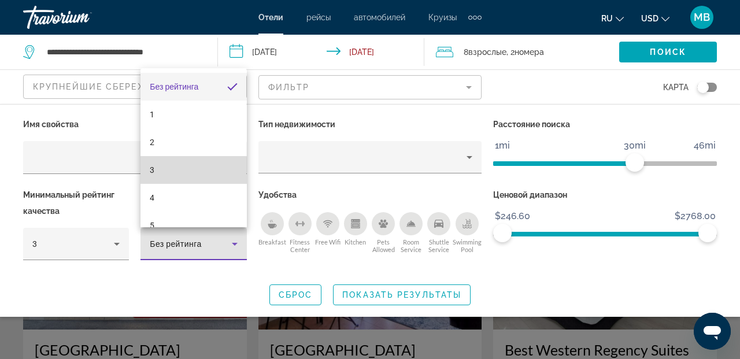
click at [159, 171] on mat-option "3" at bounding box center [194, 170] width 106 height 28
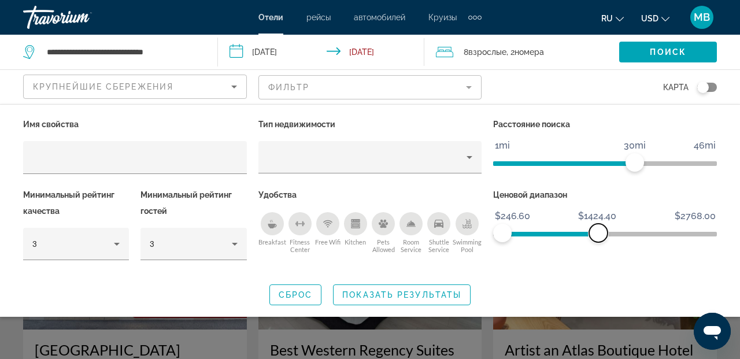
drag, startPoint x: 704, startPoint y: 235, endPoint x: 598, endPoint y: 250, distance: 106.3
click at [598, 250] on div "Ценовой диапазон $246.60 $2768.00 $246.60 $1424.40" at bounding box center [604, 230] width 235 height 86
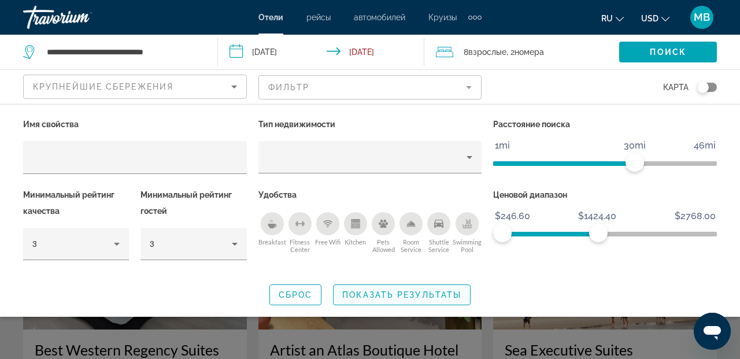
click at [407, 294] on span "Показать результаты" at bounding box center [401, 294] width 119 height 9
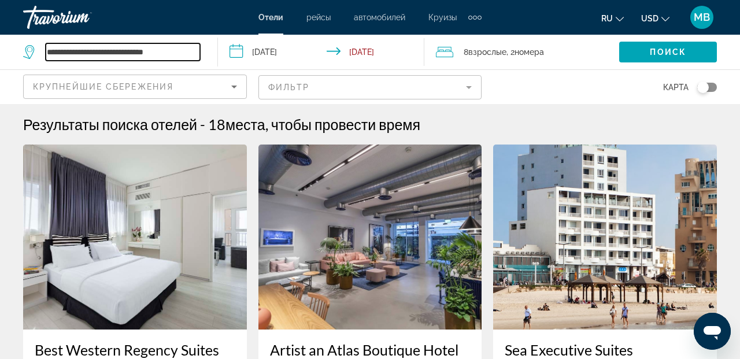
drag, startPoint x: 147, startPoint y: 51, endPoint x: 46, endPoint y: 49, distance: 100.6
click at [46, 49] on input "**********" at bounding box center [123, 51] width 154 height 17
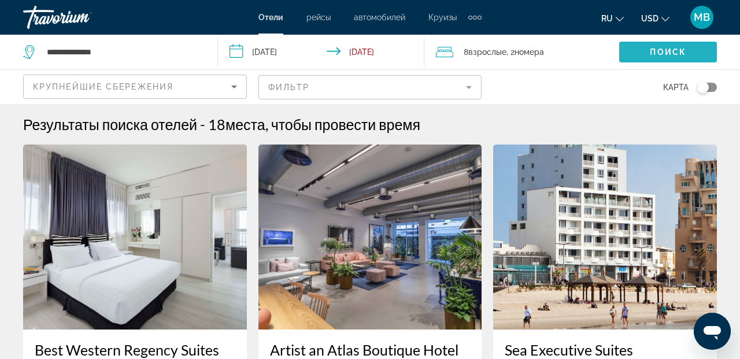
click at [683, 52] on span "Поиск" at bounding box center [668, 51] width 36 height 9
click at [466, 86] on mat-form-field "Фильтр" at bounding box center [370, 87] width 224 height 24
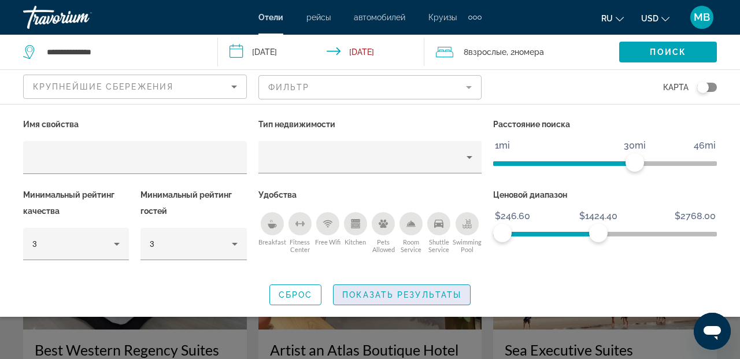
click at [373, 294] on span "Показать результаты" at bounding box center [401, 294] width 119 height 9
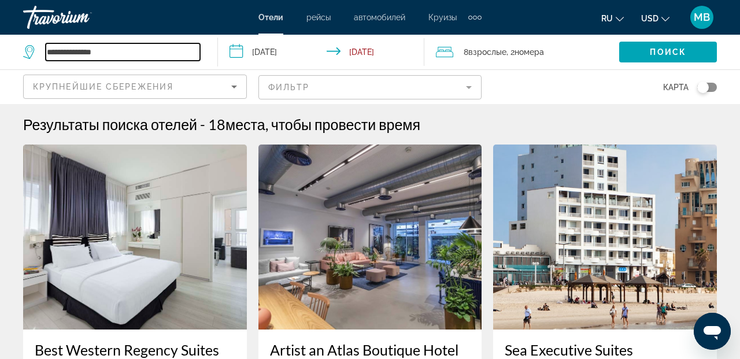
drag, startPoint x: 104, startPoint y: 51, endPoint x: 38, endPoint y: 50, distance: 65.9
click at [38, 50] on div "**********" at bounding box center [111, 51] width 177 height 17
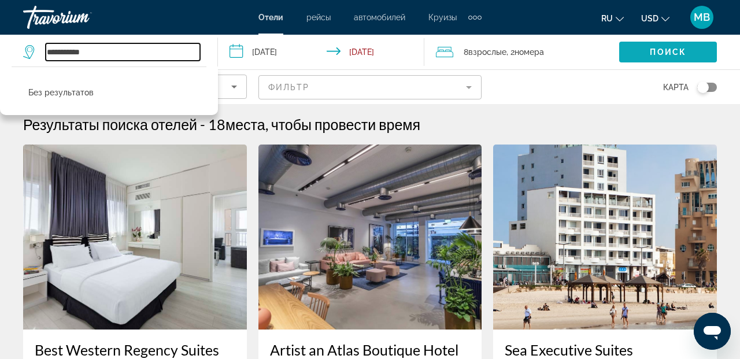
type input "**********"
click at [658, 51] on span "Поиск" at bounding box center [668, 51] width 36 height 9
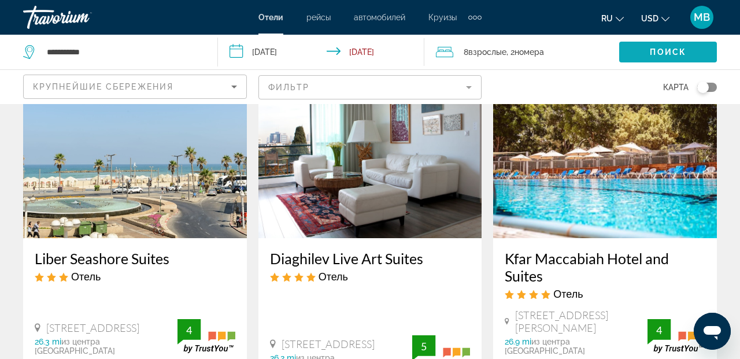
scroll to position [540, 0]
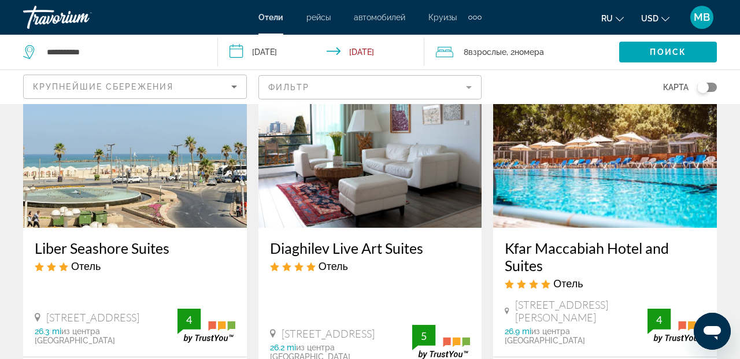
click at [599, 199] on img "Main content" at bounding box center [605, 135] width 224 height 185
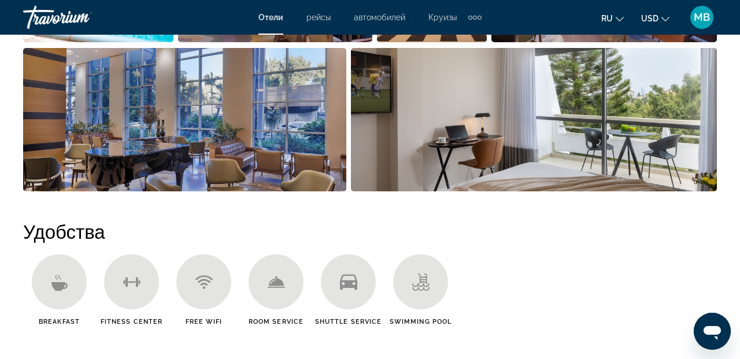
scroll to position [975, 0]
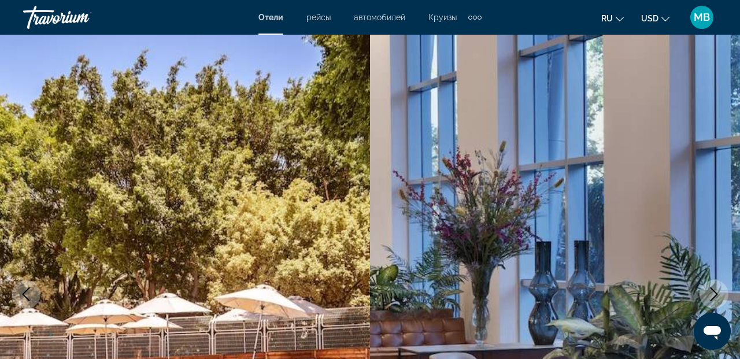
scroll to position [0, 0]
